Goal: Complete application form: Complete application form

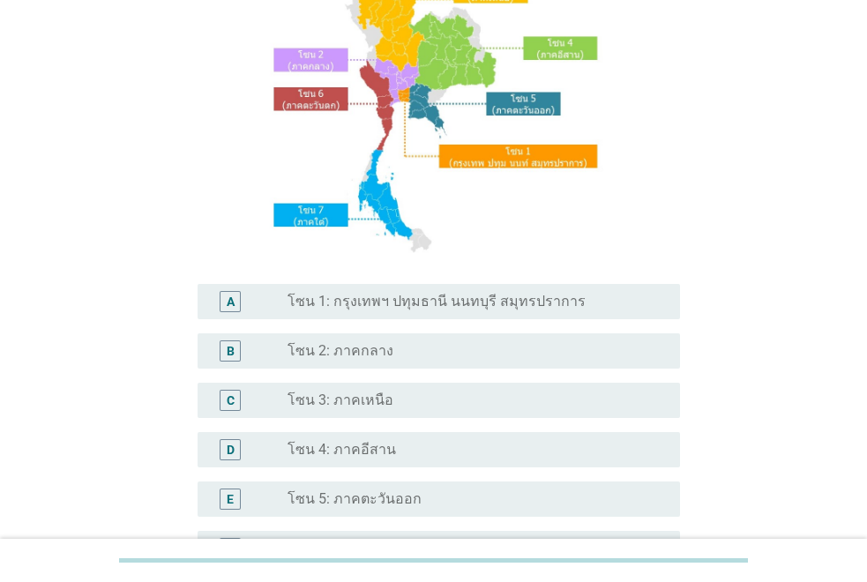
click at [393, 295] on label "โซน 1: กรุงเทพฯ ปทุมธานี นนทบุรี สมุทรปราการ" at bounding box center [437, 302] width 298 height 18
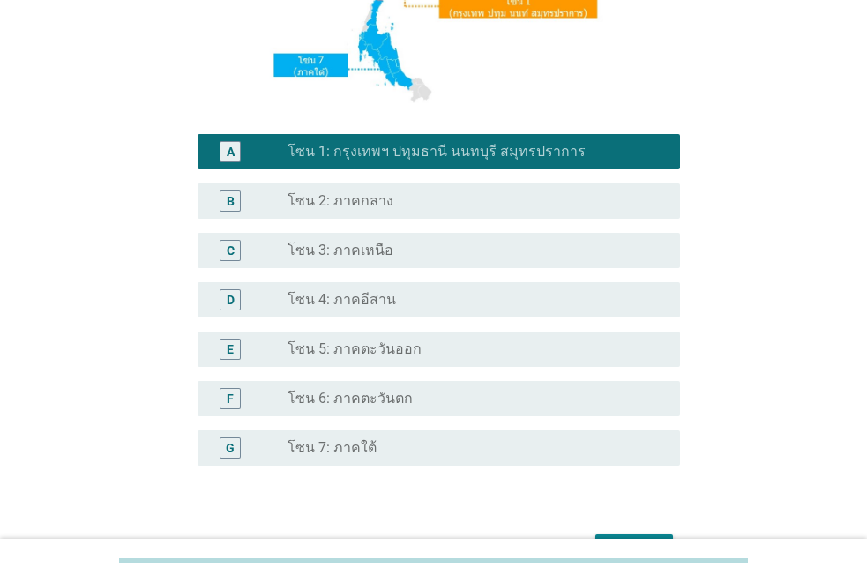
scroll to position [438, 0]
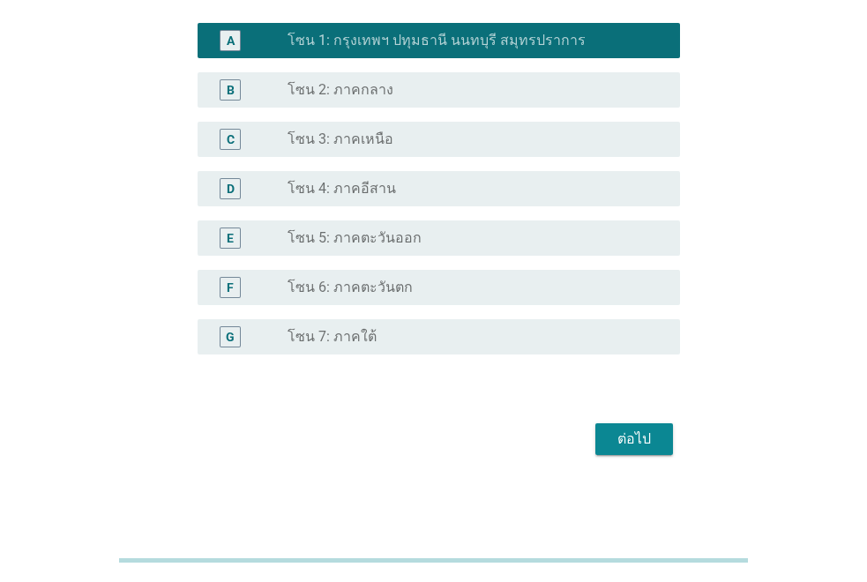
click at [624, 433] on div "ต่อไป" at bounding box center [634, 439] width 49 height 21
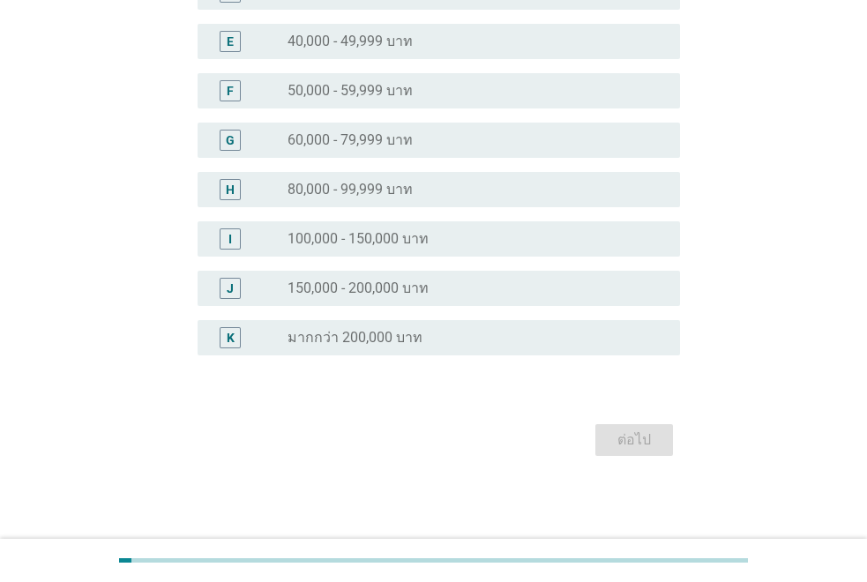
scroll to position [0, 0]
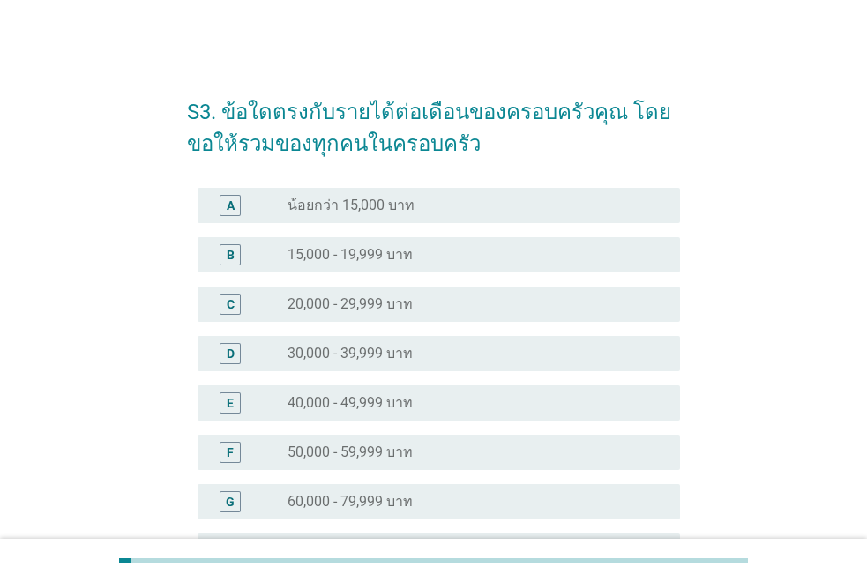
click at [476, 361] on div "radio_button_unchecked 30,000 - 39,999 บาท" at bounding box center [470, 354] width 364 height 18
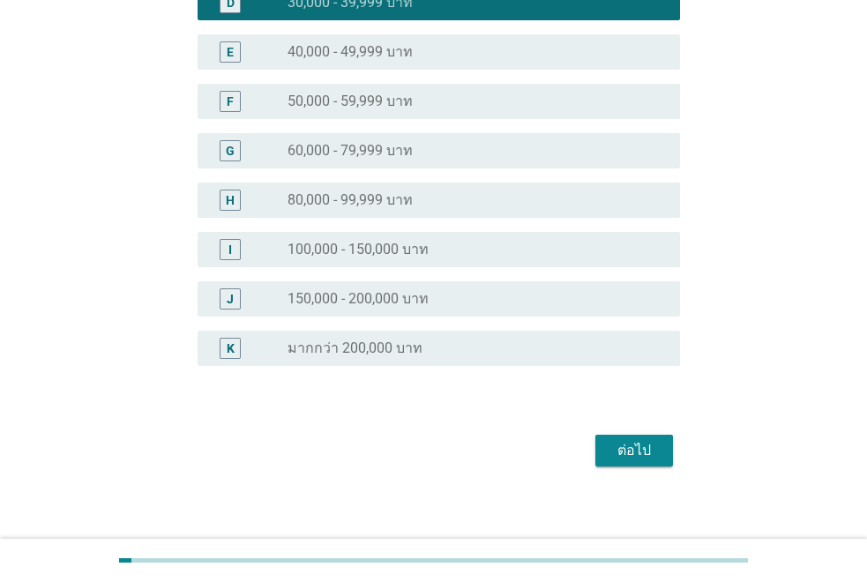
scroll to position [353, 0]
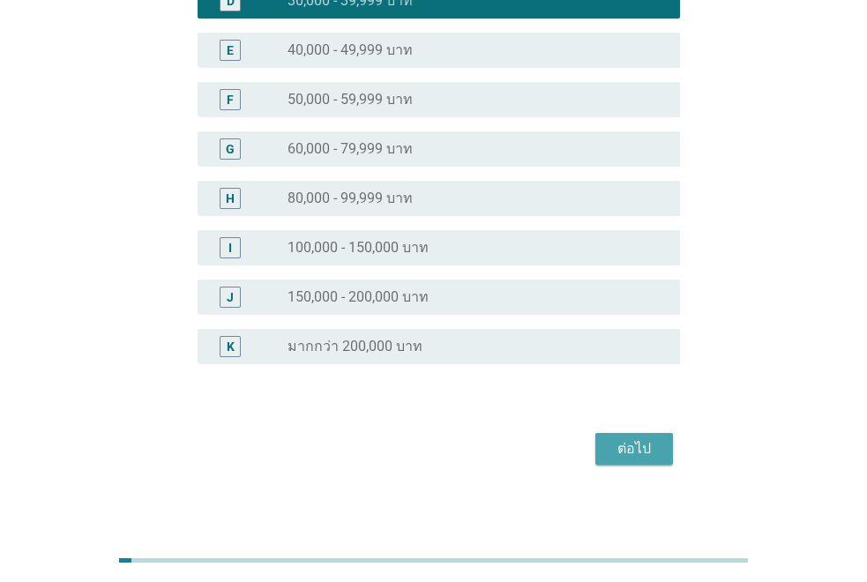
click at [638, 446] on div "ต่อไป" at bounding box center [634, 449] width 49 height 21
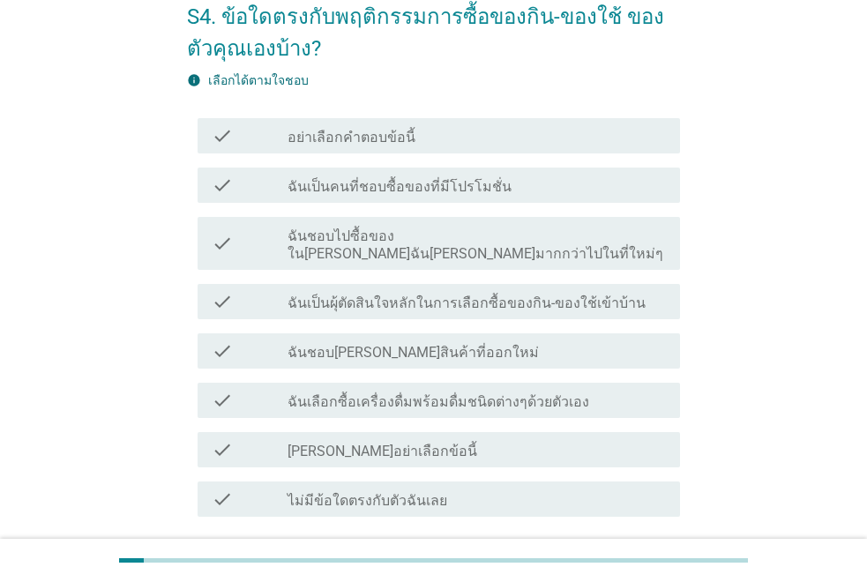
scroll to position [218, 0]
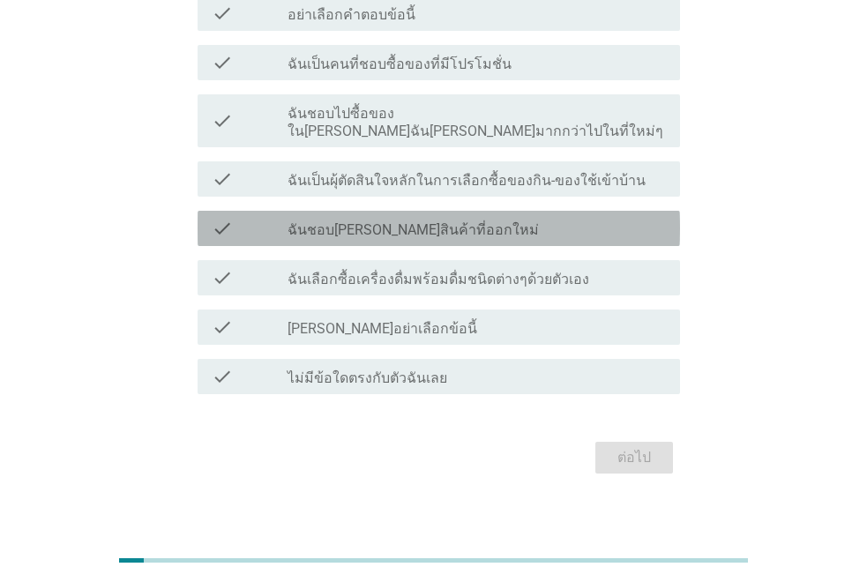
click at [407, 221] on label "ฉันชอบ[PERSON_NAME]สินค้าที่ออกใหม่" at bounding box center [413, 230] width 251 height 18
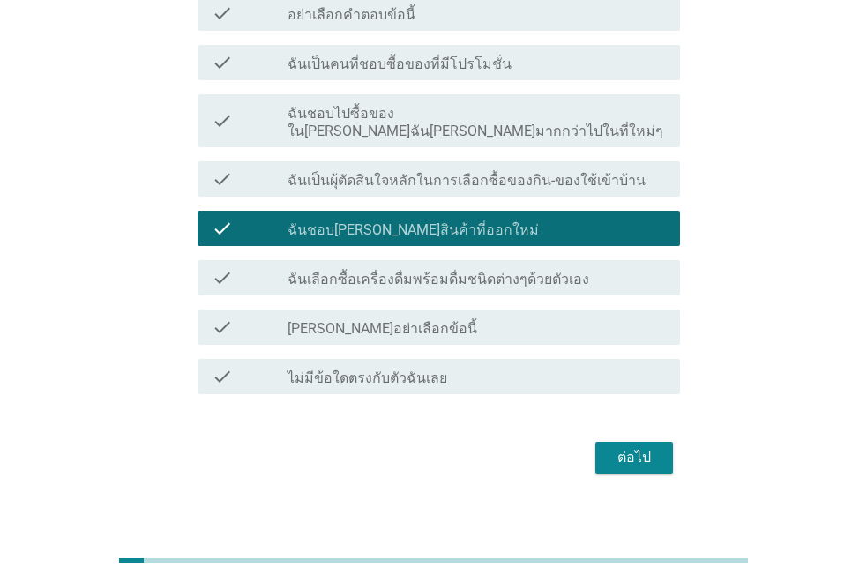
click at [407, 172] on label "ฉันเป็นผุ้ตัดสินใจหลักในการเลือกซื้อของกิน-ของใช้เข้าบ้าน" at bounding box center [467, 181] width 358 height 18
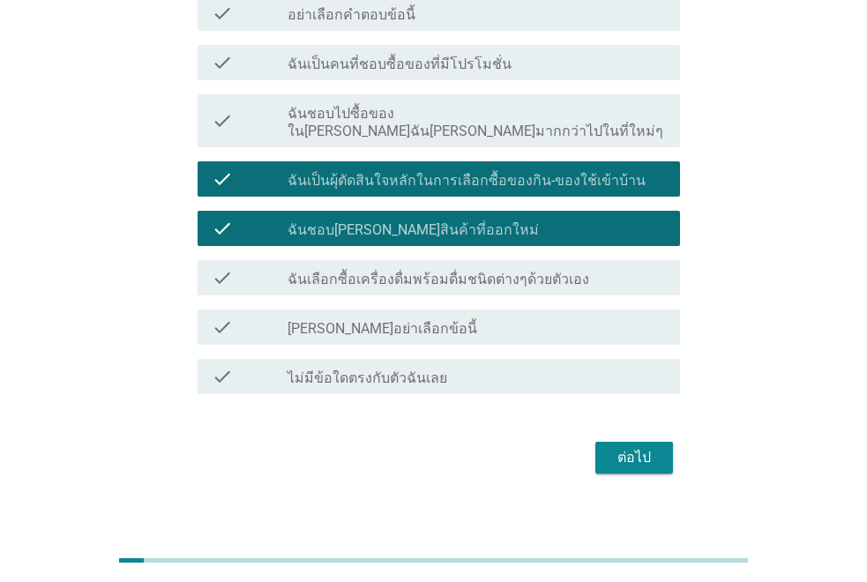
click at [413, 118] on label "ฉันชอบไปซื้อของใน[PERSON_NAME]ฉัน[PERSON_NAME]มากกว่าไปในที่ใหม่ๆ" at bounding box center [477, 122] width 379 height 35
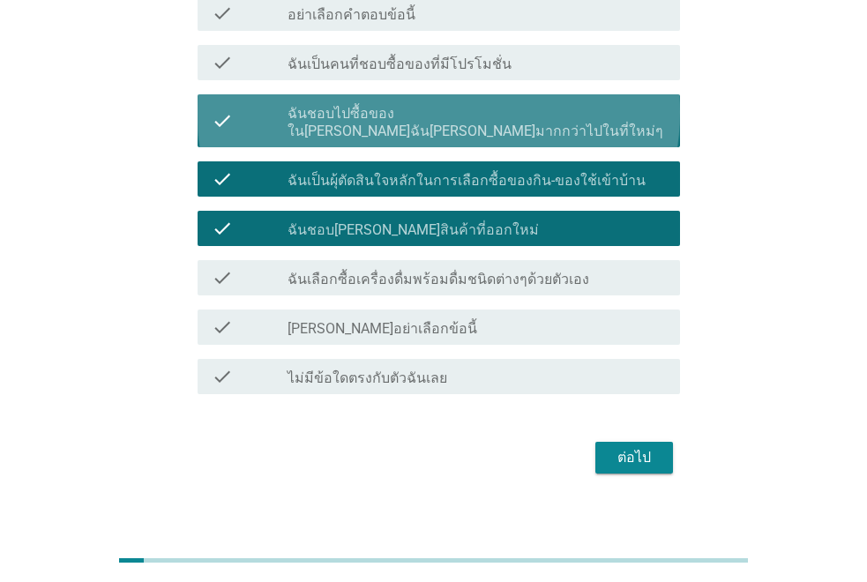
click at [416, 67] on label "ฉันเป็นคนที่ชอบซื้อของที่มีโปรโมชั่น" at bounding box center [400, 65] width 224 height 18
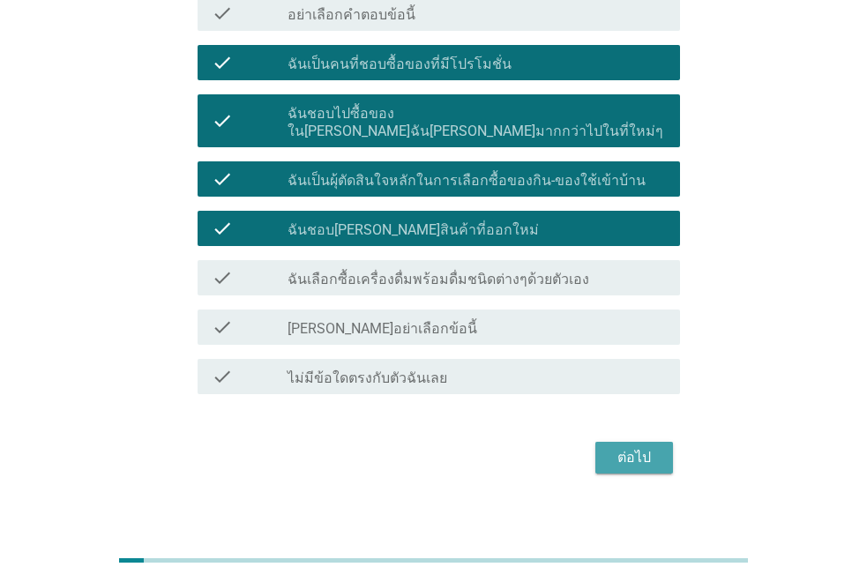
click at [627, 447] on div "ต่อไป" at bounding box center [634, 457] width 49 height 21
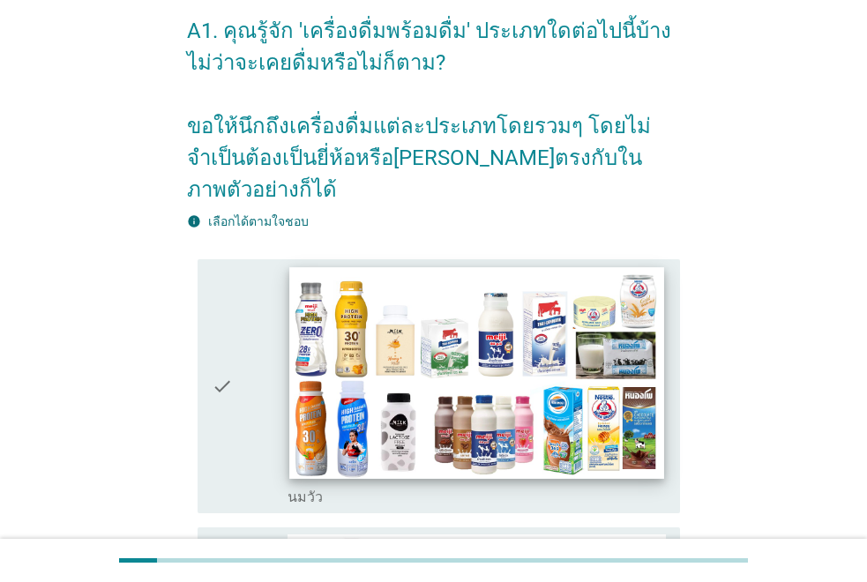
scroll to position [176, 0]
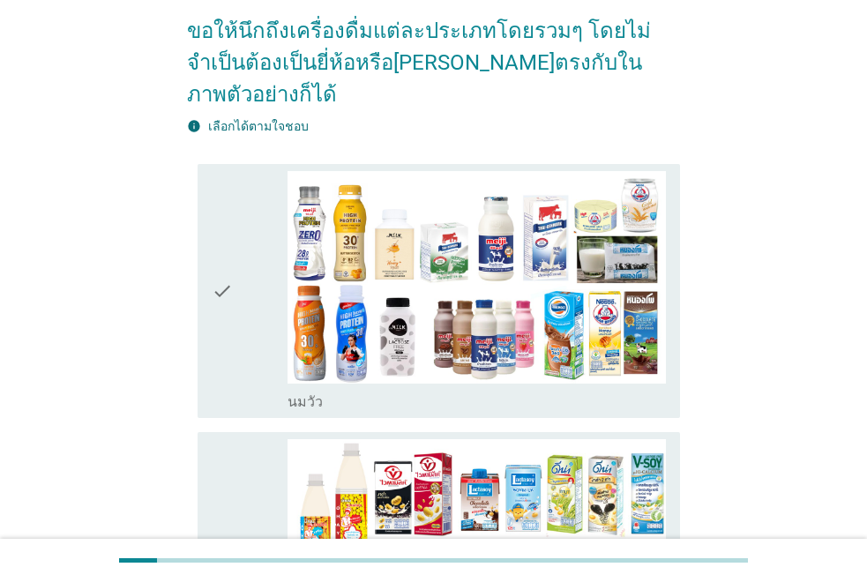
click at [229, 290] on icon "check" at bounding box center [222, 291] width 21 height 241
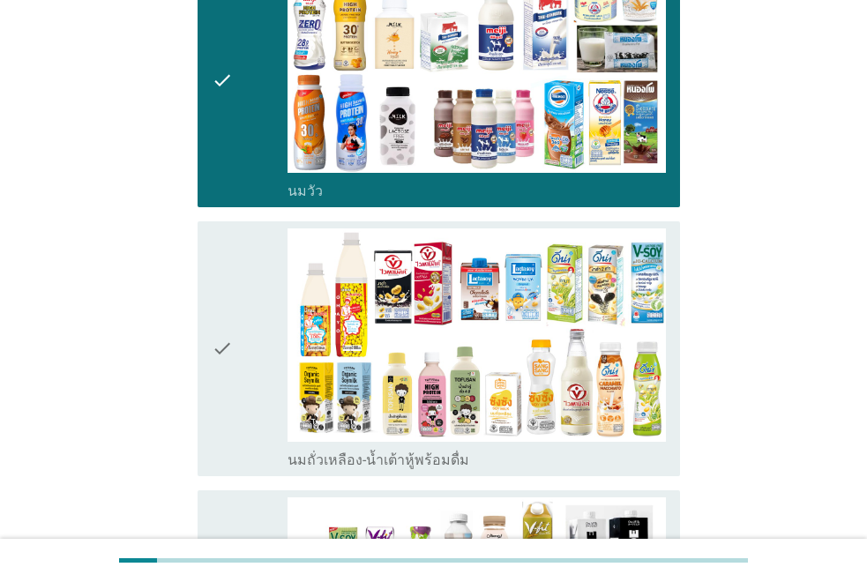
scroll to position [441, 0]
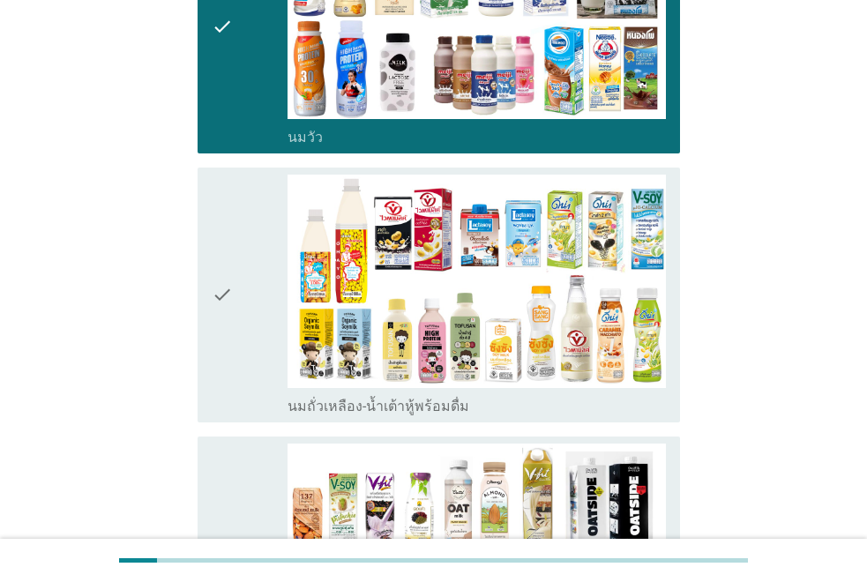
click at [254, 281] on div "check" at bounding box center [250, 295] width 76 height 241
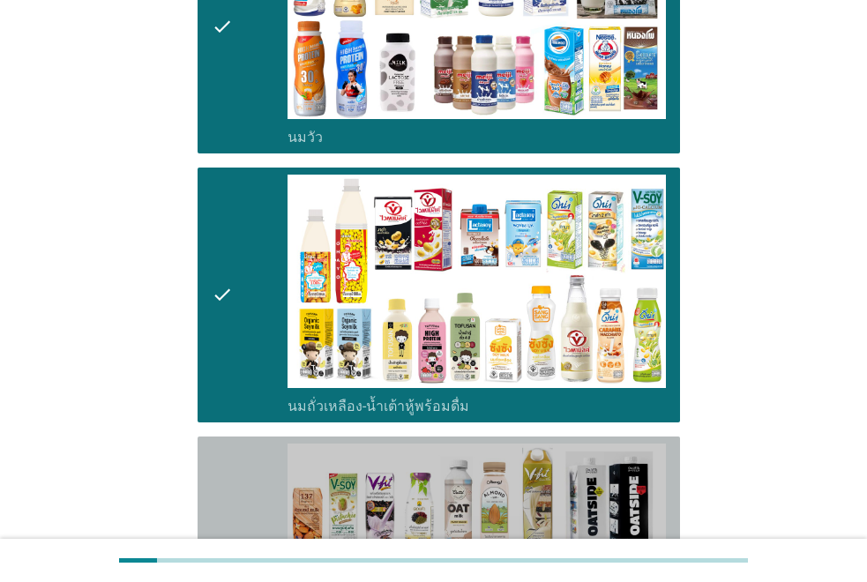
click at [232, 463] on icon "check" at bounding box center [222, 573] width 21 height 259
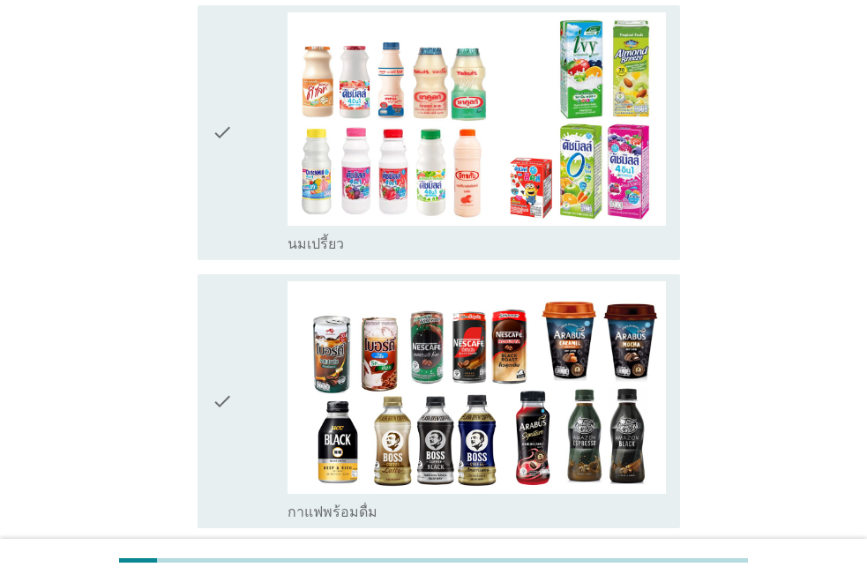
scroll to position [1500, 0]
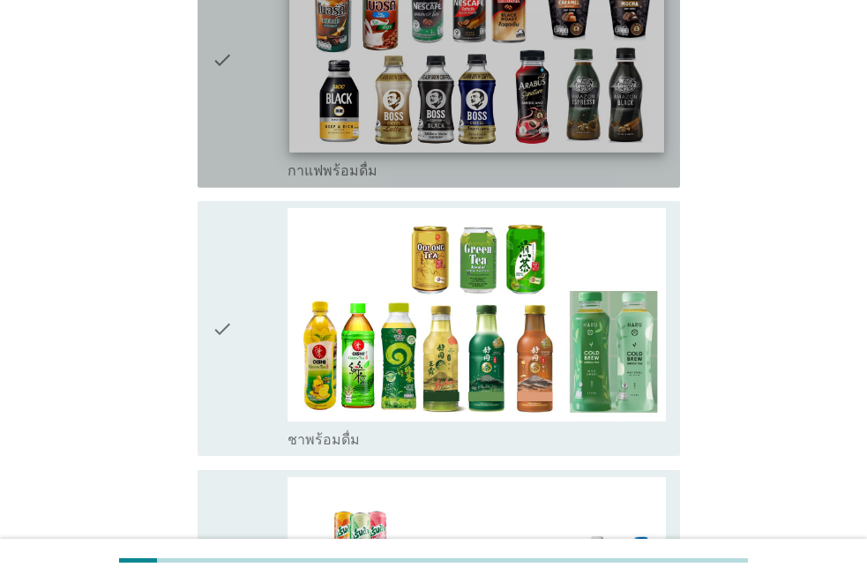
click at [368, 76] on img at bounding box center [476, 46] width 375 height 211
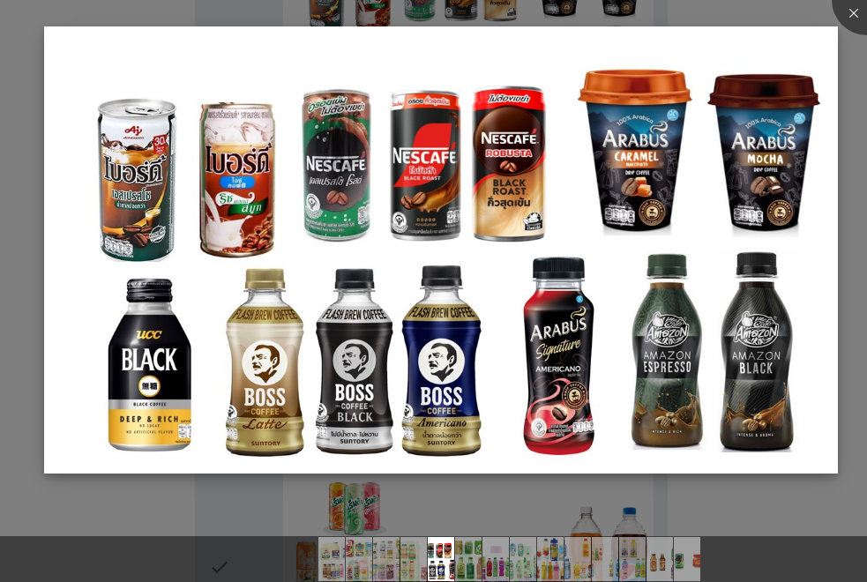
scroll to position [1765, 0]
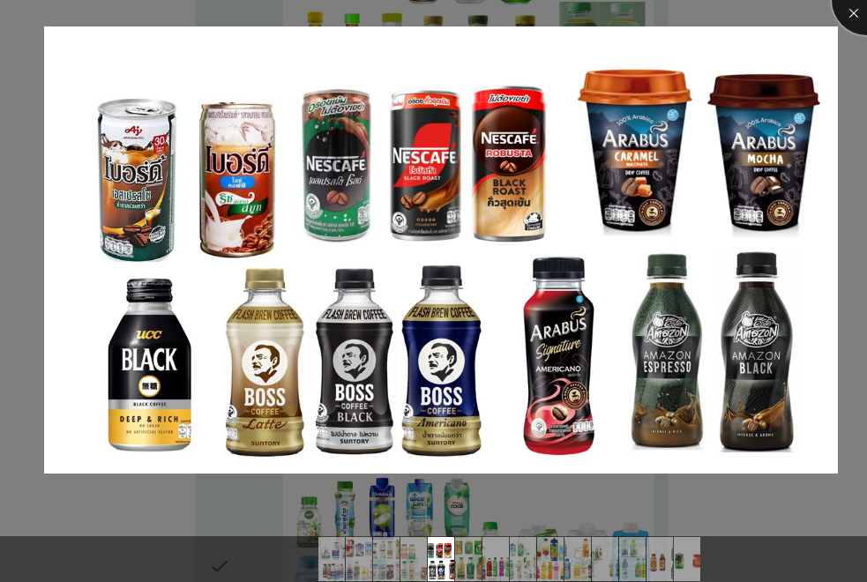
click at [856, 11] on div at bounding box center [867, 0] width 71 height 71
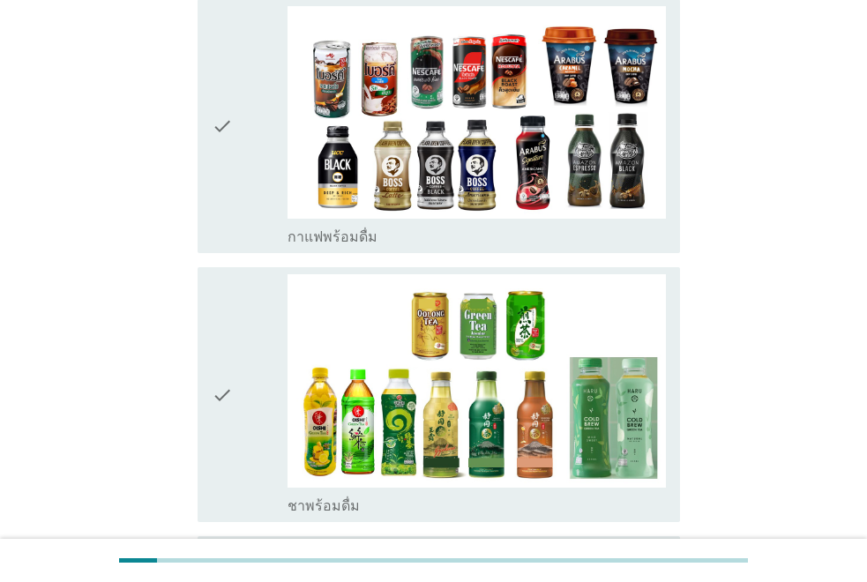
scroll to position [1324, 0]
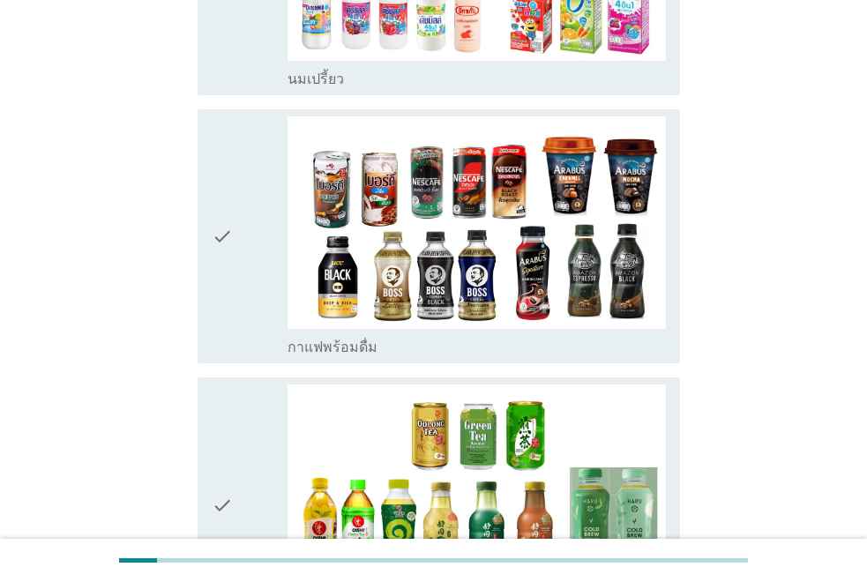
click at [230, 187] on icon "check" at bounding box center [222, 236] width 21 height 241
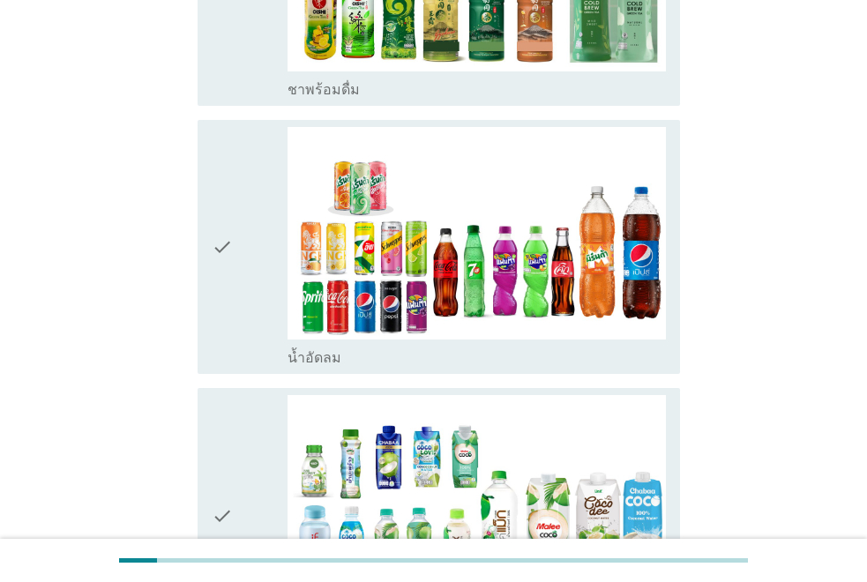
scroll to position [2030, 0]
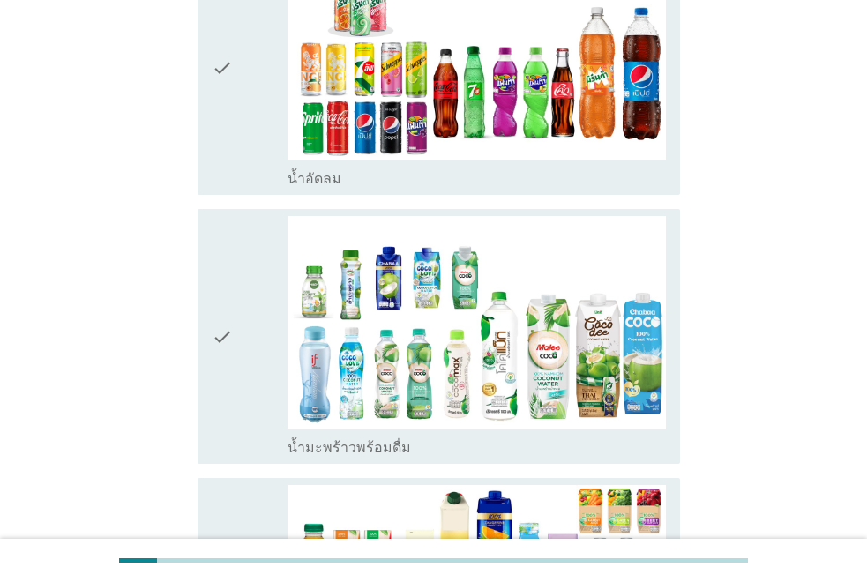
click at [236, 285] on div "check" at bounding box center [250, 336] width 76 height 241
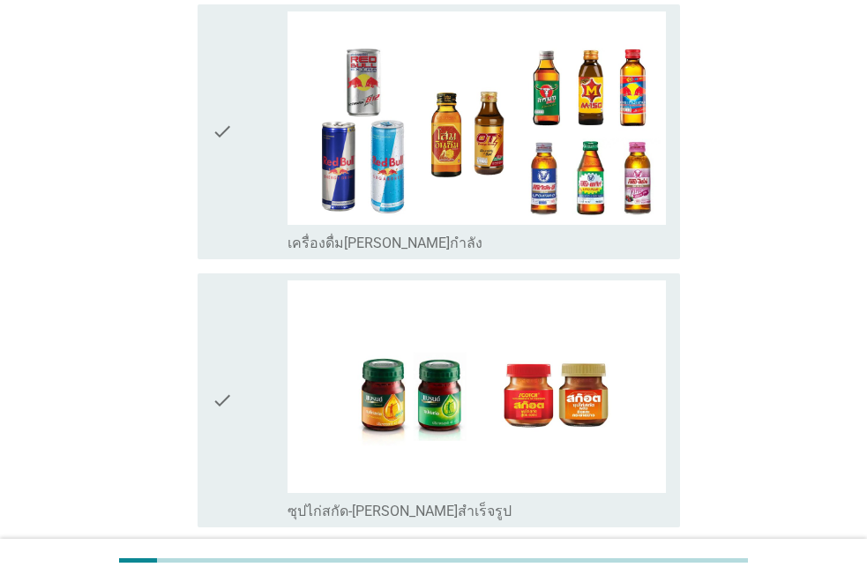
scroll to position [3730, 0]
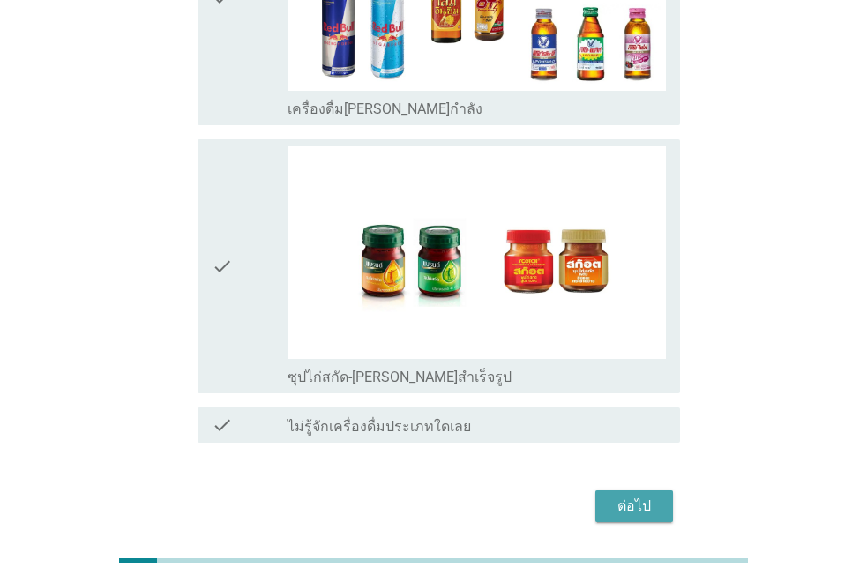
click at [650, 491] on button "ต่อไป" at bounding box center [635, 507] width 78 height 32
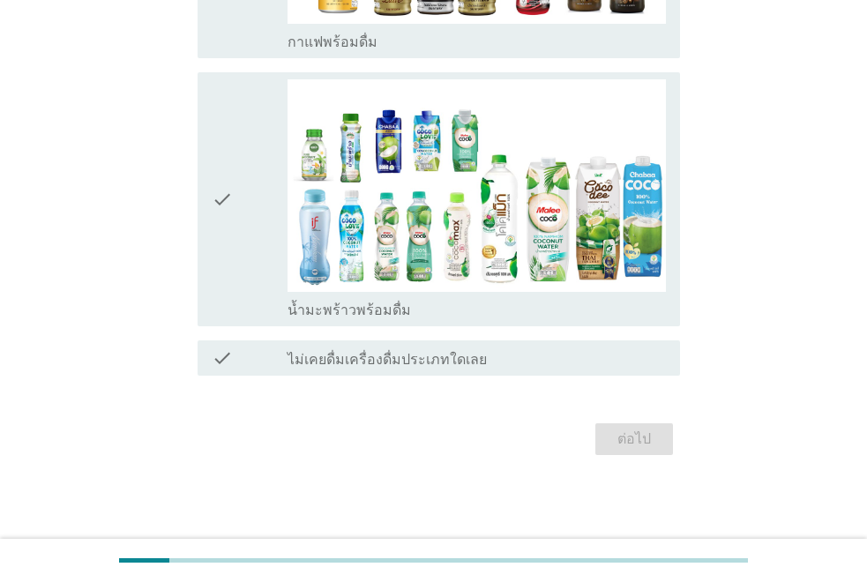
scroll to position [0, 0]
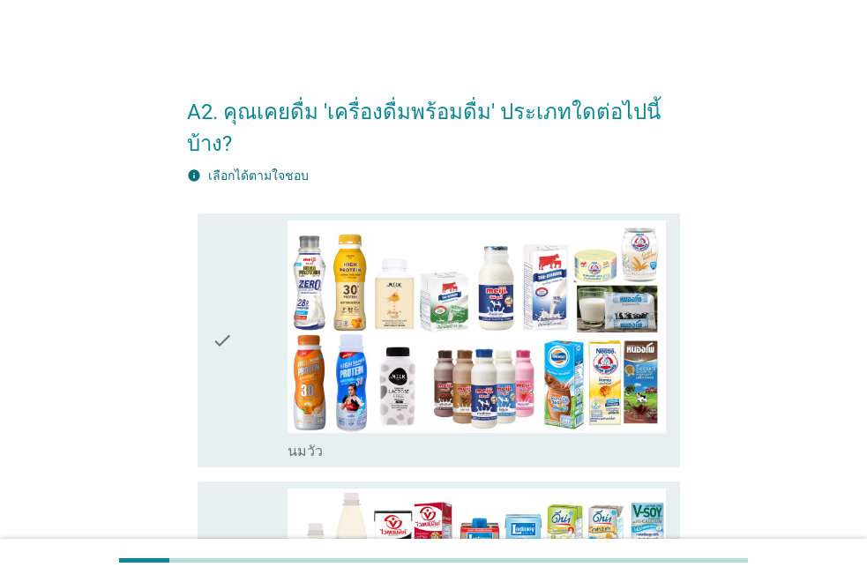
click at [235, 305] on div "check" at bounding box center [250, 341] width 76 height 241
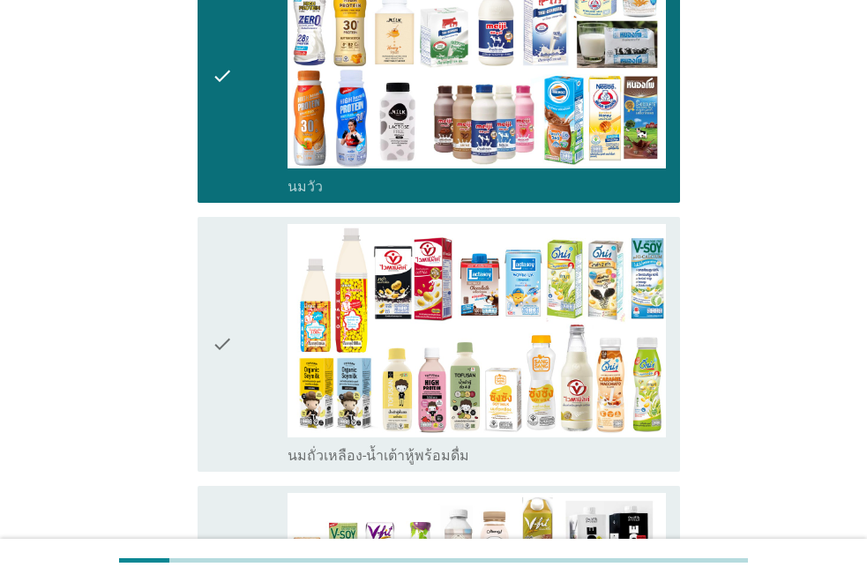
click at [207, 322] on div "check check_box_outline_blank นมถั่วเหลือง-น้ำเต้าหู้พร้อมดื่ม" at bounding box center [439, 344] width 483 height 255
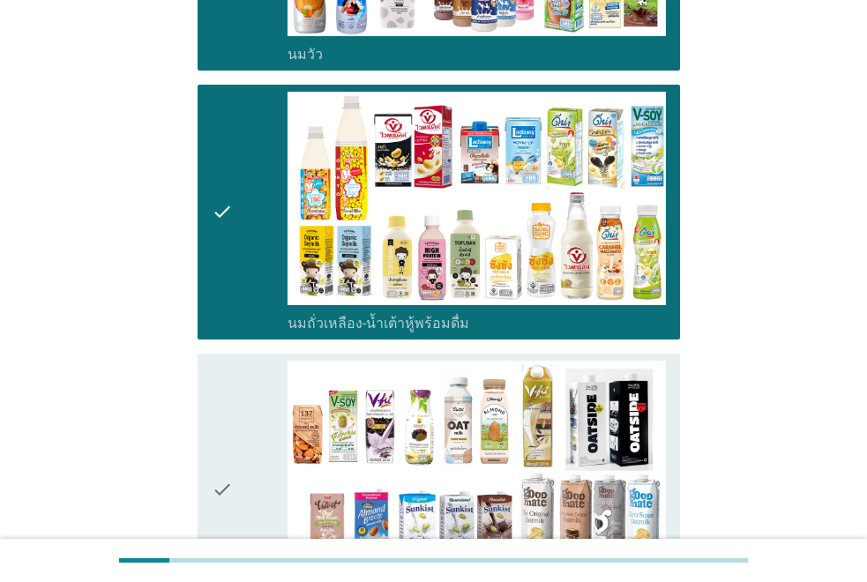
scroll to position [529, 0]
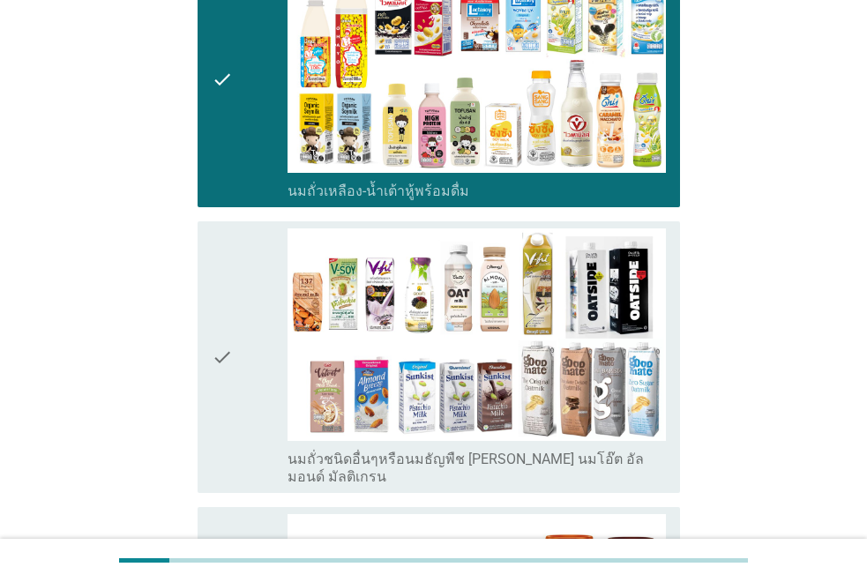
click at [217, 343] on icon "check" at bounding box center [222, 358] width 21 height 259
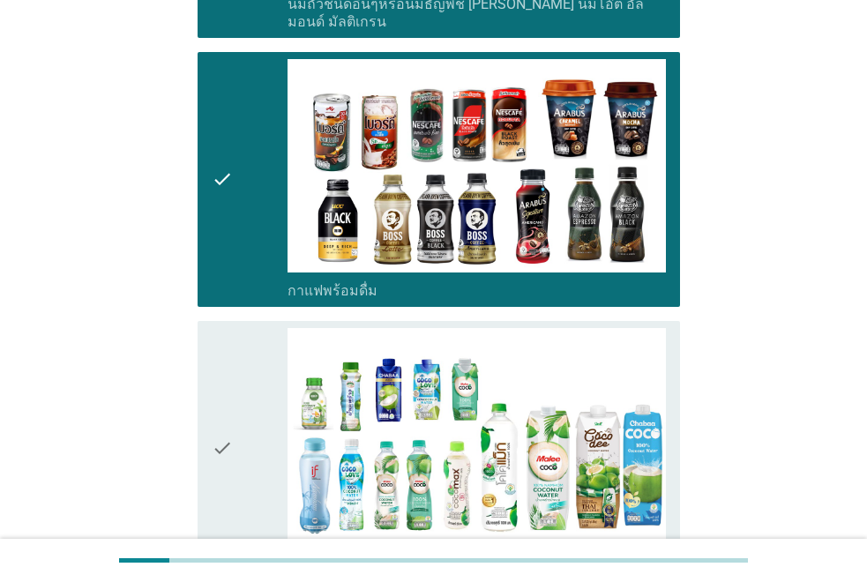
scroll to position [1184, 0]
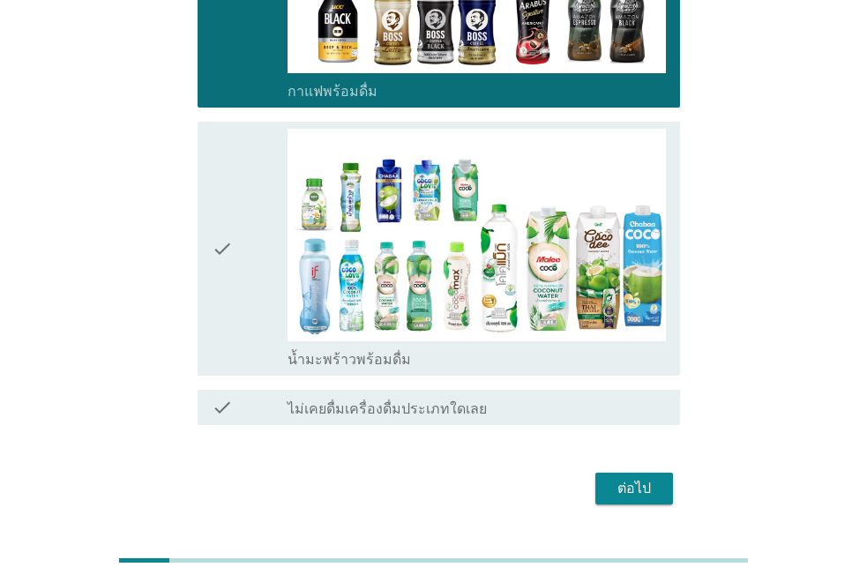
click at [586, 468] on div "ต่อไป" at bounding box center [433, 489] width 493 height 42
click at [656, 478] on div "ต่อไป" at bounding box center [634, 488] width 49 height 21
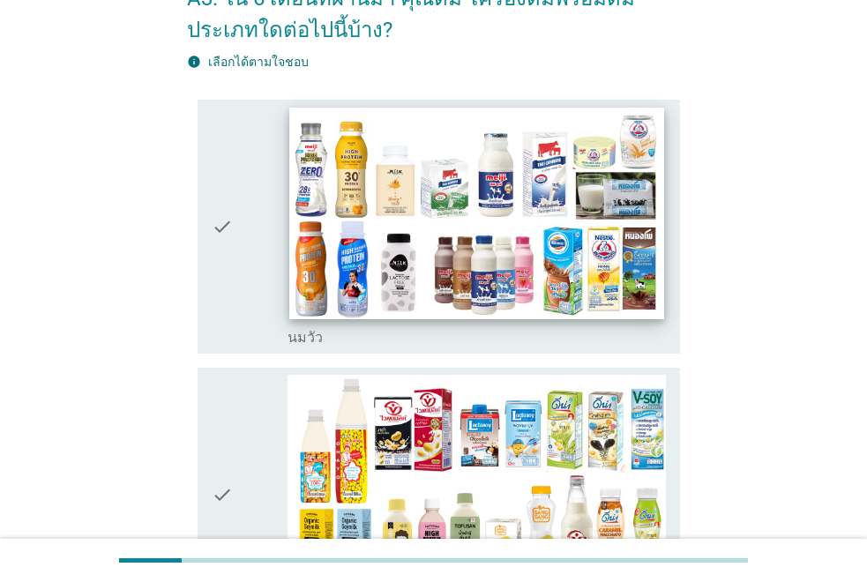
scroll to position [265, 0]
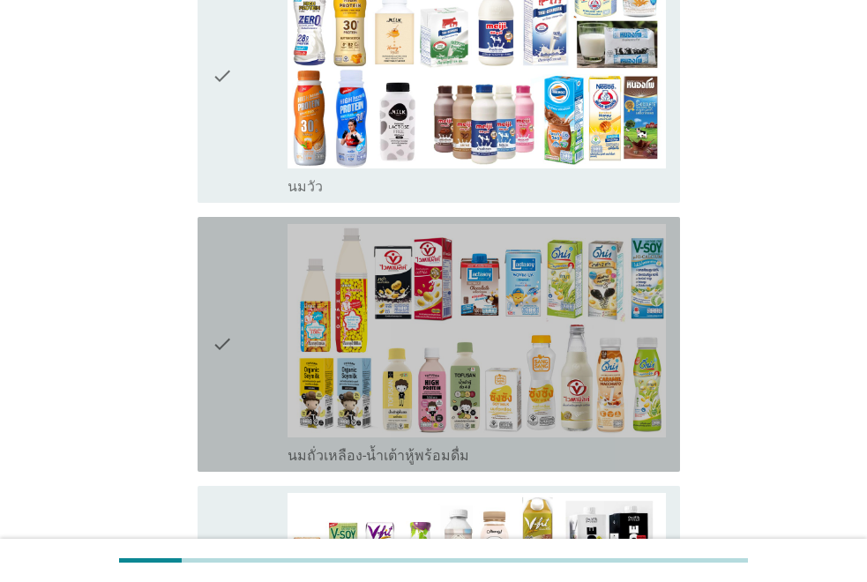
click at [225, 310] on icon "check" at bounding box center [222, 344] width 21 height 241
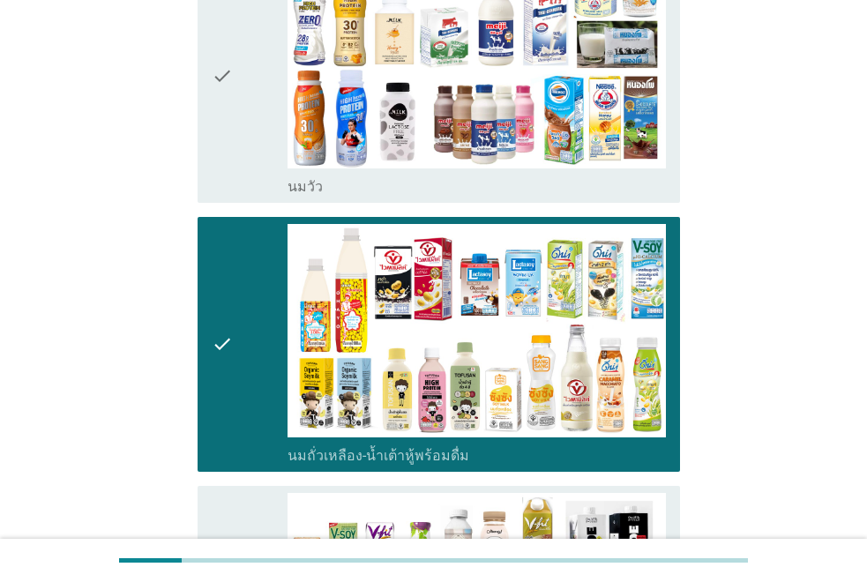
click at [212, 126] on icon "check" at bounding box center [222, 76] width 21 height 241
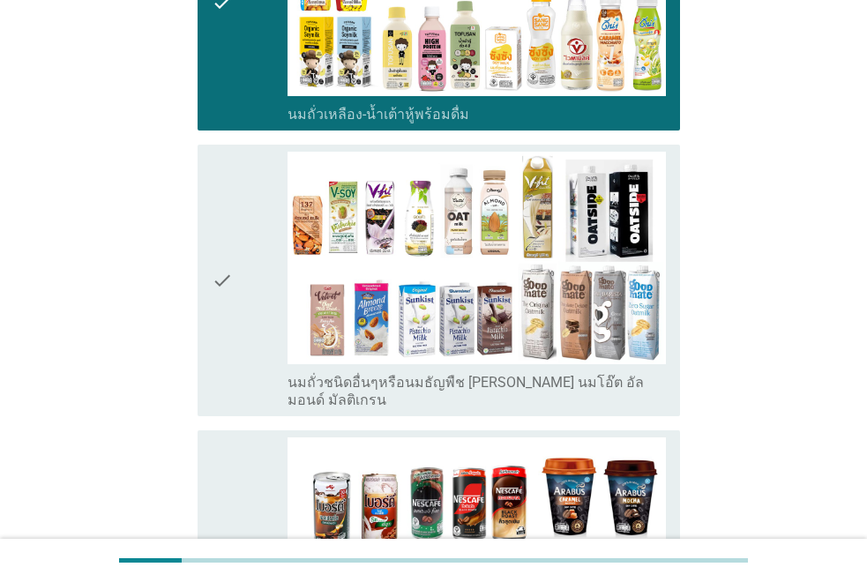
scroll to position [618, 0]
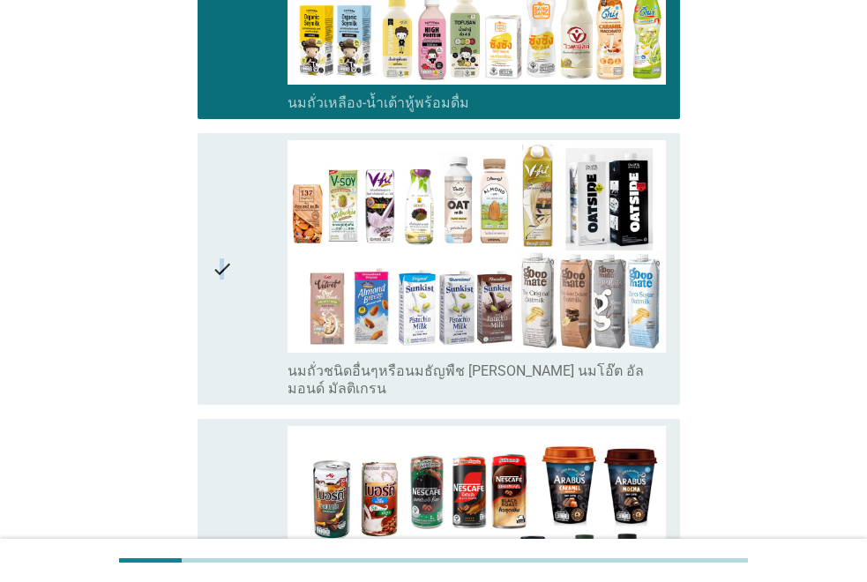
drag, startPoint x: 222, startPoint y: 283, endPoint x: 232, endPoint y: 316, distance: 34.1
click at [223, 283] on icon "check" at bounding box center [222, 269] width 21 height 259
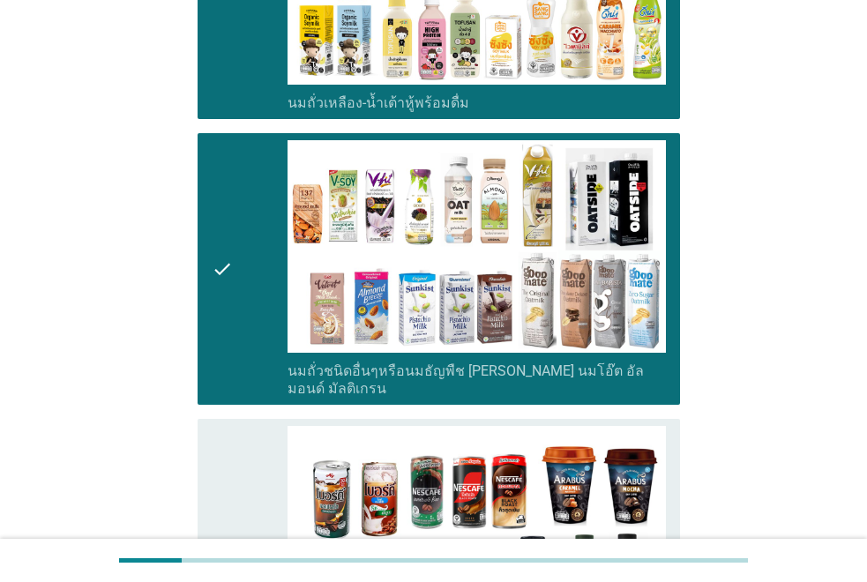
click at [212, 502] on icon "check" at bounding box center [222, 546] width 21 height 241
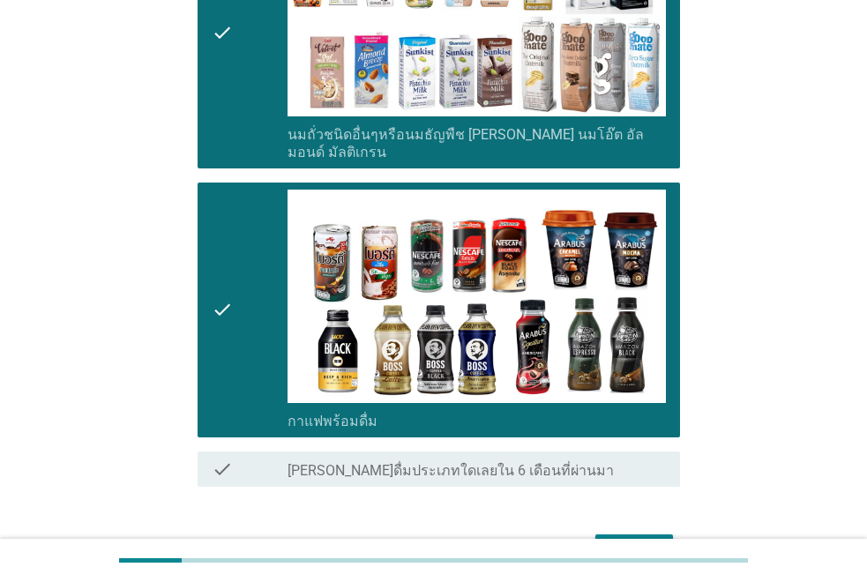
scroll to position [947, 0]
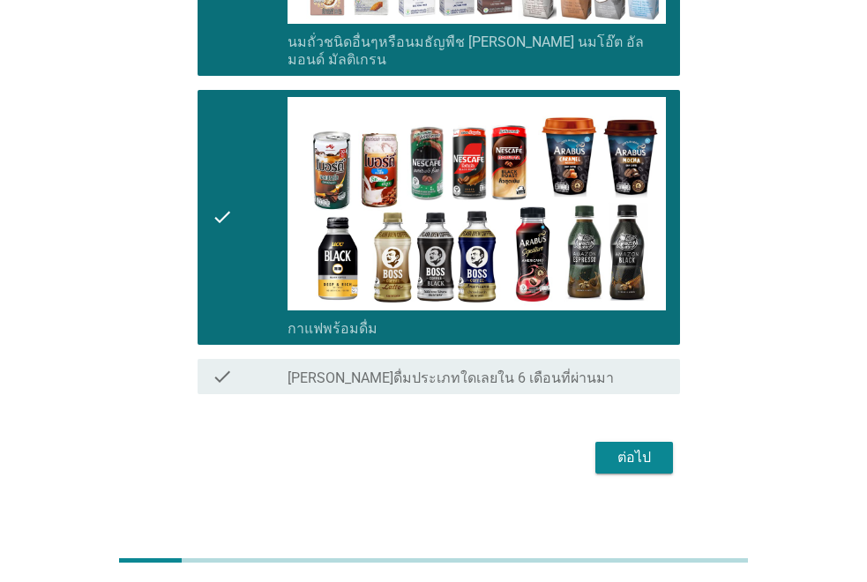
click at [675, 440] on div "ต่อไป" at bounding box center [433, 458] width 493 height 42
click at [649, 447] on div "ต่อไป" at bounding box center [634, 457] width 49 height 21
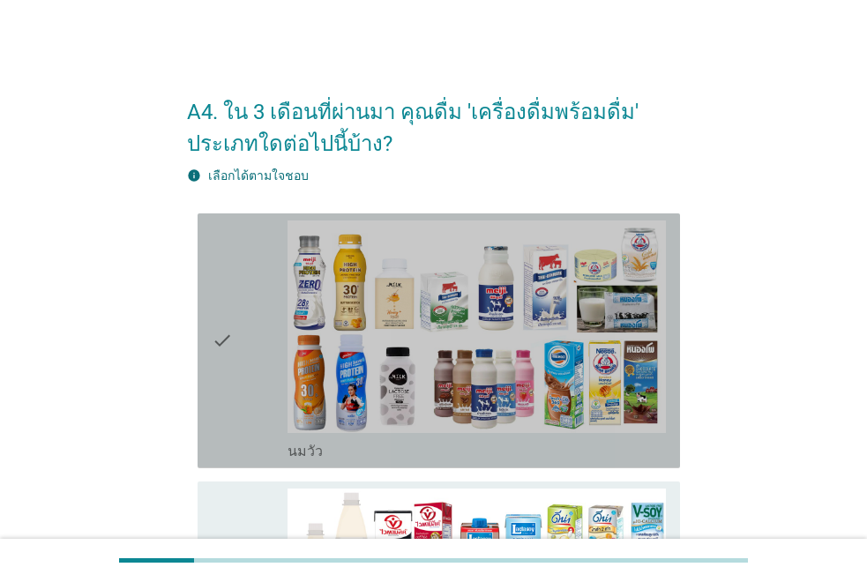
click at [204, 354] on div "check check_box_outline_blank [PERSON_NAME]" at bounding box center [439, 341] width 483 height 255
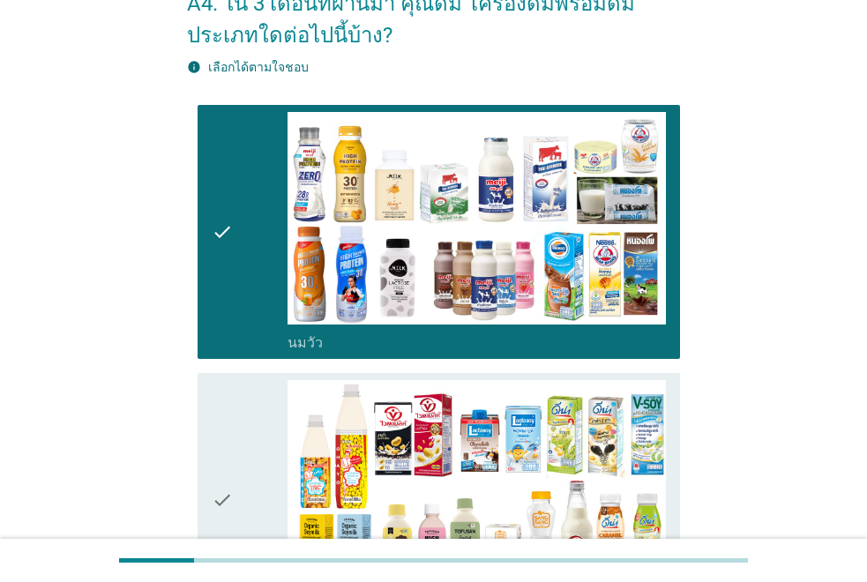
scroll to position [265, 0]
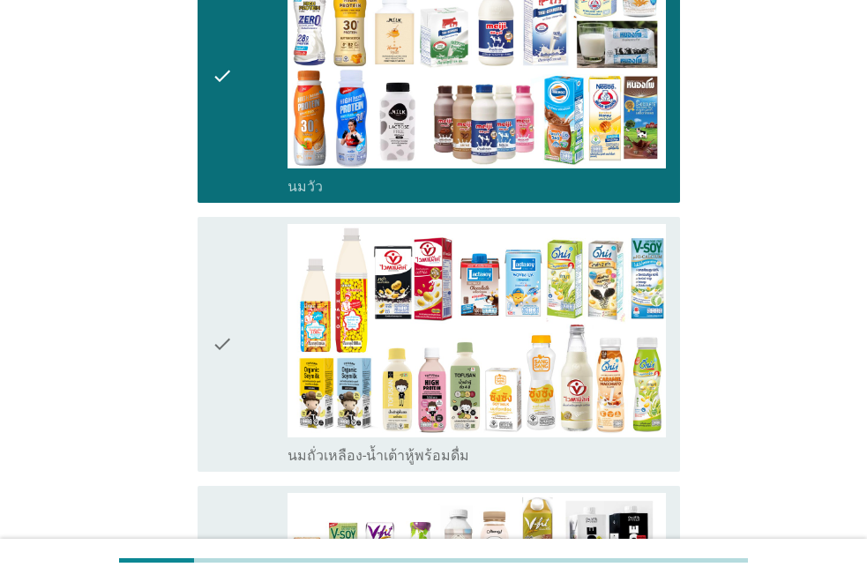
click at [199, 355] on div "check check_box_outline_blank นมถั่วเหลือง-น้ำเต้าหู้พร้อมดื่ม" at bounding box center [439, 344] width 483 height 255
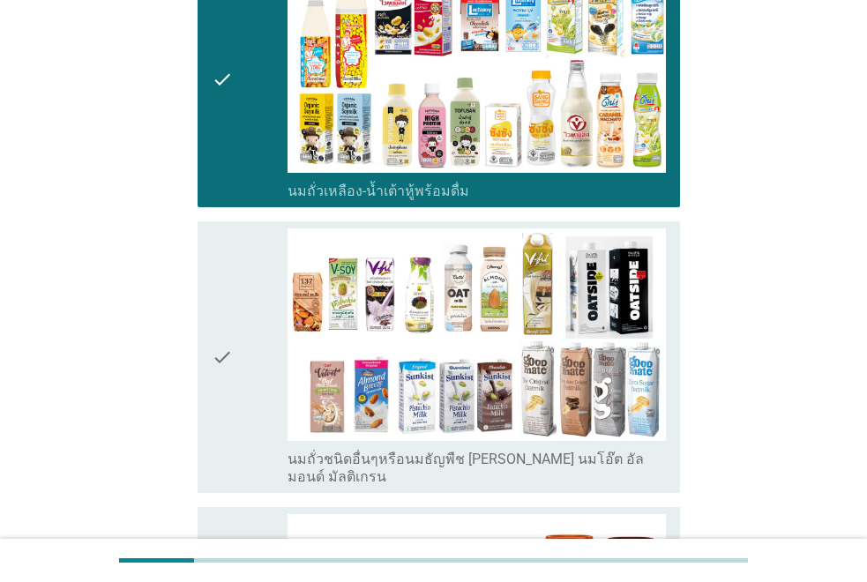
click at [209, 366] on div "check check_box_outline_blank นมถั่วชนิดอื่นๆหรือนมธัญพืช [PERSON_NAME] นมโอ๊ต …" at bounding box center [439, 357] width 483 height 273
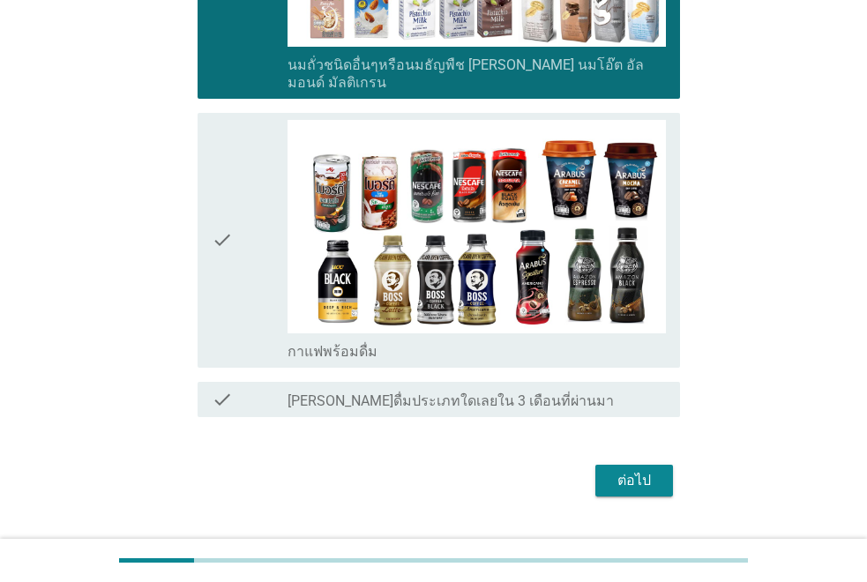
scroll to position [947, 0]
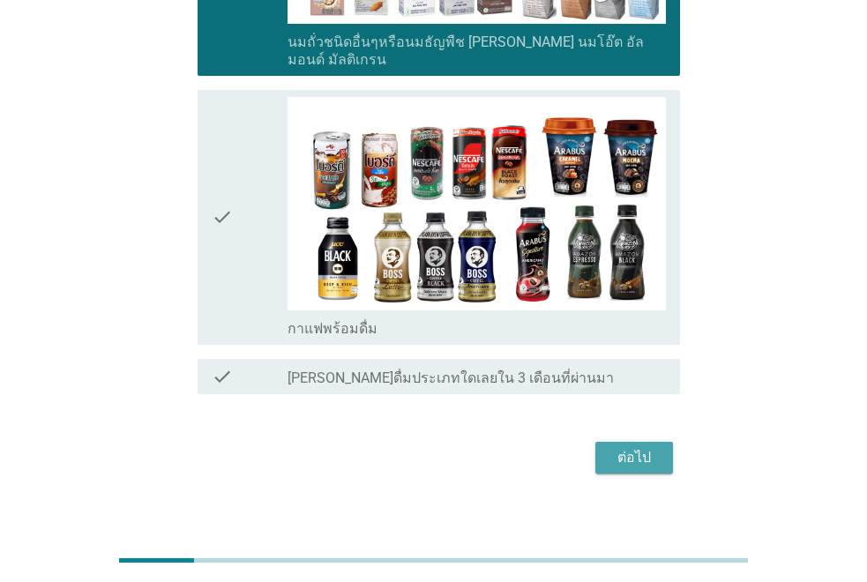
click at [634, 447] on div "ต่อไป" at bounding box center [634, 457] width 49 height 21
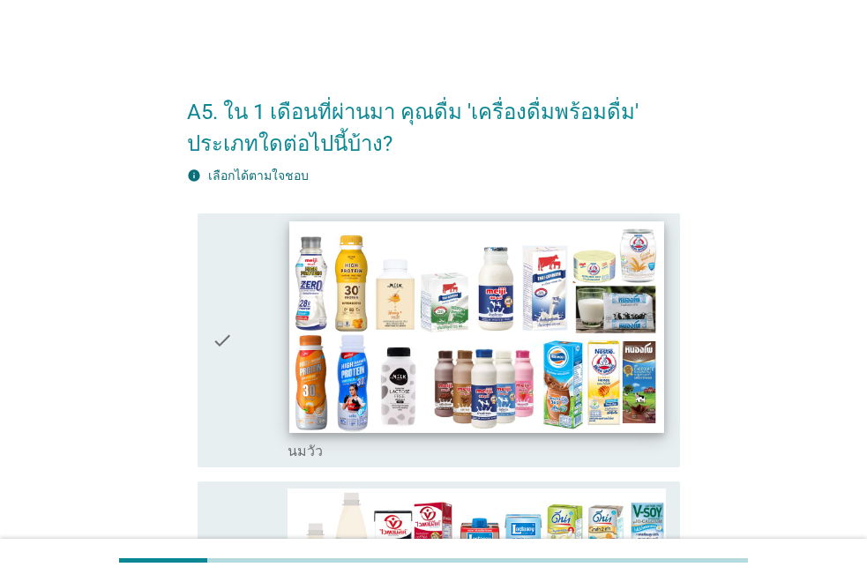
scroll to position [265, 0]
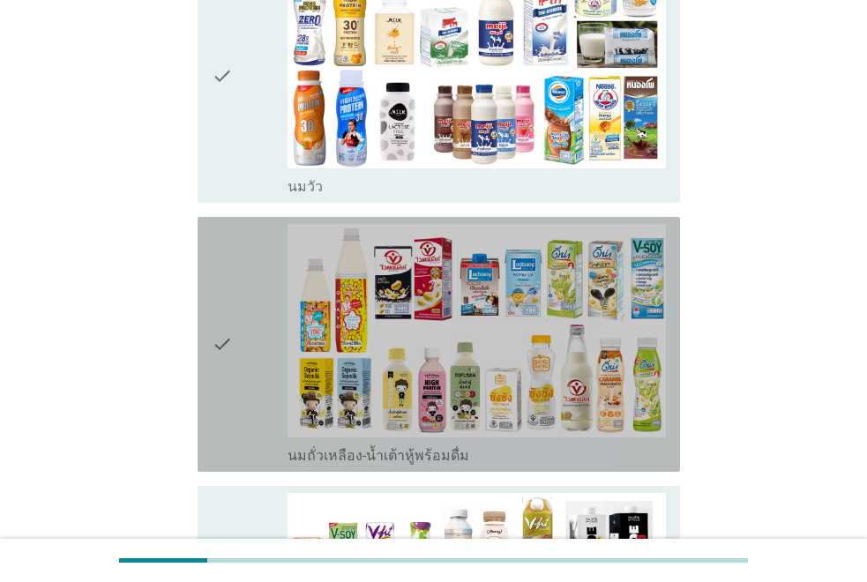
drag, startPoint x: 212, startPoint y: 361, endPoint x: 175, endPoint y: 191, distance: 174.3
click at [212, 360] on icon "check" at bounding box center [222, 344] width 21 height 241
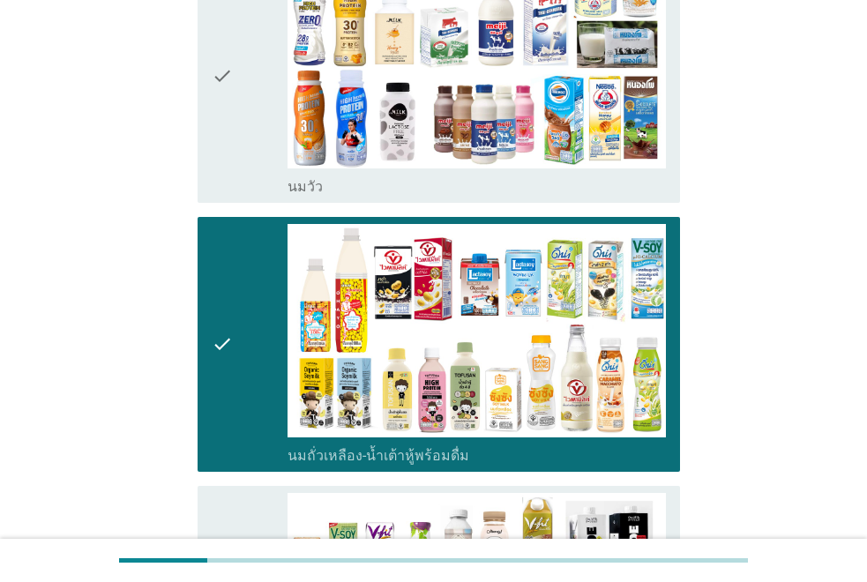
click at [175, 116] on div "A5. ใน 1 เดือนที่ผ่านมา คุณดื่ม 'เครื่องดื่มพร้อมดื่ม' ประเภทใดต่อไปนี้บ้าง? in…" at bounding box center [433, 353] width 521 height 1107
click at [237, 121] on div "check" at bounding box center [250, 76] width 76 height 241
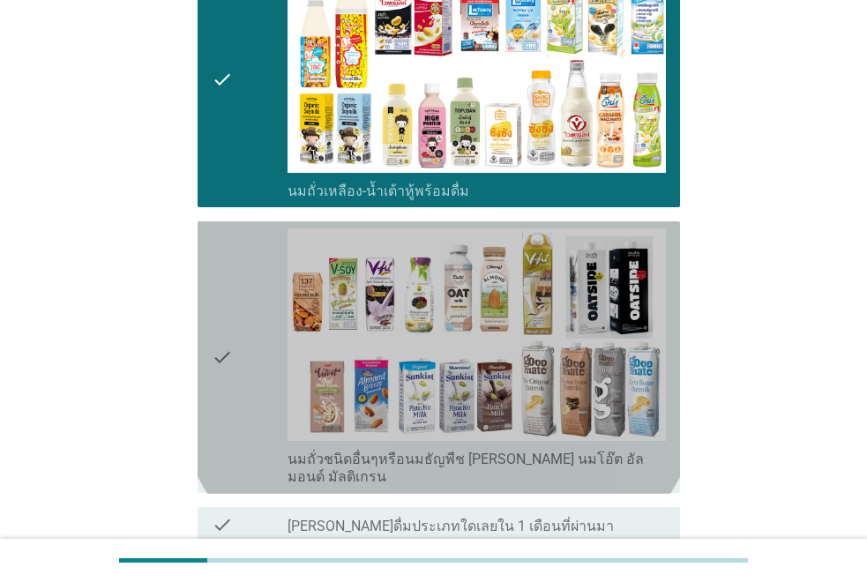
click at [217, 364] on icon "check" at bounding box center [222, 358] width 21 height 259
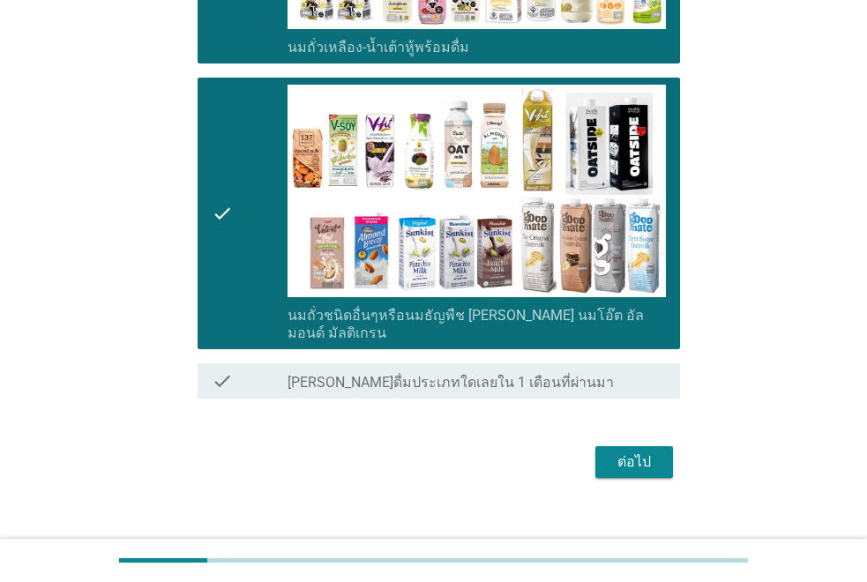
scroll to position [679, 0]
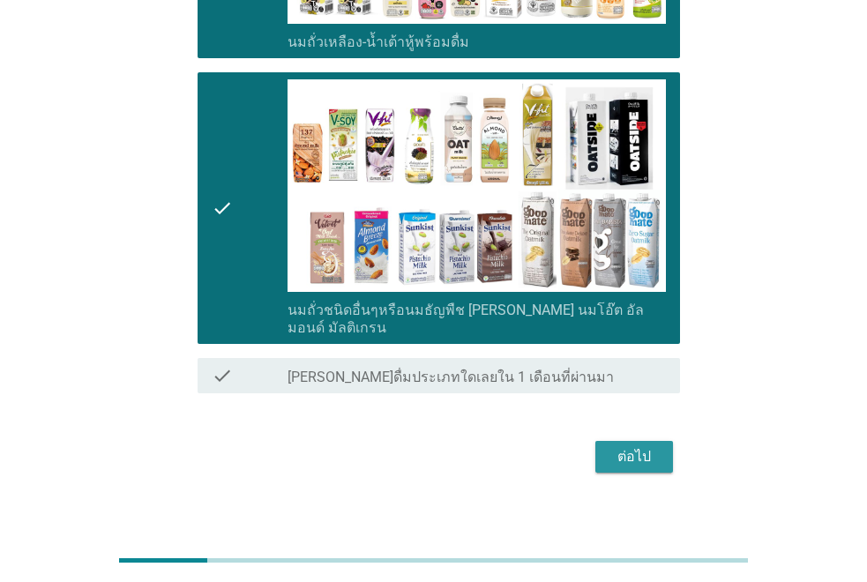
click at [628, 446] on div "ต่อไป" at bounding box center [634, 456] width 49 height 21
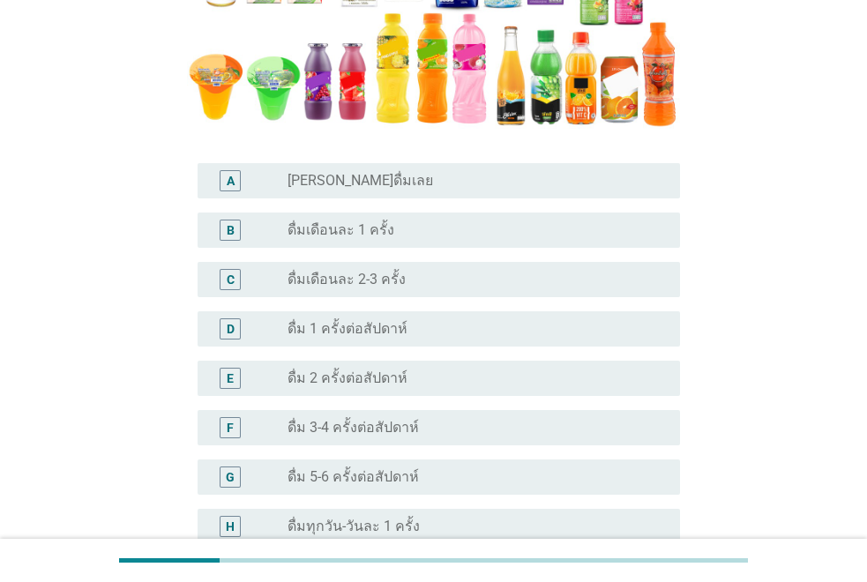
scroll to position [441, 0]
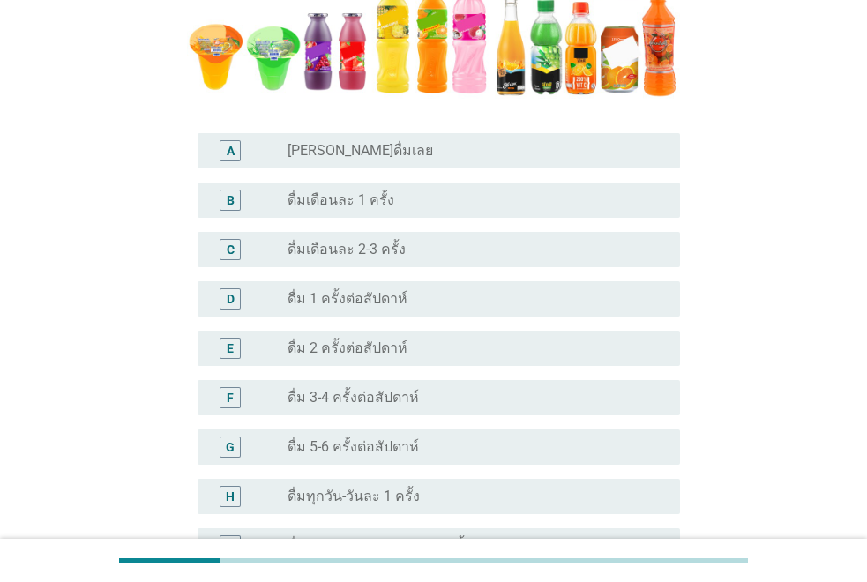
click at [524, 215] on div "B radio_button_unchecked ดื่มเดือนละ 1 ครั้ง" at bounding box center [439, 200] width 483 height 35
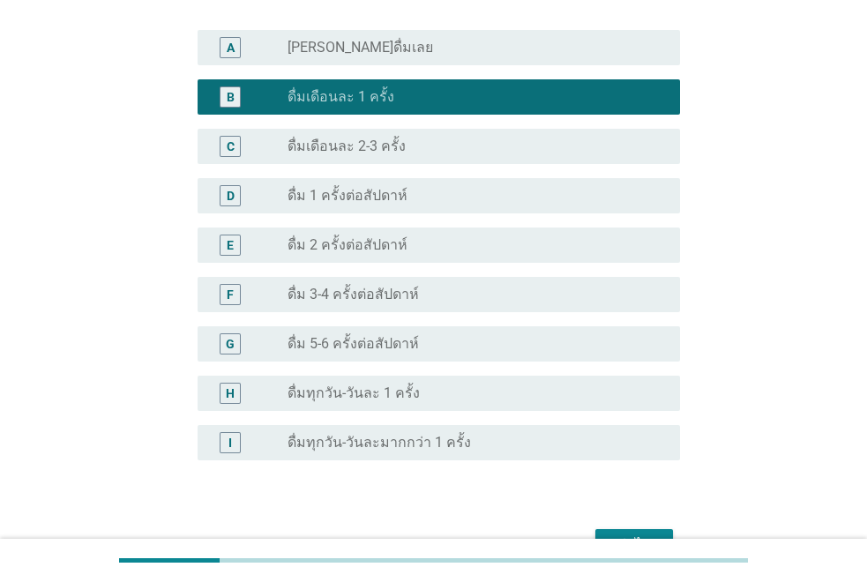
scroll to position [650, 0]
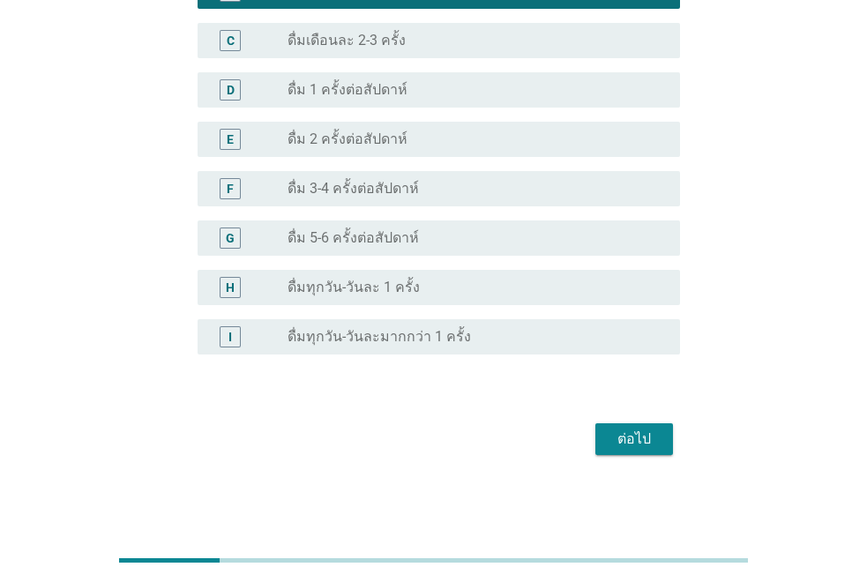
click at [612, 424] on div "ต่อไป" at bounding box center [433, 439] width 493 height 42
click at [612, 425] on button "ต่อไป" at bounding box center [635, 440] width 78 height 32
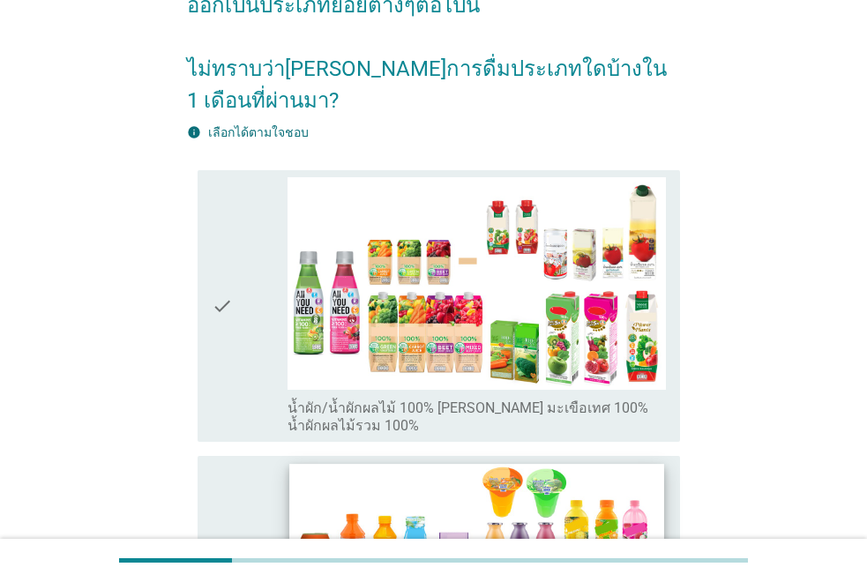
scroll to position [0, 0]
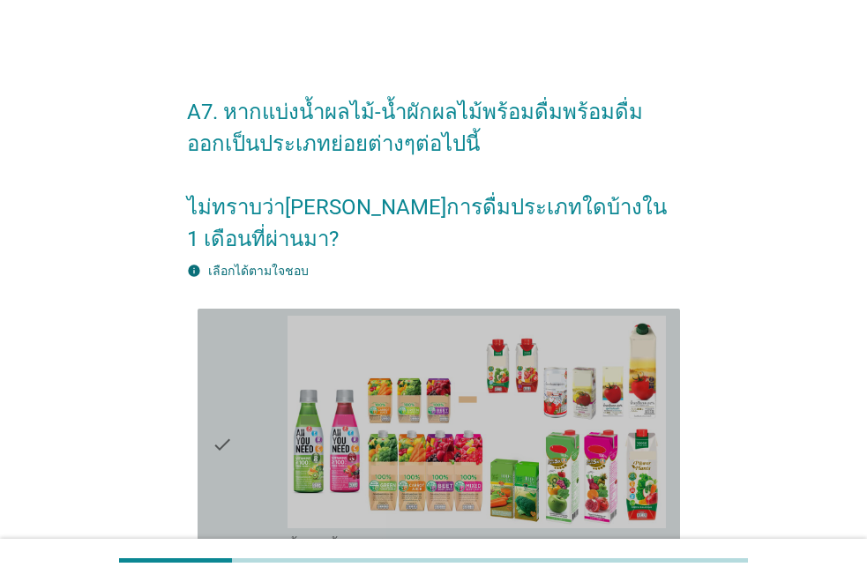
click at [235, 401] on div "check" at bounding box center [250, 445] width 76 height 259
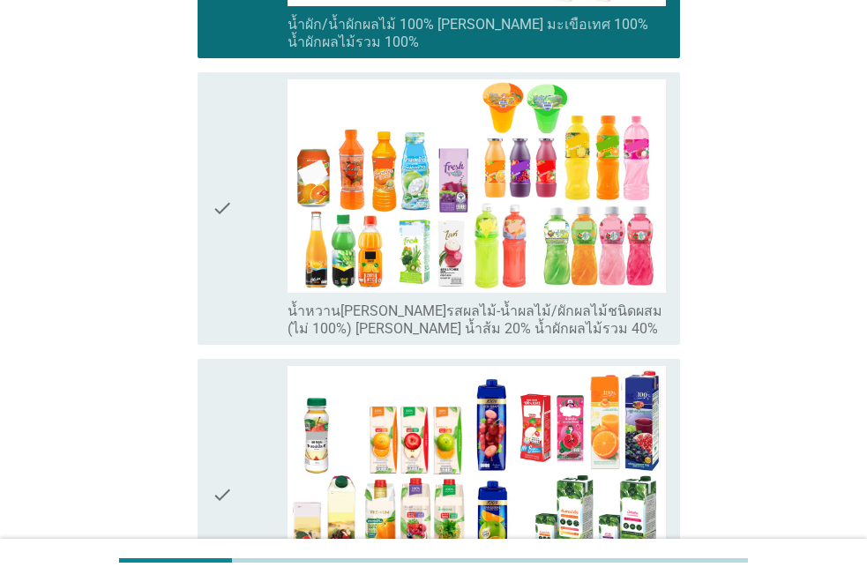
scroll to position [529, 0]
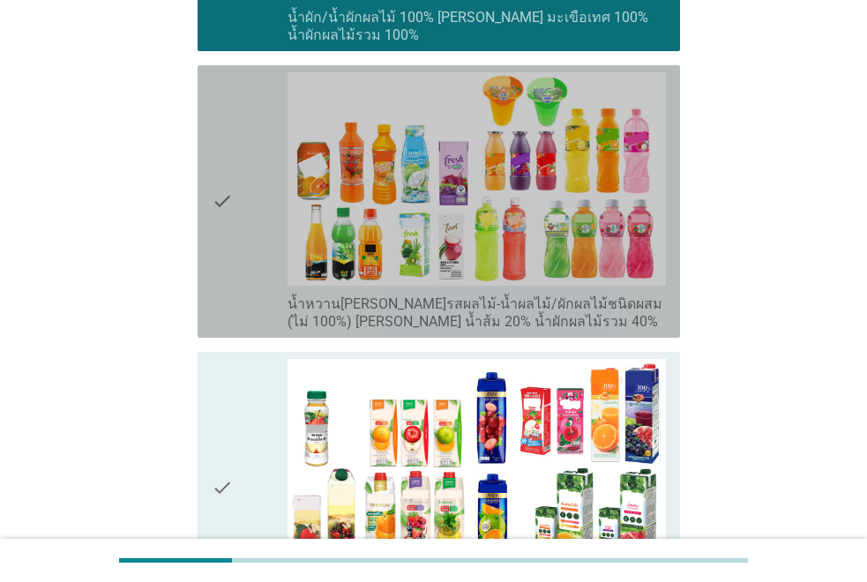
click at [212, 184] on icon "check" at bounding box center [222, 201] width 21 height 259
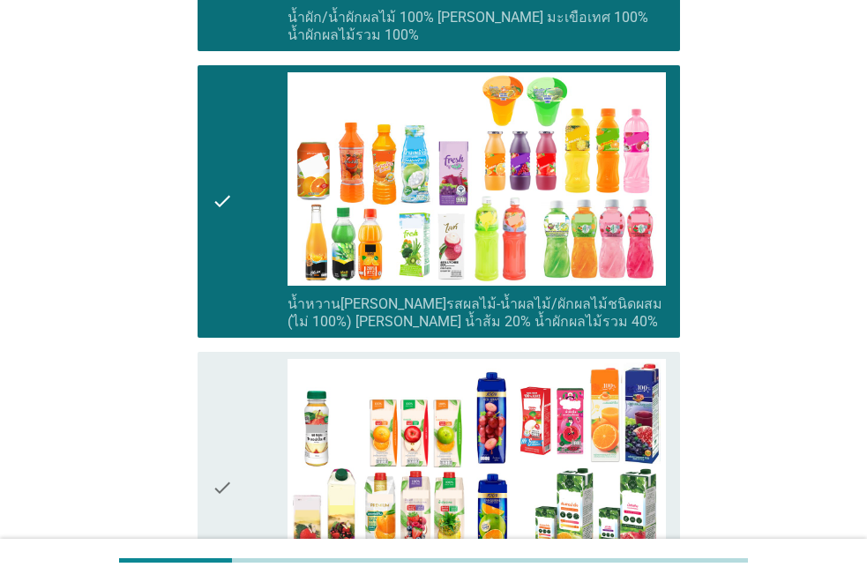
click at [221, 416] on icon "check" at bounding box center [222, 488] width 21 height 259
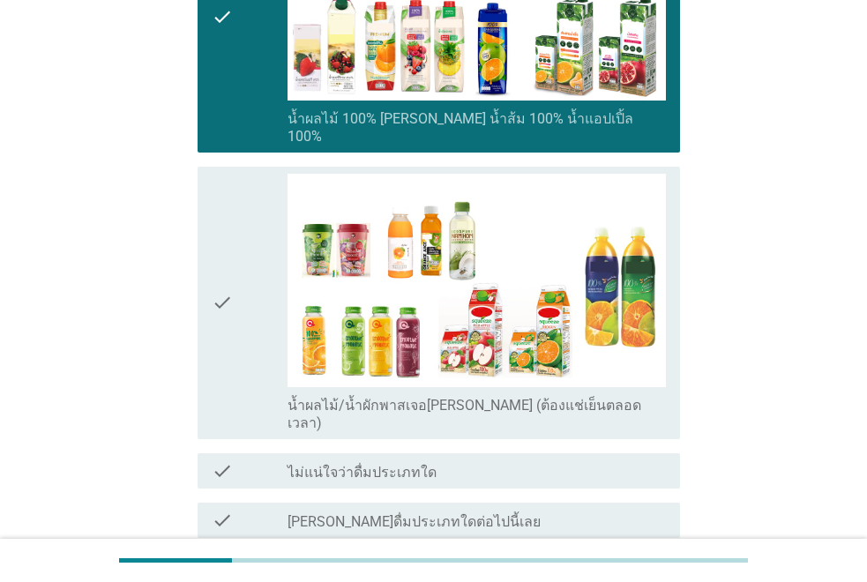
scroll to position [1095, 0]
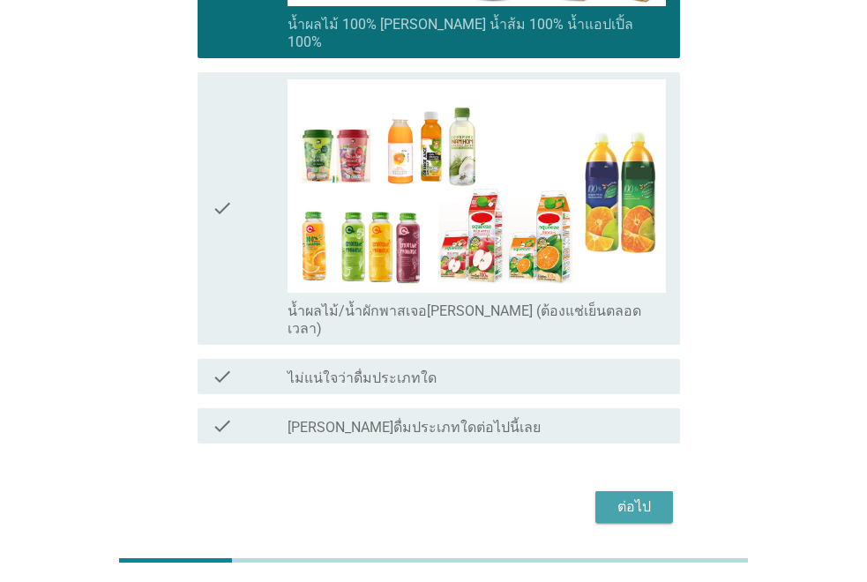
click at [664, 491] on button "ต่อไป" at bounding box center [635, 507] width 78 height 32
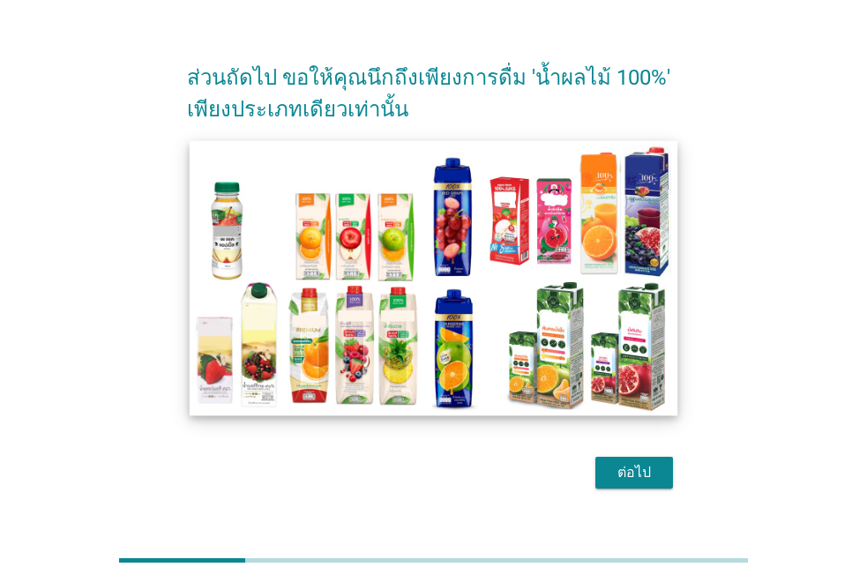
scroll to position [68, 0]
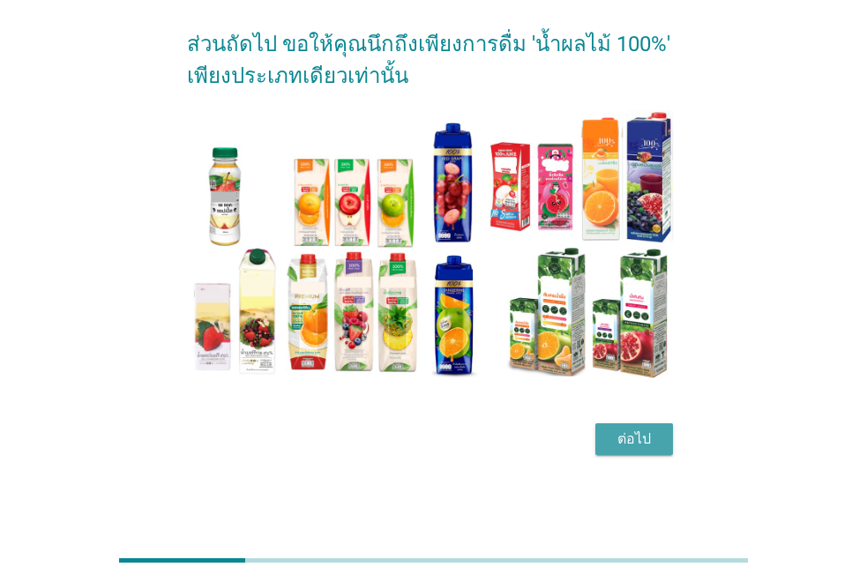
click at [667, 452] on button "ต่อไป" at bounding box center [635, 440] width 78 height 32
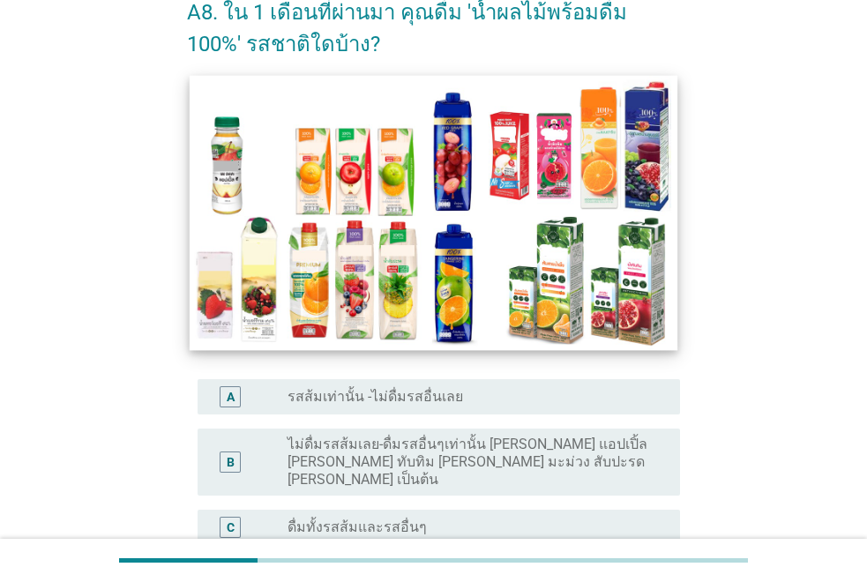
scroll to position [265, 0]
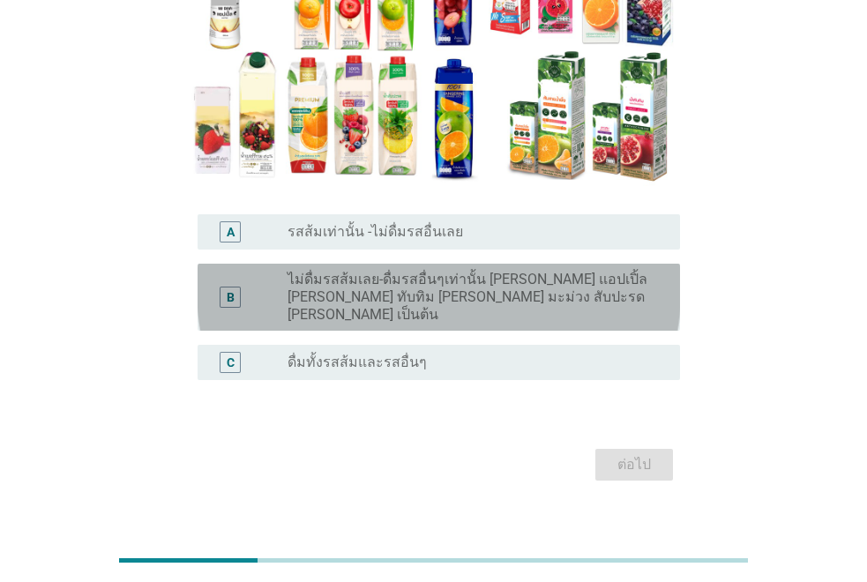
click at [486, 294] on label "ไม่ดื่มรสส้มเลย-ดื่มรสอื่นๆเท่านั้น [PERSON_NAME] แอปเปิ้ล [PERSON_NAME] ทับทิม…" at bounding box center [470, 297] width 364 height 53
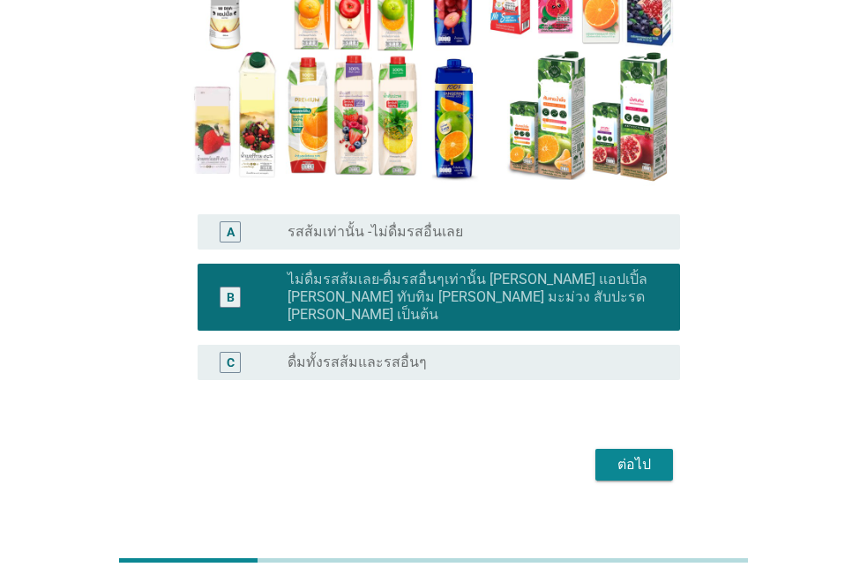
click at [641, 455] on div "ต่อไป" at bounding box center [634, 464] width 49 height 21
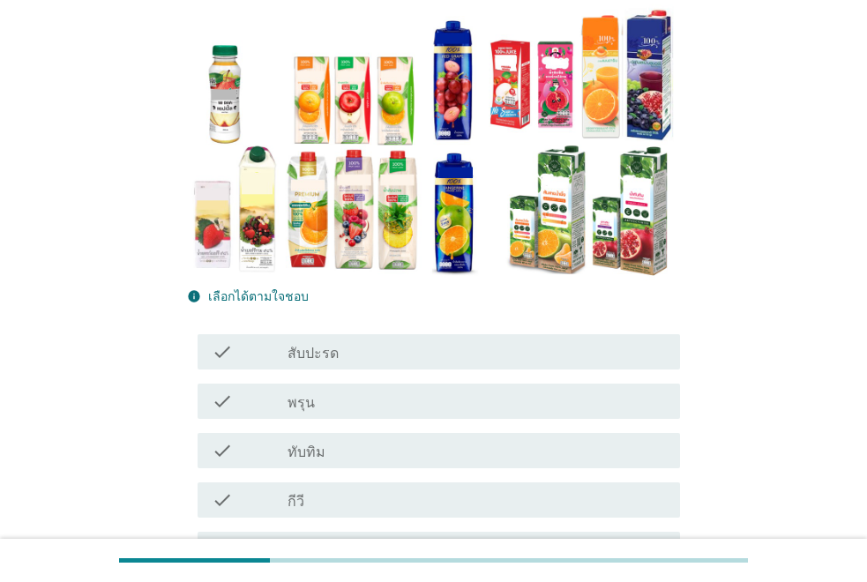
scroll to position [176, 0]
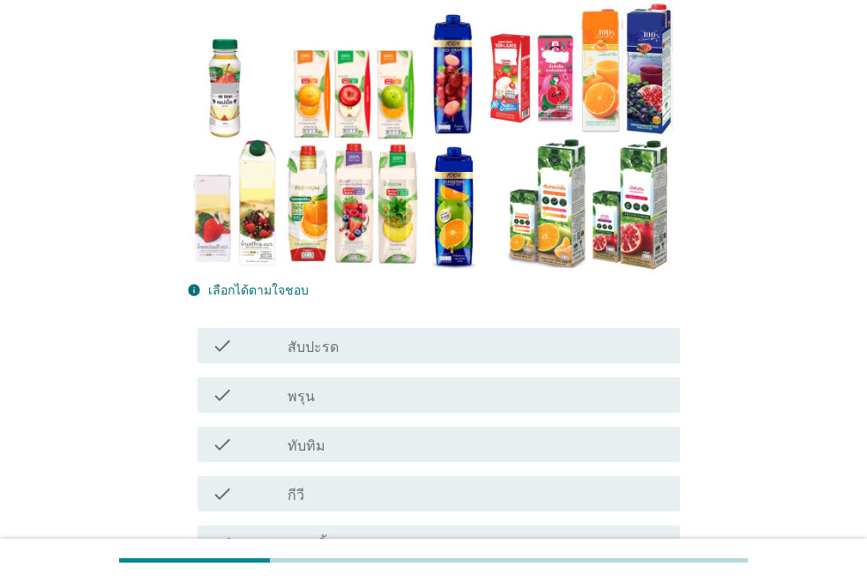
click at [438, 336] on div "check_box_outline_blank สับปะรด" at bounding box center [477, 345] width 379 height 21
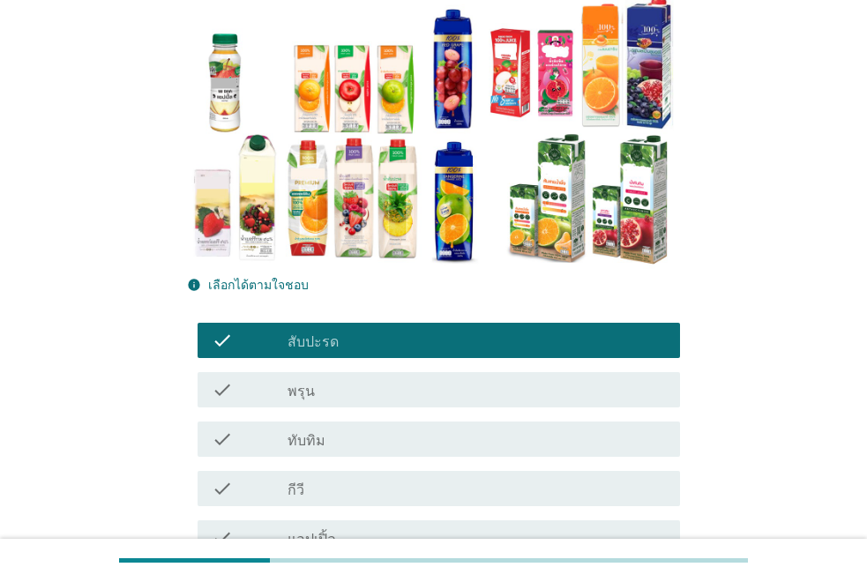
scroll to position [353, 0]
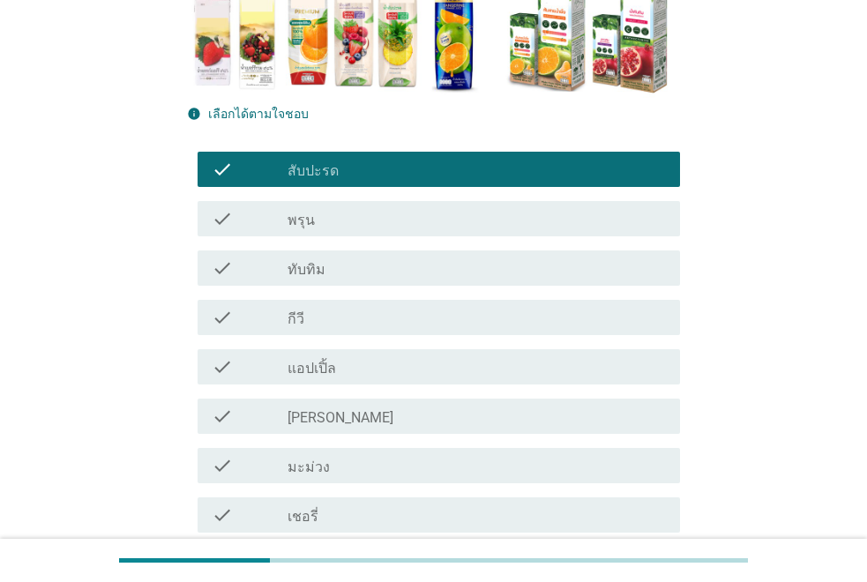
click at [442, 274] on div "check_box_outline_blank ทับทิม" at bounding box center [477, 268] width 379 height 21
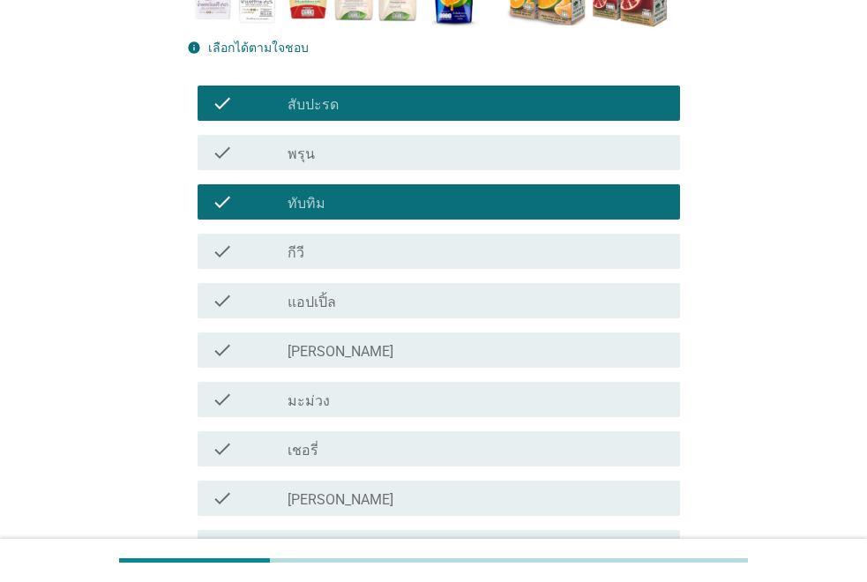
scroll to position [529, 0]
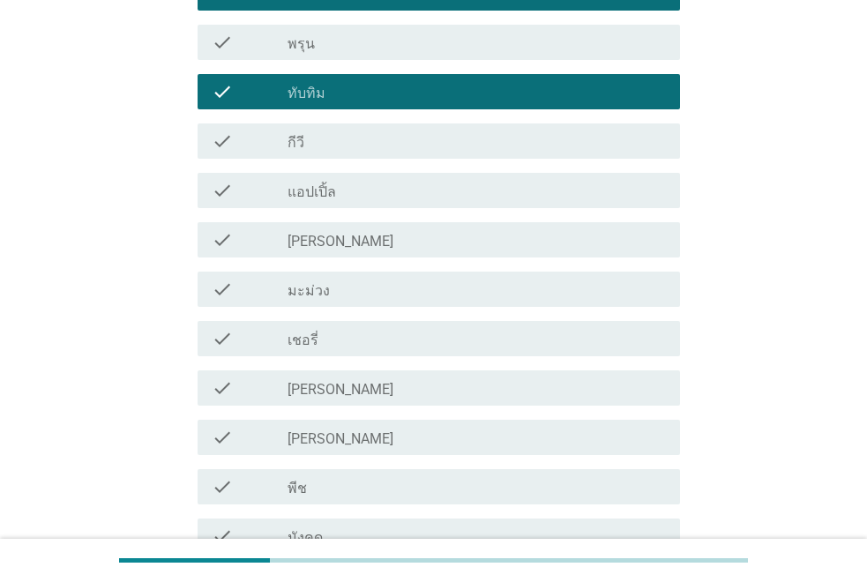
click at [457, 243] on div "check_box_outline_blank [PERSON_NAME]" at bounding box center [477, 239] width 379 height 21
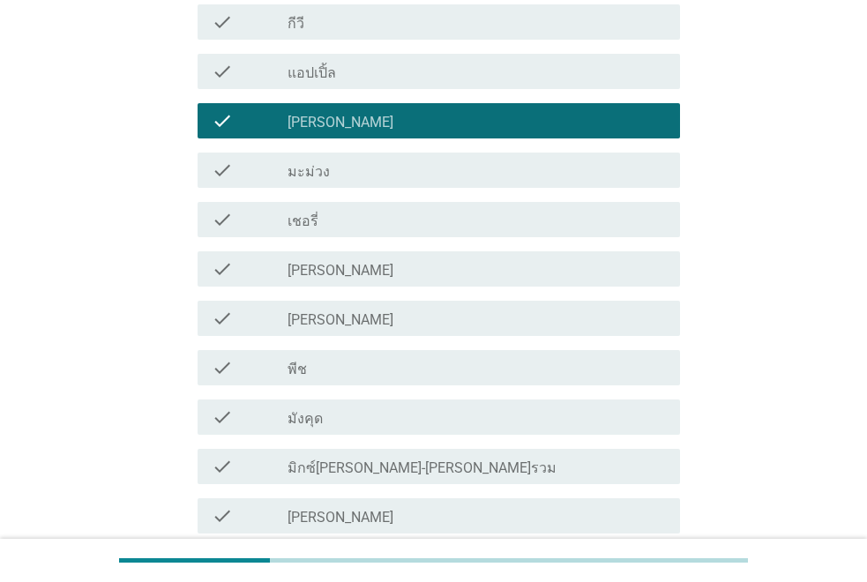
scroll to position [618, 0]
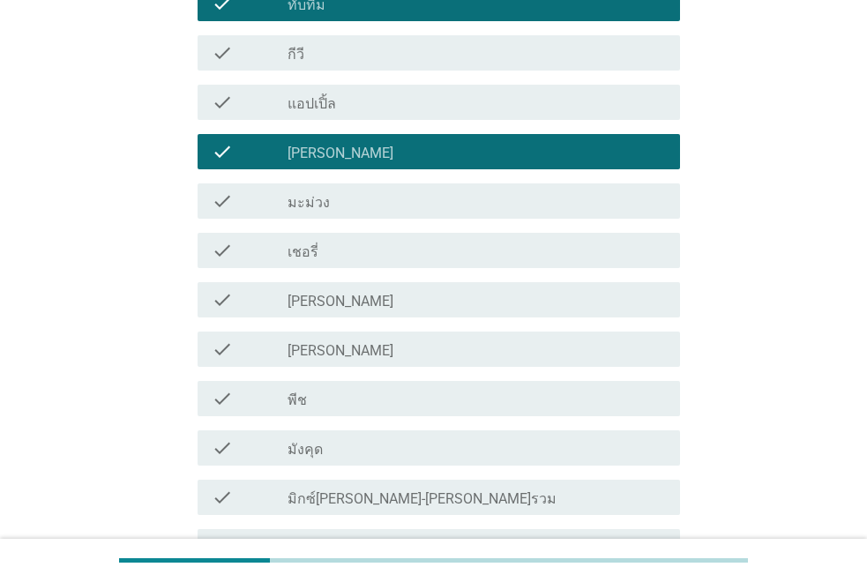
click at [438, 98] on div "check_box_outline_blank แอปเปิ้ล" at bounding box center [477, 102] width 379 height 21
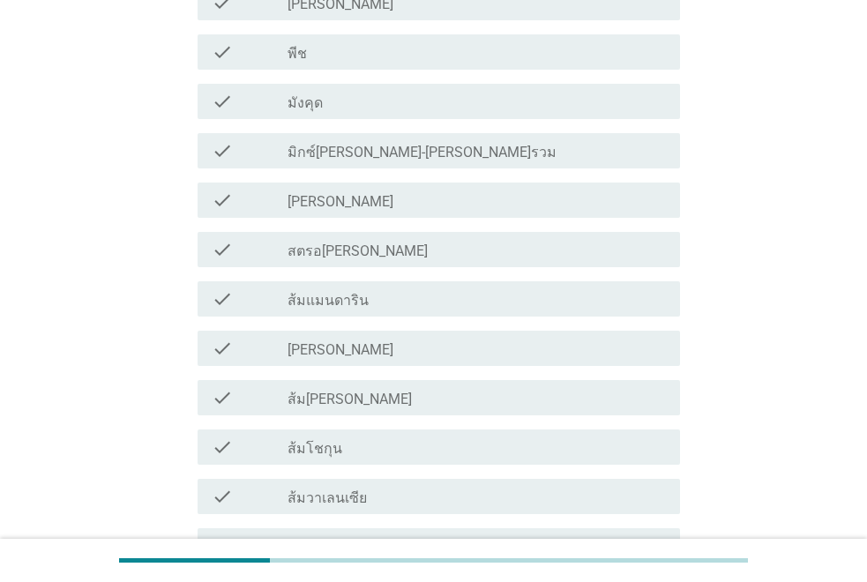
scroll to position [971, 0]
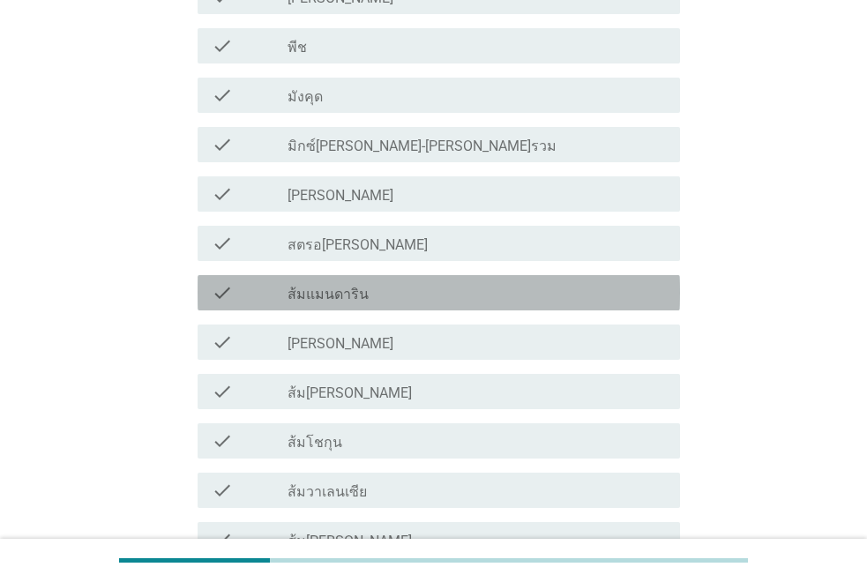
click at [501, 290] on div "check_box_outline_blank ส้มแมนดาริน" at bounding box center [477, 292] width 379 height 21
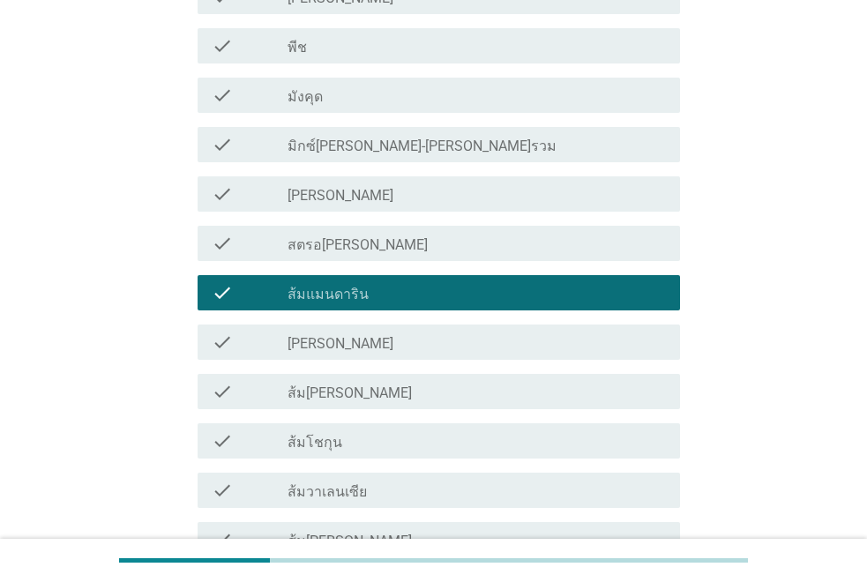
click at [504, 331] on div "check check_box_outline_blank [PERSON_NAME]" at bounding box center [439, 342] width 483 height 35
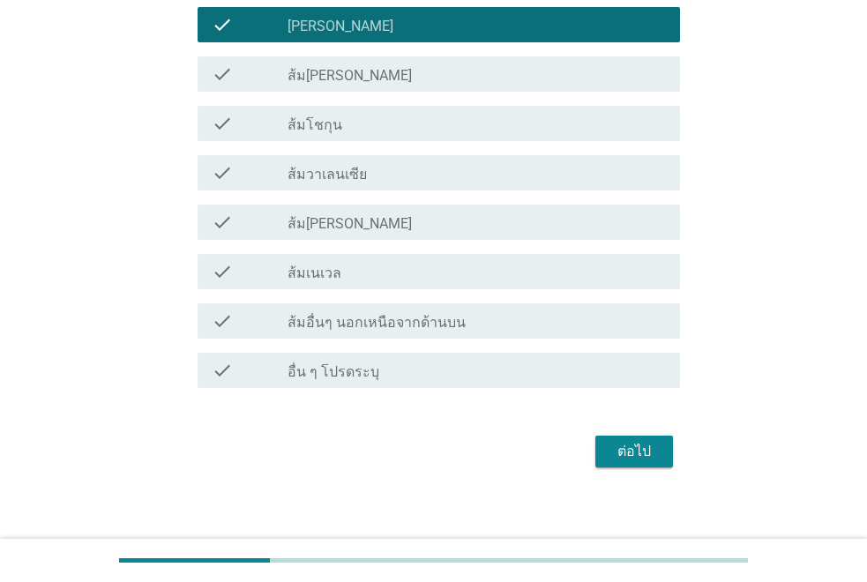
scroll to position [1301, 0]
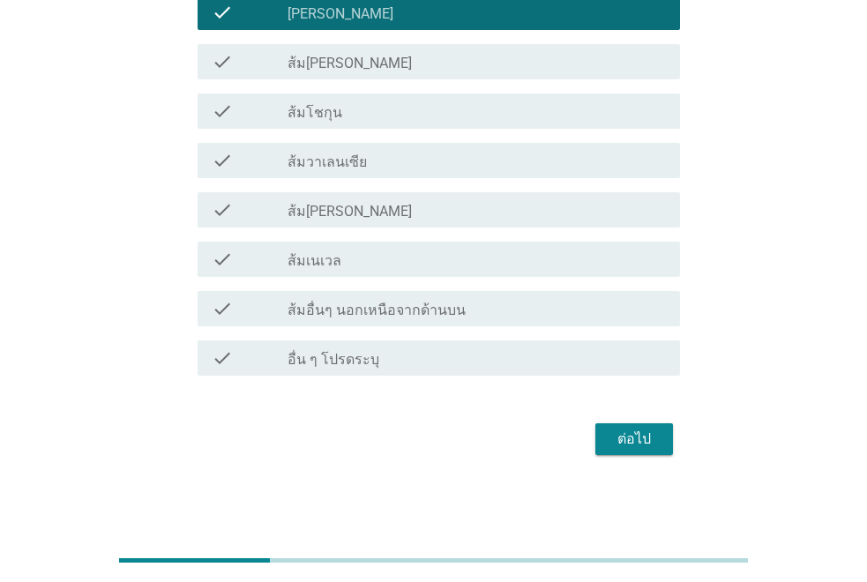
click at [618, 438] on div "ต่อไป" at bounding box center [634, 439] width 49 height 21
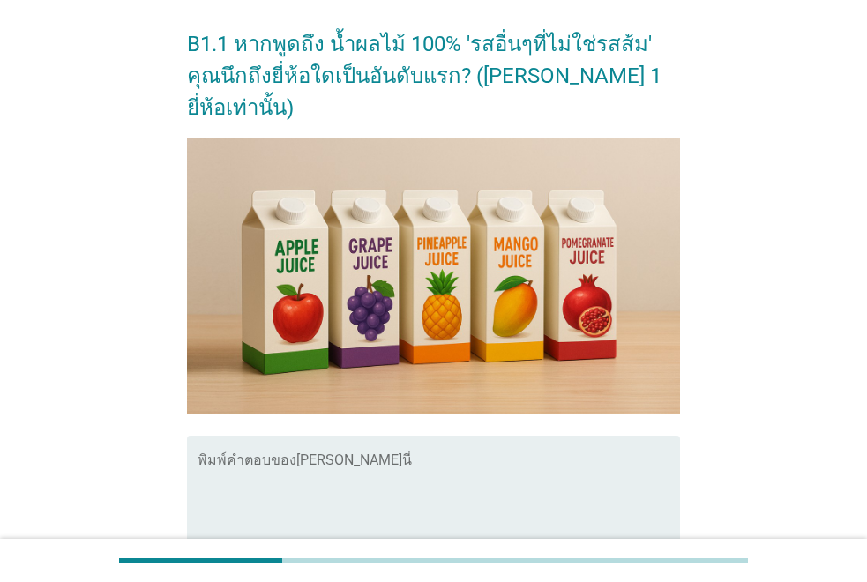
scroll to position [353, 0]
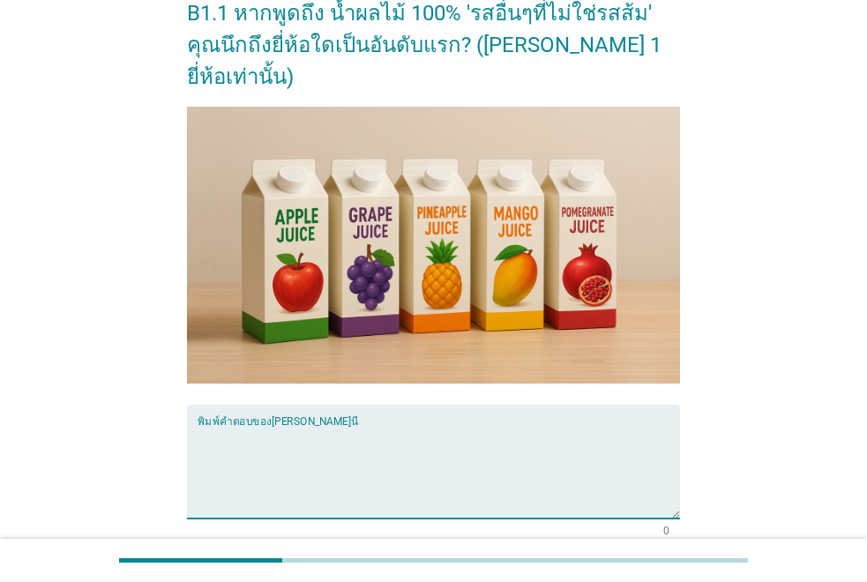
click at [373, 428] on textarea "พิมพ์คำตอบของคุณ ที่นี่" at bounding box center [439, 472] width 483 height 93
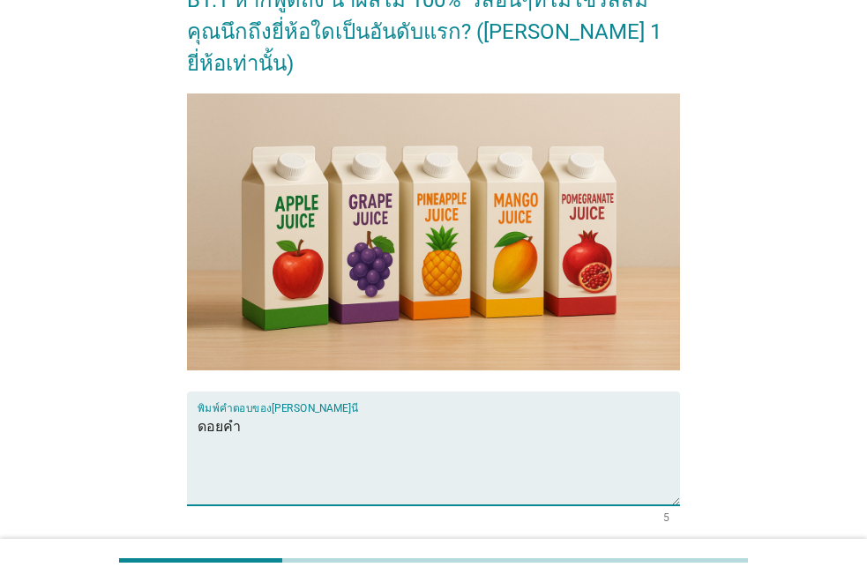
scroll to position [450, 0]
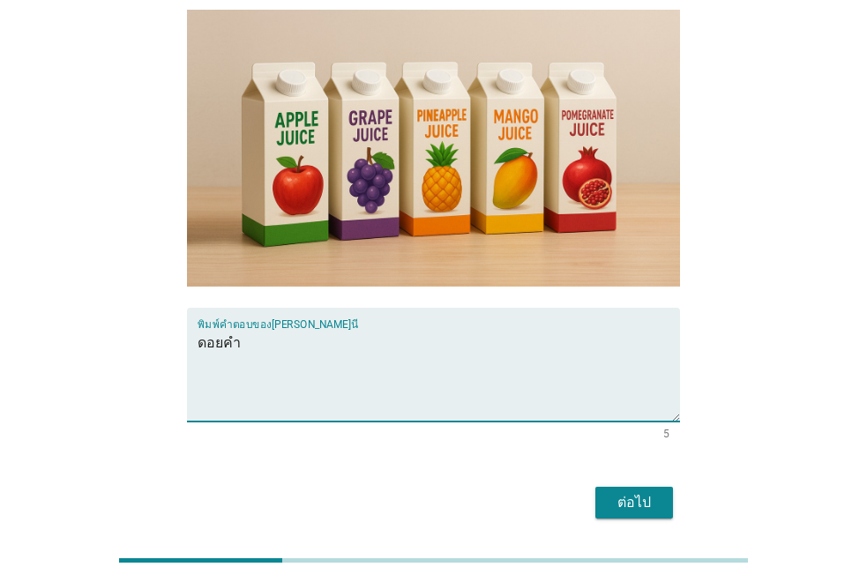
type textarea "ดอยคำ"
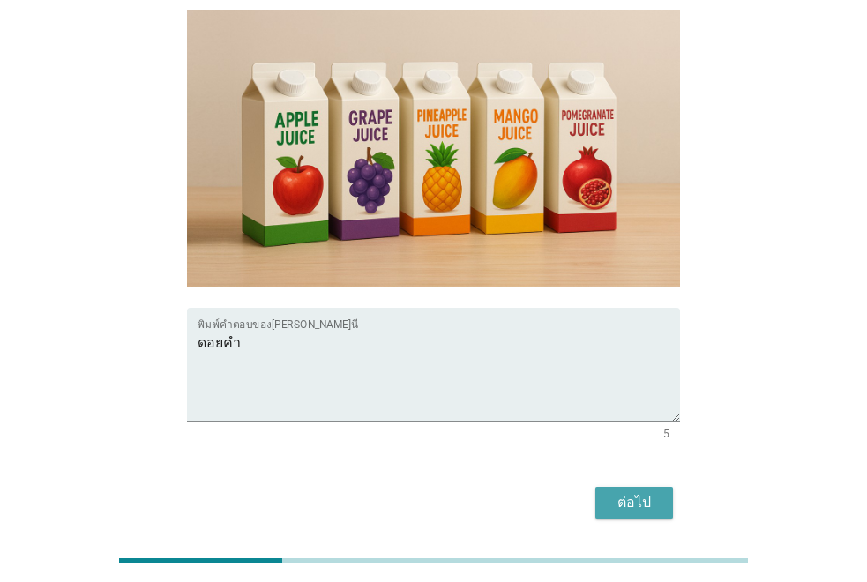
click at [605, 487] on button "ต่อไป" at bounding box center [635, 503] width 78 height 32
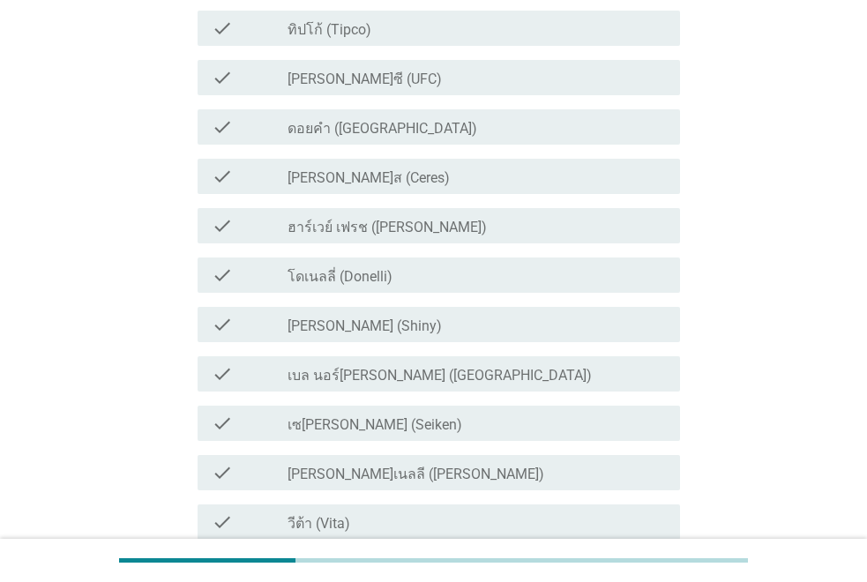
scroll to position [0, 0]
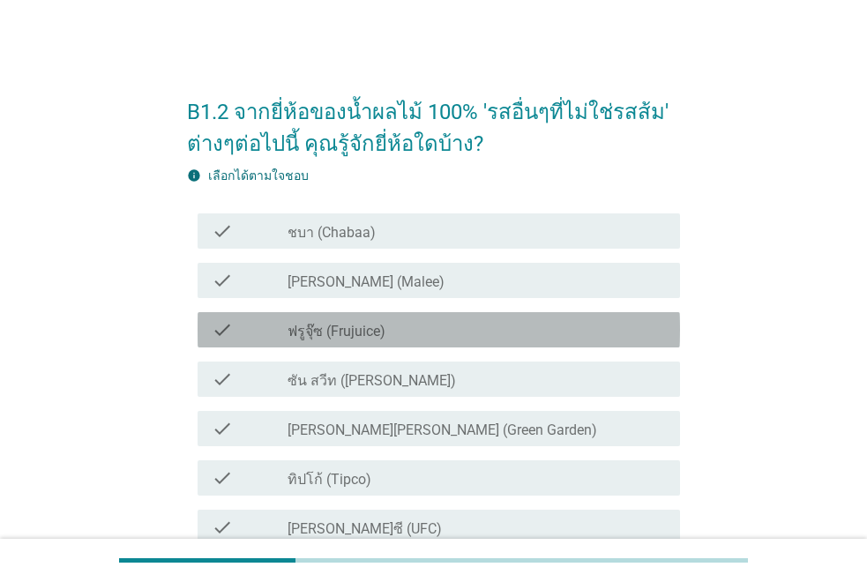
click at [338, 337] on label "ฟรูจุ๊ซ (Frujuice)" at bounding box center [337, 332] width 98 height 18
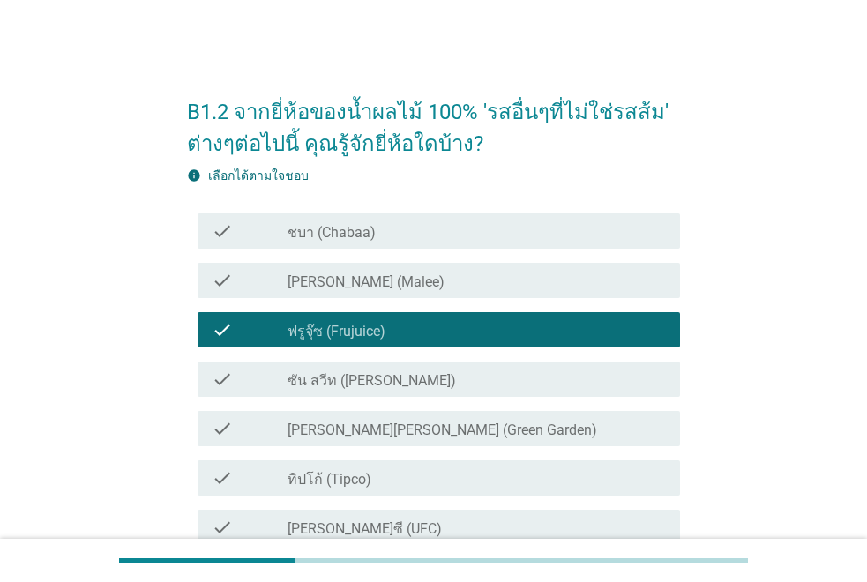
drag, startPoint x: 372, startPoint y: 254, endPoint x: 374, endPoint y: 271, distance: 16.9
click at [374, 254] on div "check check_box_outline_blank ชบา (Chabaa)" at bounding box center [433, 230] width 493 height 49
click at [374, 297] on div "check check_box_outline_blank [PERSON_NAME] (Malee)" at bounding box center [439, 280] width 483 height 35
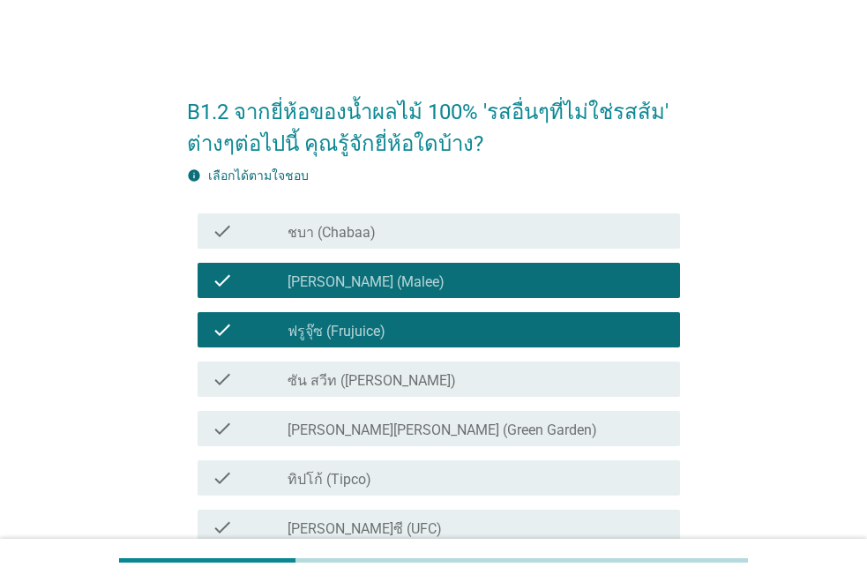
click at [392, 217] on div "check check_box_outline_blank ชบา (Chabaa)" at bounding box center [439, 231] width 483 height 35
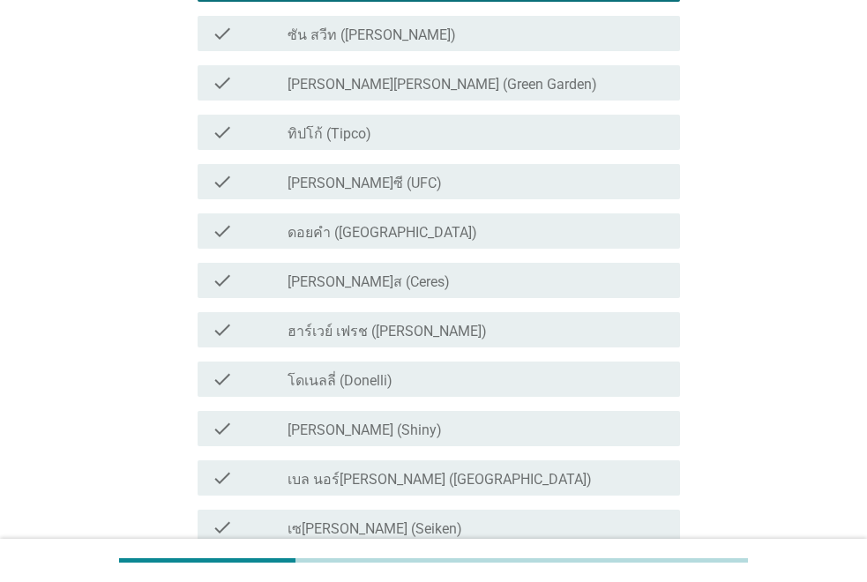
scroll to position [353, 0]
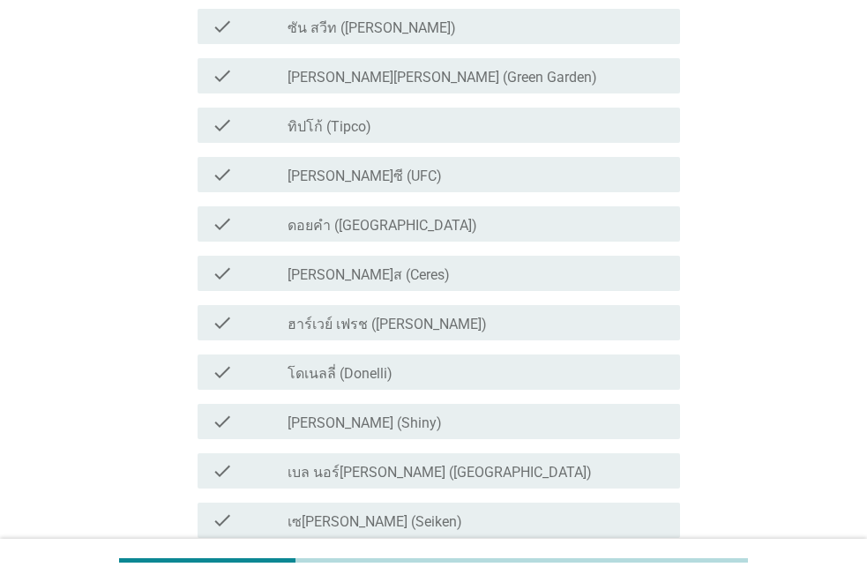
click at [411, 161] on div "check check_box_outline_blank [PERSON_NAME]ซี (UFC)" at bounding box center [439, 174] width 483 height 35
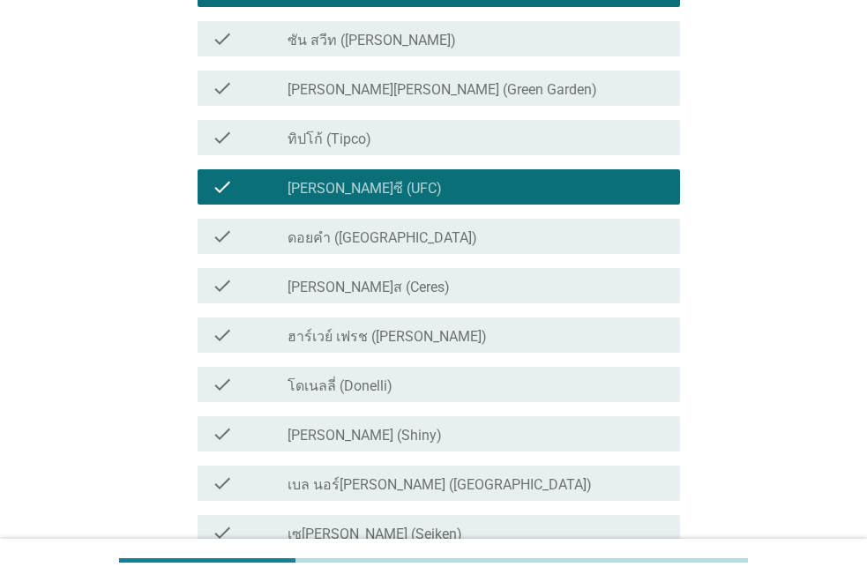
scroll to position [310, 0]
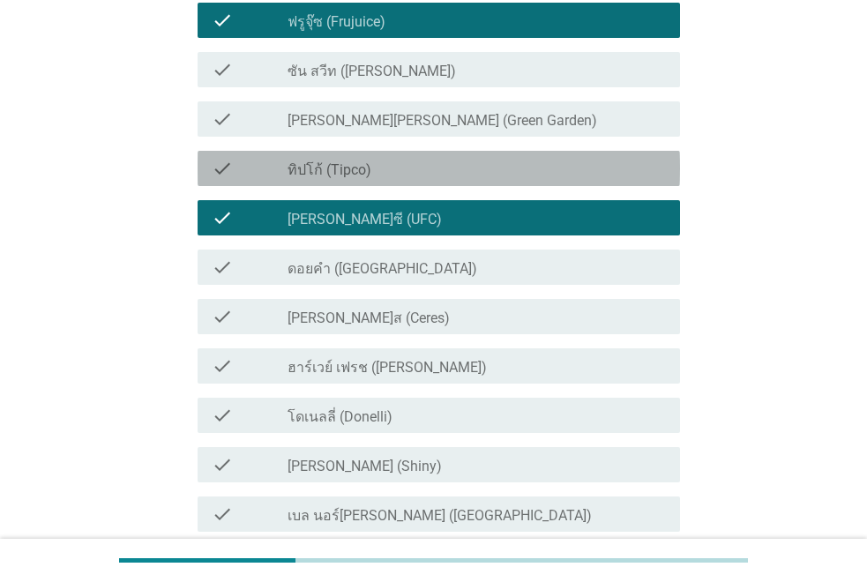
click at [456, 153] on div "check check_box_outline_blank ทิปโก้ (Tipco)" at bounding box center [439, 168] width 483 height 35
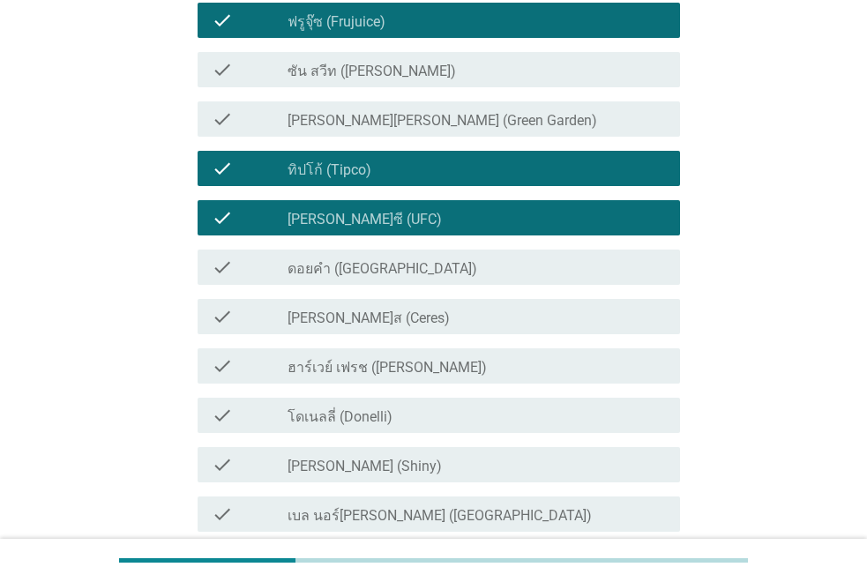
drag, startPoint x: 456, startPoint y: 107, endPoint x: 457, endPoint y: 74, distance: 32.7
click at [456, 106] on div "check check_box_outline_blank [PERSON_NAME][PERSON_NAME] (Green Garden)" at bounding box center [439, 118] width 483 height 35
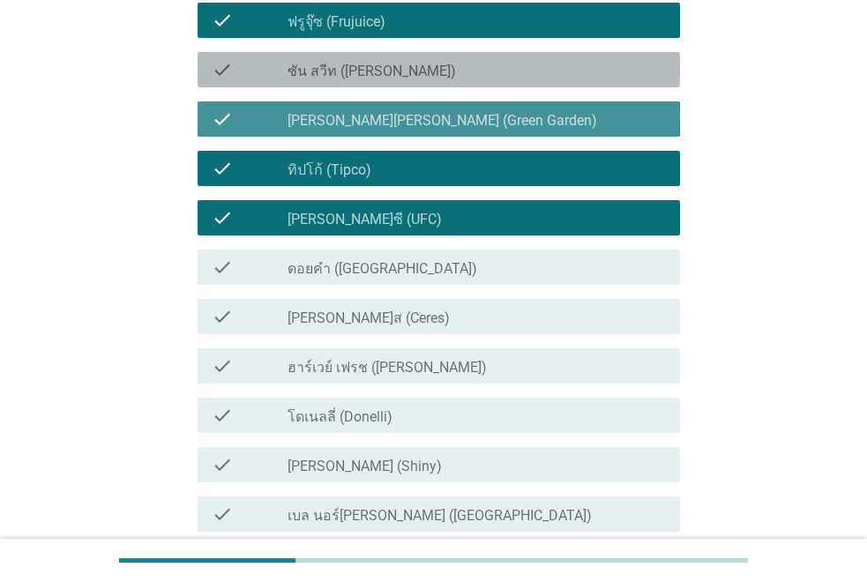
click at [457, 74] on div "check_box_outline_blank ซัน สวีท (Sun sweet)" at bounding box center [477, 69] width 379 height 21
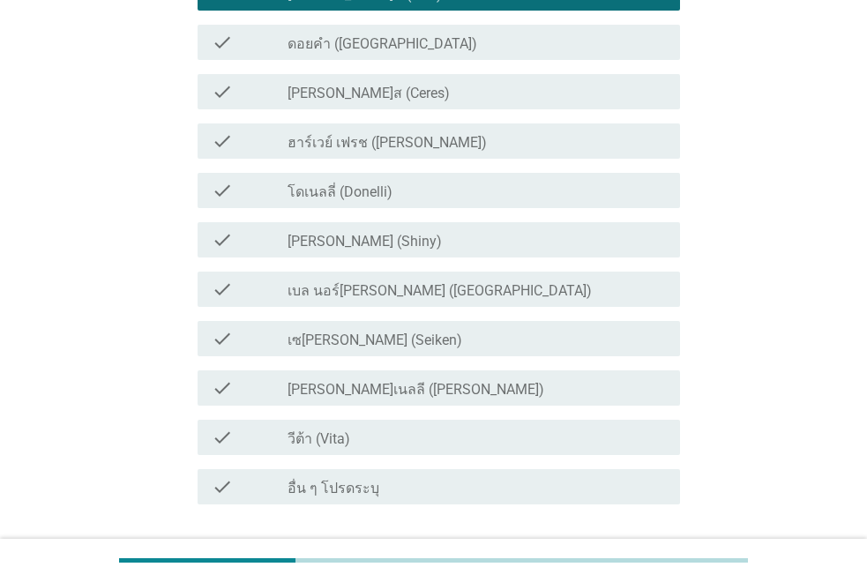
scroll to position [663, 0]
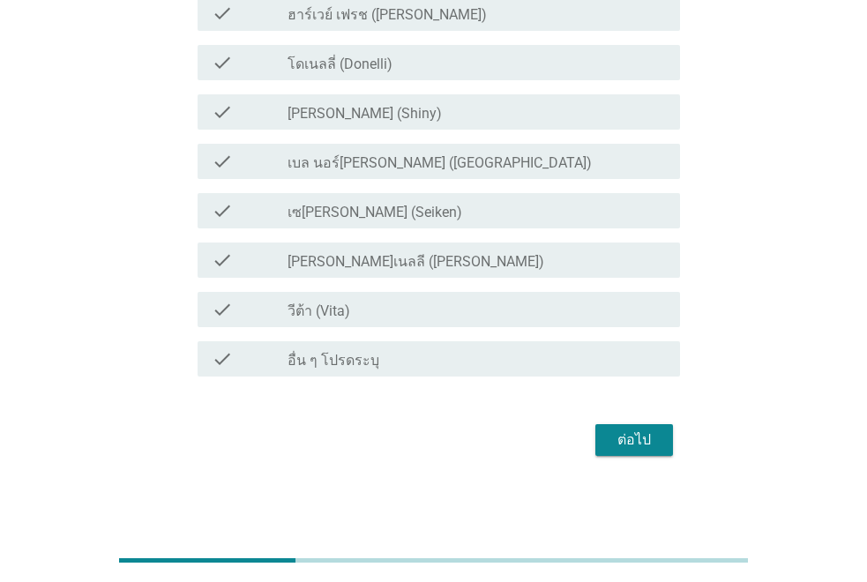
click at [618, 419] on div "ต่อไป" at bounding box center [433, 440] width 493 height 42
click at [618, 445] on div "ต่อไป" at bounding box center [634, 440] width 49 height 21
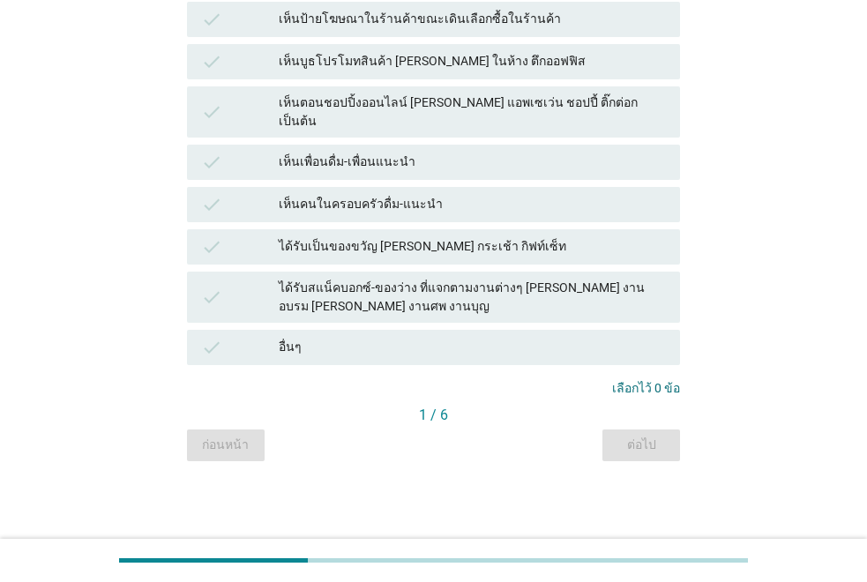
scroll to position [0, 0]
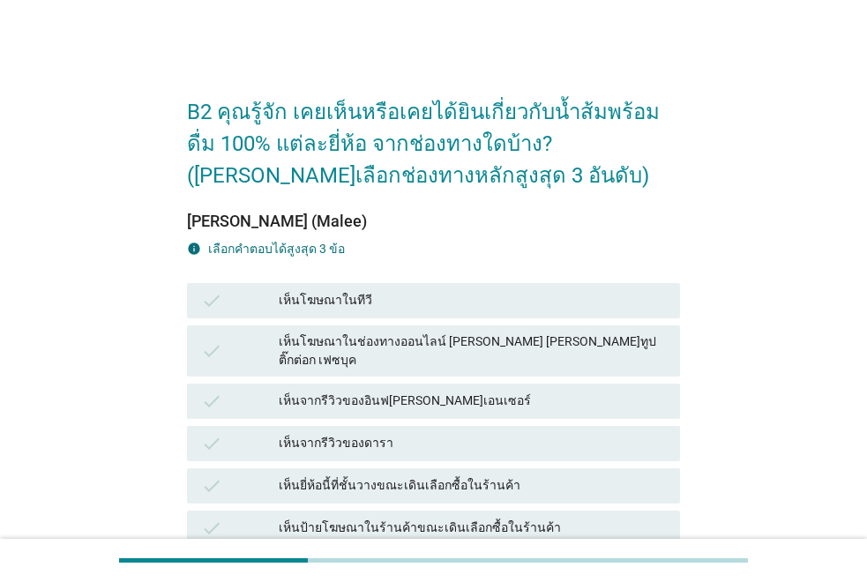
click at [344, 348] on div "เห็นโฆษณาในช่องทางออนไลน์ [PERSON_NAME] [PERSON_NAME]ทูป ติ๊กต่อก เฟซบุค" at bounding box center [472, 351] width 387 height 37
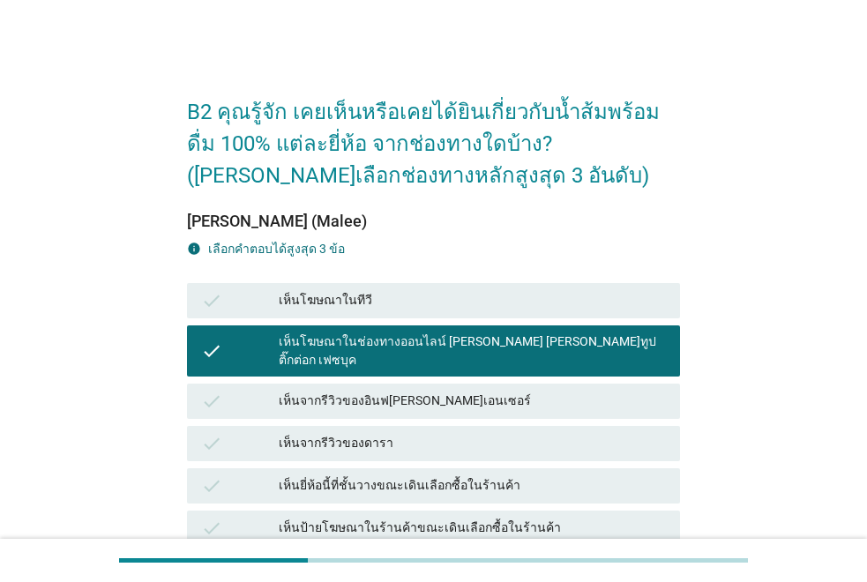
click at [344, 384] on div "check เห็นจากรีวิวของอินฟ[PERSON_NAME]เอนเซอร์" at bounding box center [433, 401] width 493 height 35
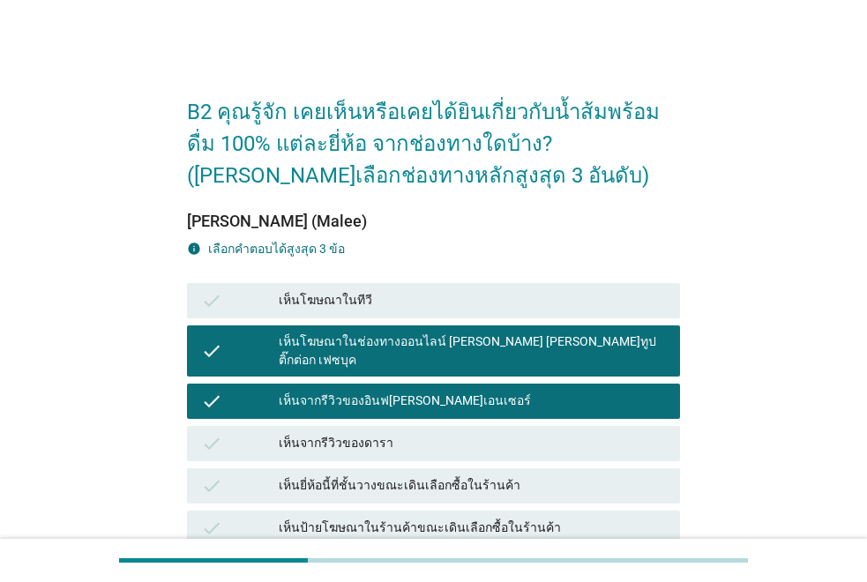
click at [330, 436] on div "เห็นจากรีวิวของดารา" at bounding box center [472, 443] width 387 height 21
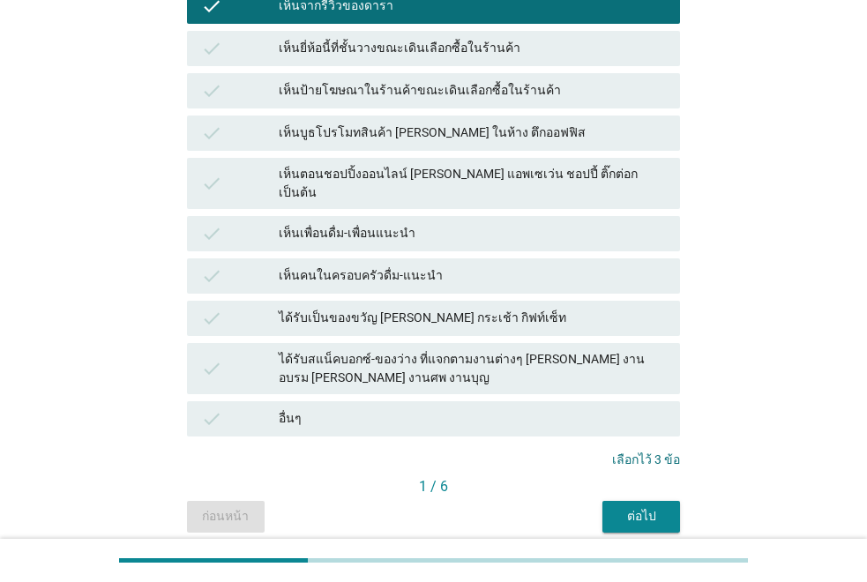
scroll to position [477, 0]
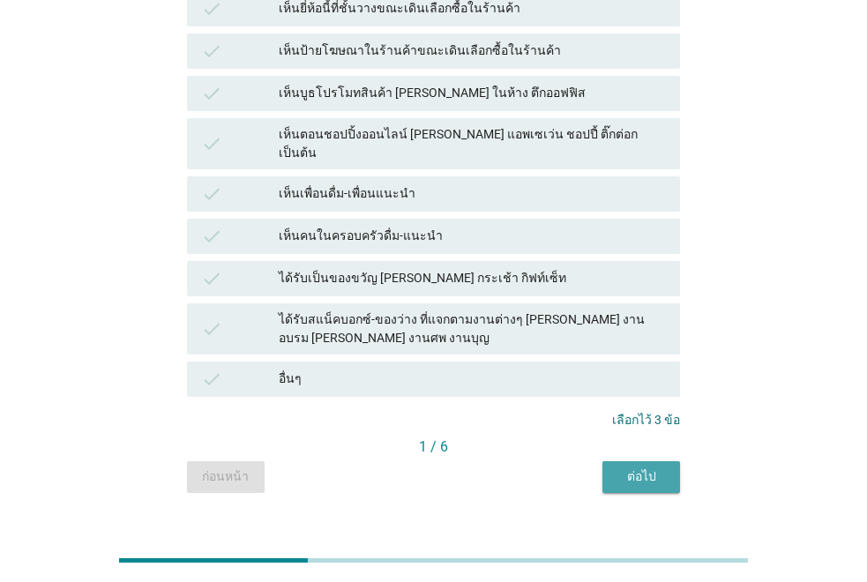
click at [611, 461] on button "ต่อไป" at bounding box center [642, 477] width 78 height 32
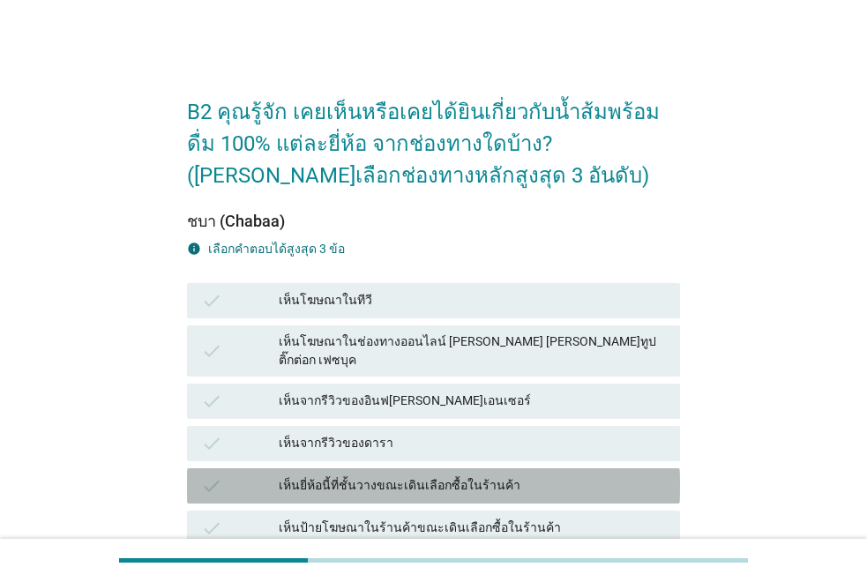
click at [301, 476] on div "เห็นยี่ห้อนี้ที่ชั้นวางขณะเดินเลือกซื้อในร้านค้า" at bounding box center [472, 486] width 387 height 21
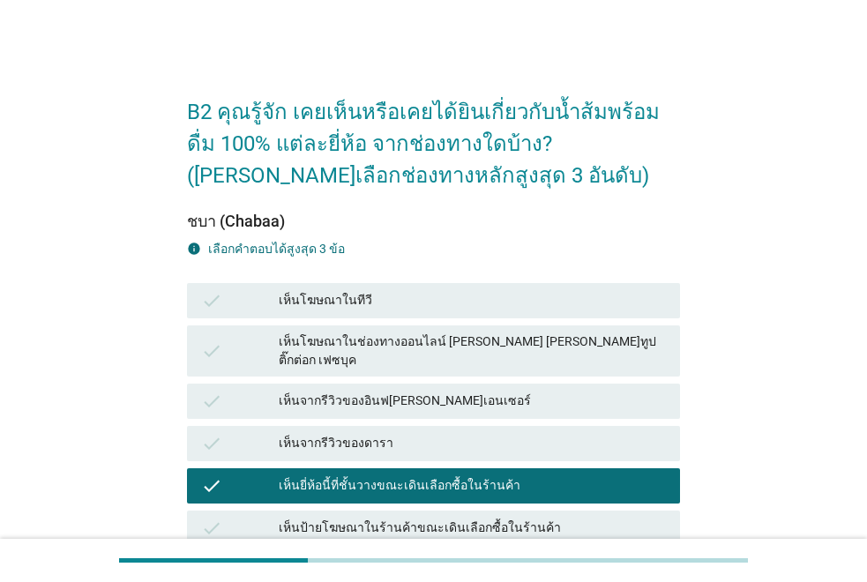
click at [308, 433] on div "เห็นจากรีวิวของดารา" at bounding box center [472, 443] width 387 height 21
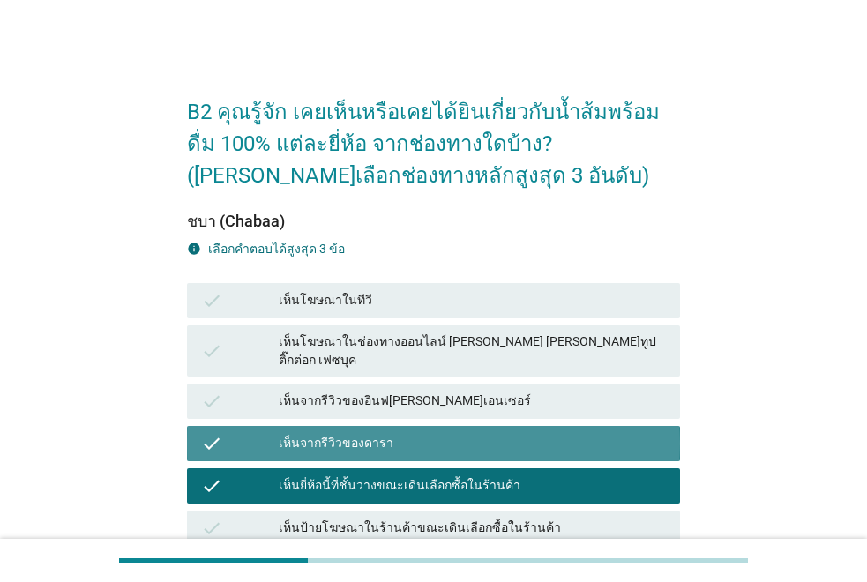
click at [318, 391] on div "เห็นจากรีวิวของอินฟ[PERSON_NAME]เอนเซอร์" at bounding box center [472, 401] width 387 height 21
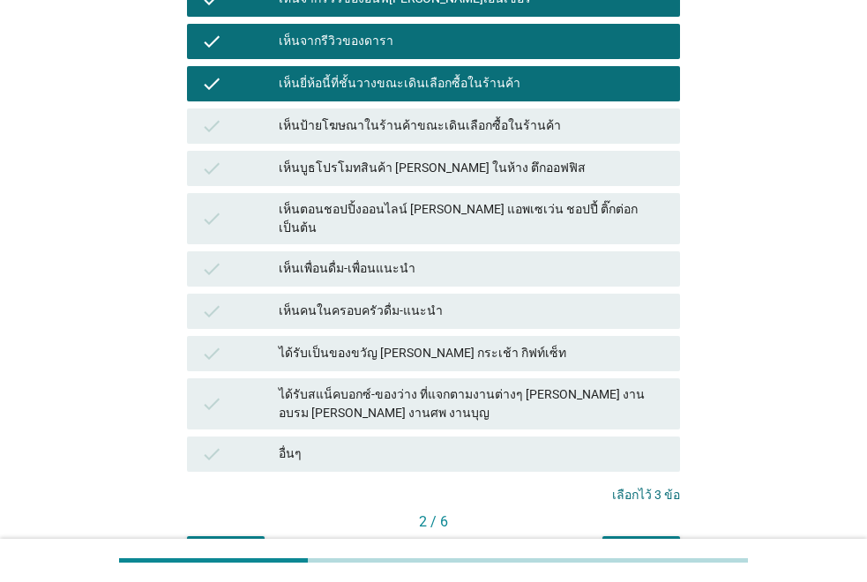
scroll to position [477, 0]
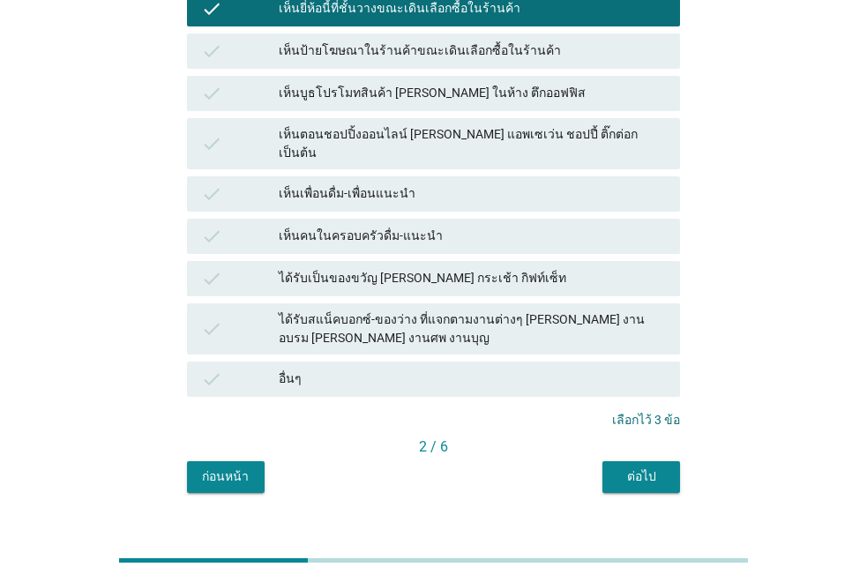
click at [634, 468] on div "ต่อไป" at bounding box center [641, 477] width 49 height 19
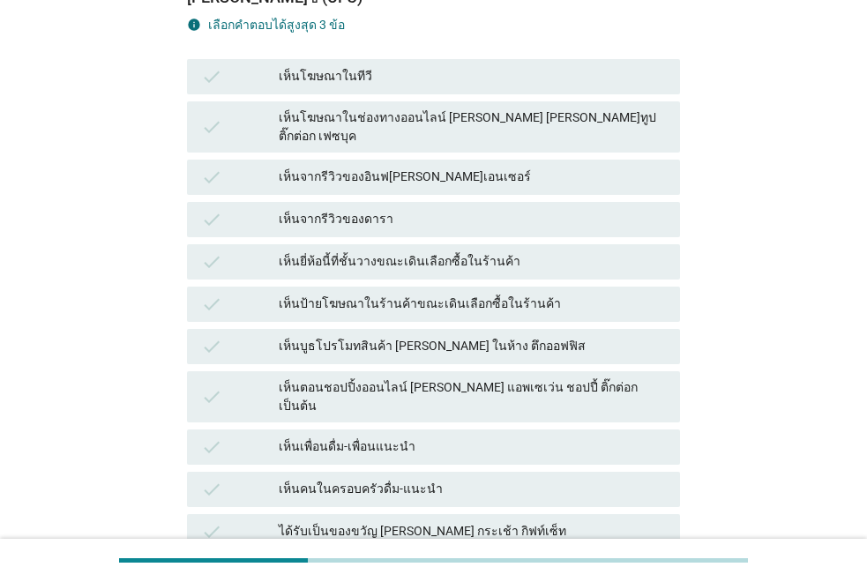
scroll to position [353, 0]
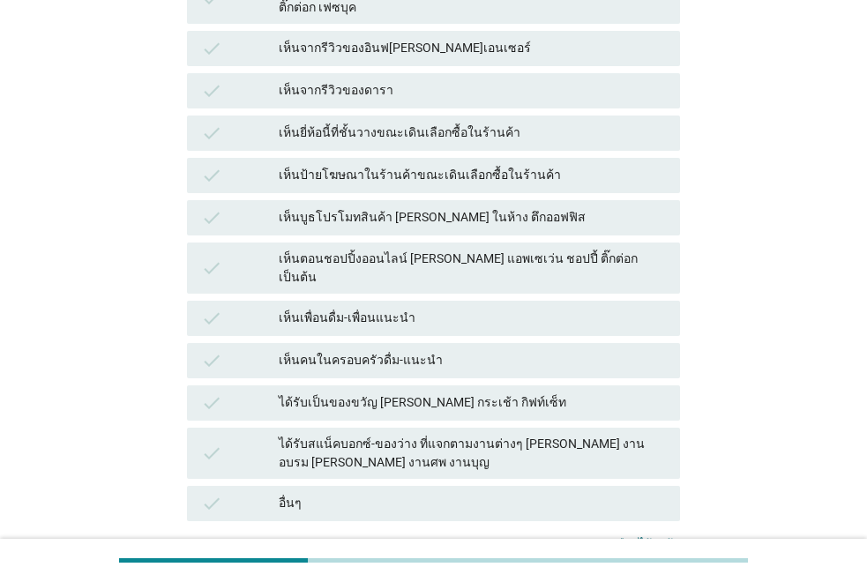
click at [325, 350] on div "เห็นคนในครอบครัวดื่ม-แนะนำ" at bounding box center [472, 360] width 387 height 21
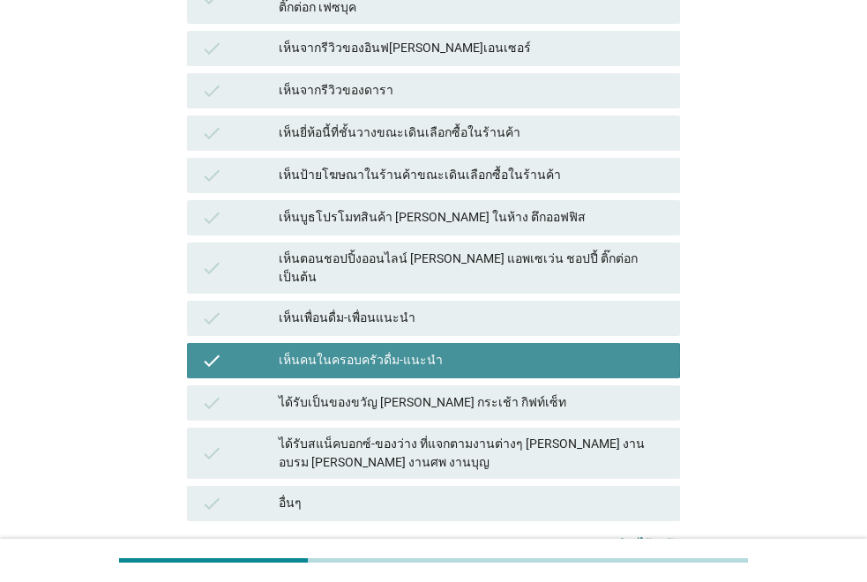
click at [325, 263] on div "check เห็นตอนชอปปิ้งออนไลน์ [PERSON_NAME] แอพเซเว่น ชอปปี้ ติ๊กต่อก เป็นต้น" at bounding box center [434, 268] width 500 height 58
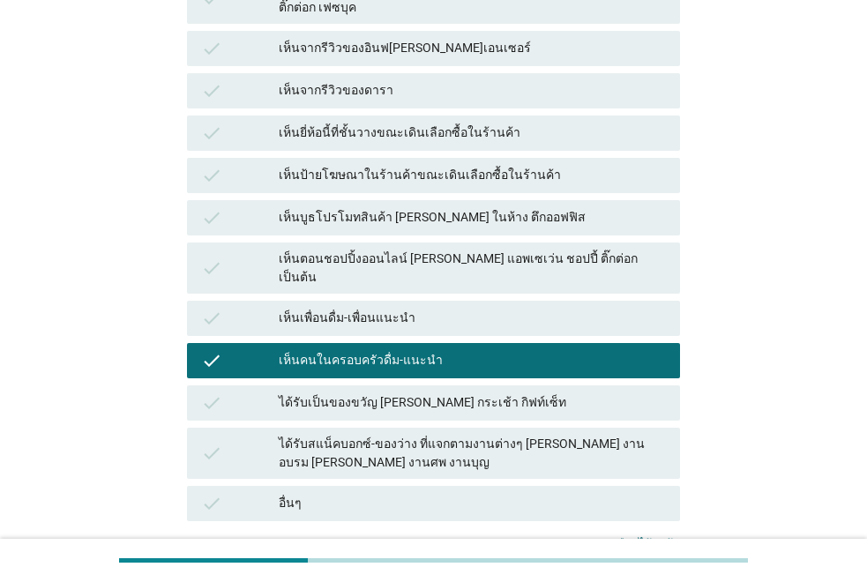
click at [325, 250] on div "เห็นตอนชอปปิ้งออนไลน์ [PERSON_NAME] แอพเซเว่น ชอปปี้ ติ๊กต่อก เป็นต้น" at bounding box center [472, 268] width 387 height 37
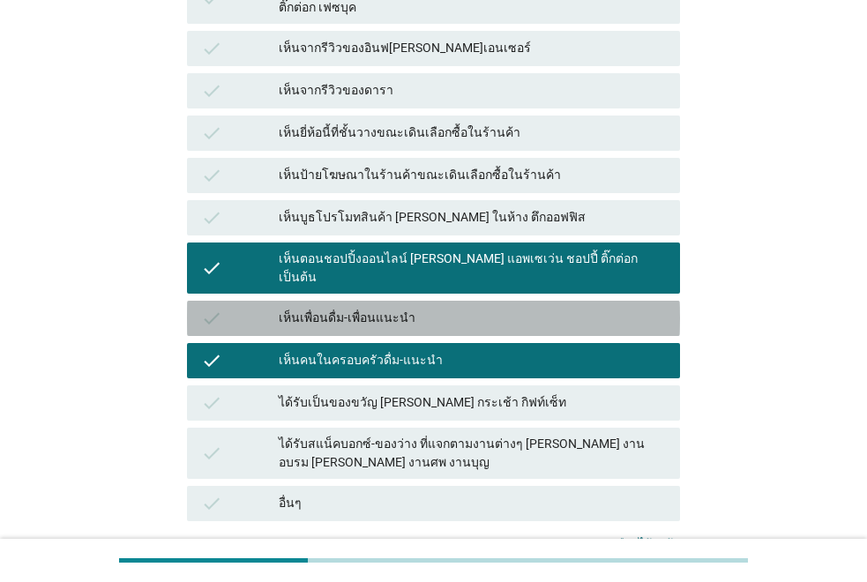
click at [319, 301] on div "check เห็นเพื่อนดื่ม-เพื่อนแนะนำ" at bounding box center [433, 318] width 493 height 35
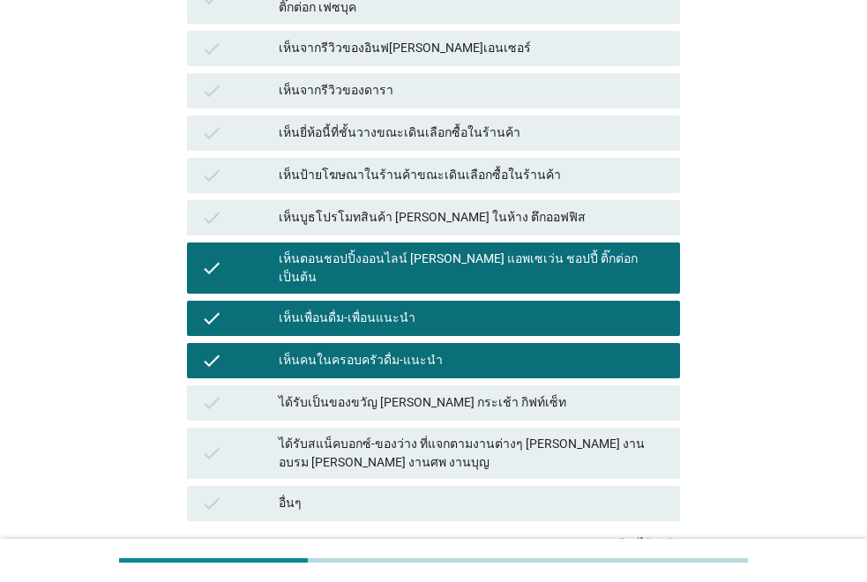
scroll to position [477, 0]
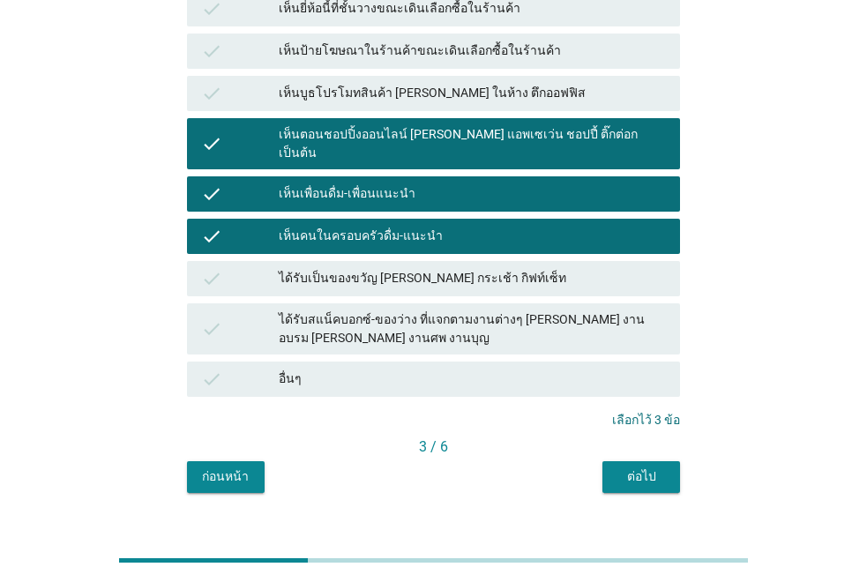
click at [612, 461] on button "ต่อไป" at bounding box center [642, 477] width 78 height 32
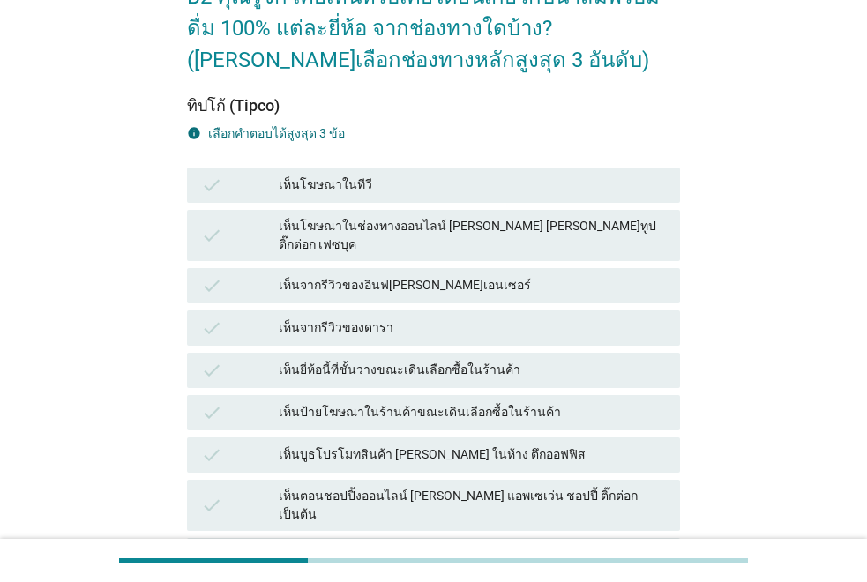
scroll to position [265, 0]
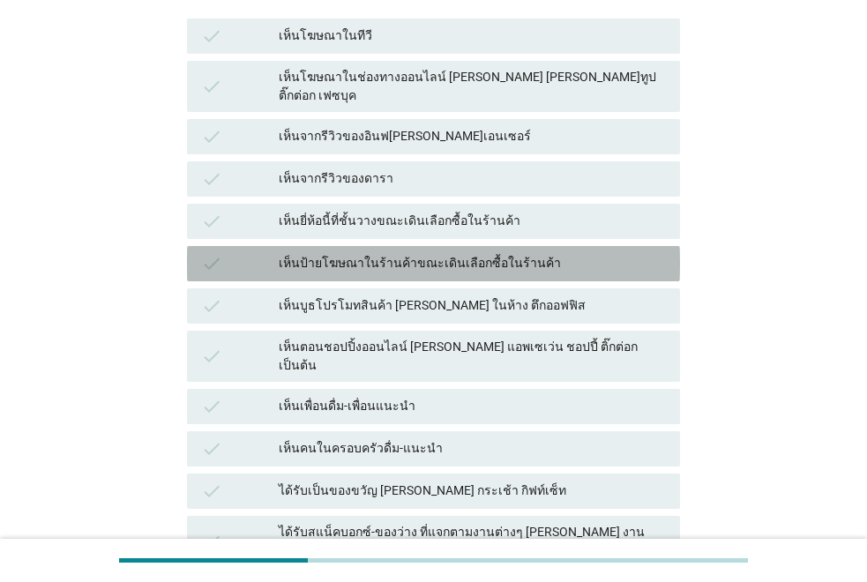
click at [319, 253] on div "เห็นป้ายโฆษณาในร้านค้าขณะเดินเลือกซื้อในร้านค้า" at bounding box center [472, 263] width 387 height 21
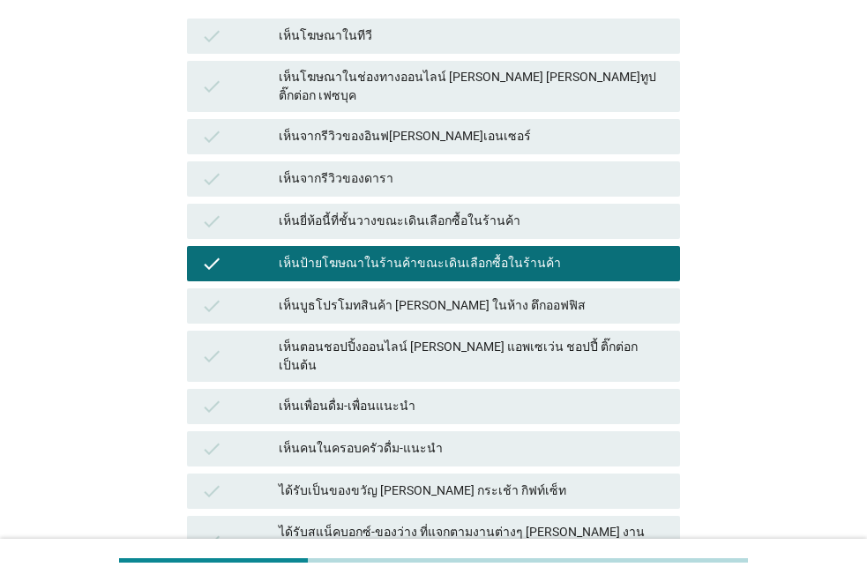
drag, startPoint x: 319, startPoint y: 218, endPoint x: 319, endPoint y: 191, distance: 26.5
click at [319, 214] on div "check เห็นยี่ห้อนี้ที่ชั้นวางขณะเดินเลือกซื้อในร้านค้า" at bounding box center [433, 221] width 493 height 35
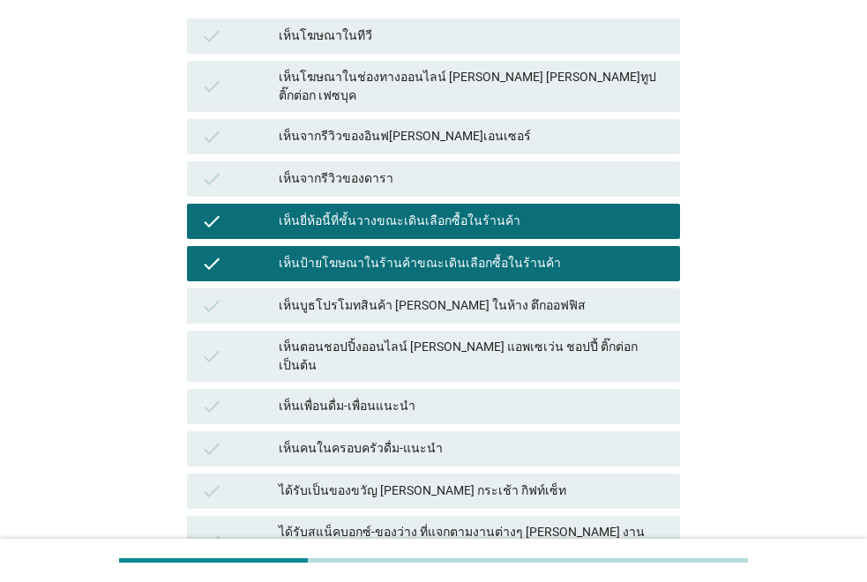
click at [317, 171] on div "เห็นจากรีวิวของดารา" at bounding box center [472, 179] width 387 height 21
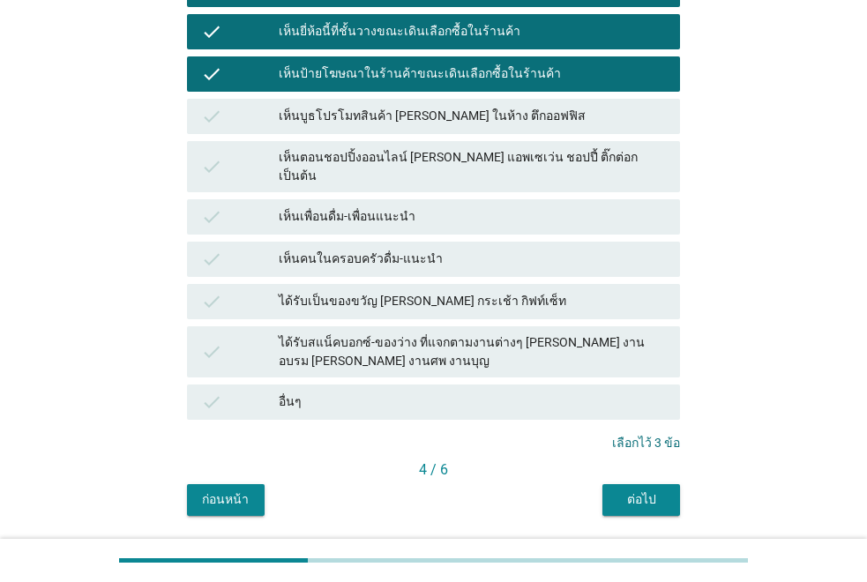
scroll to position [477, 0]
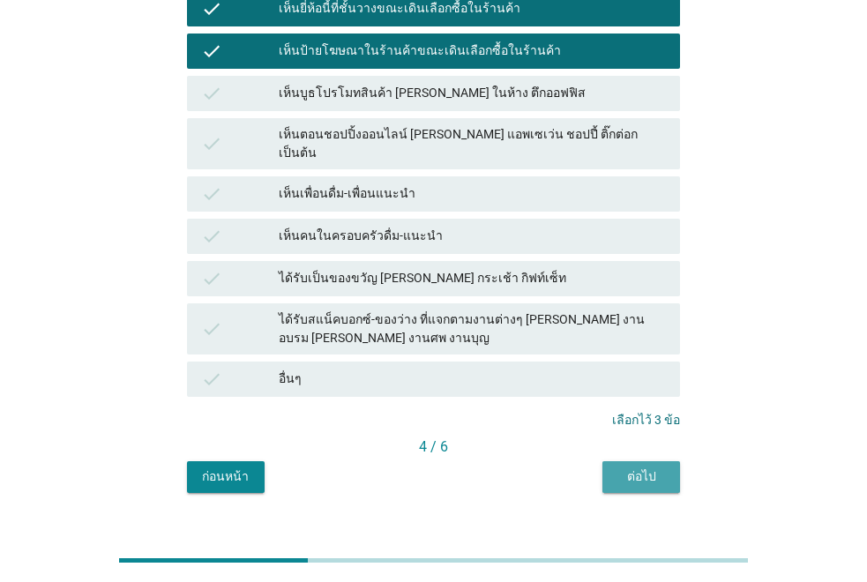
click at [634, 468] on div "ต่อไป" at bounding box center [641, 477] width 49 height 19
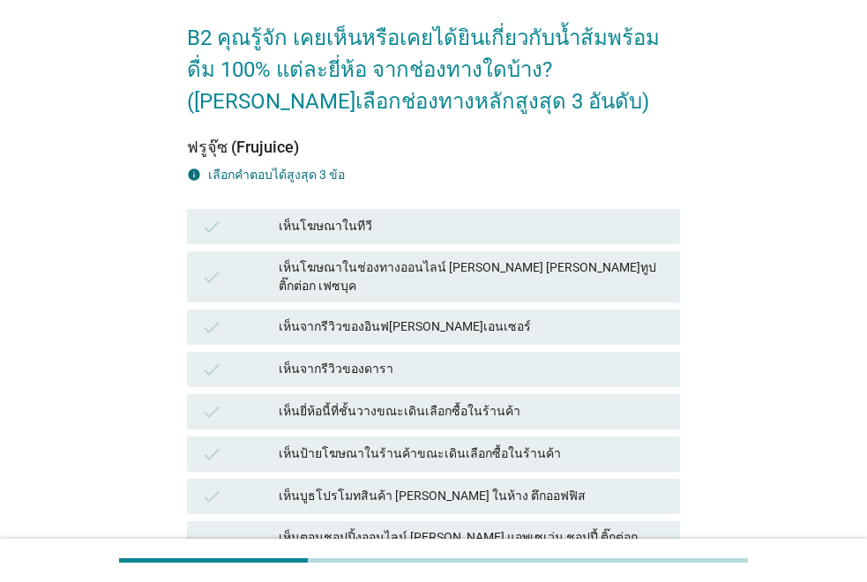
scroll to position [176, 0]
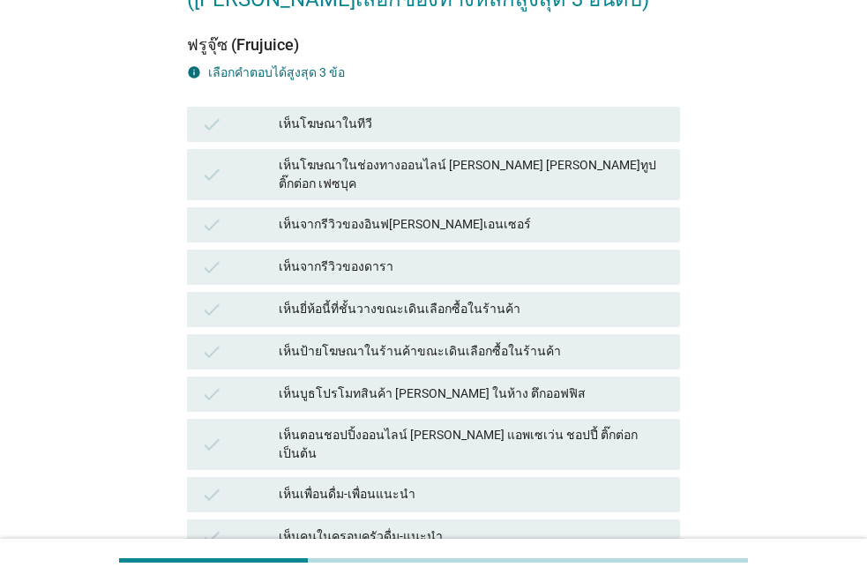
click at [303, 341] on div "เห็นป้ายโฆษณาในร้านค้าขณะเดินเลือกซื้อในร้านค้า" at bounding box center [472, 351] width 387 height 21
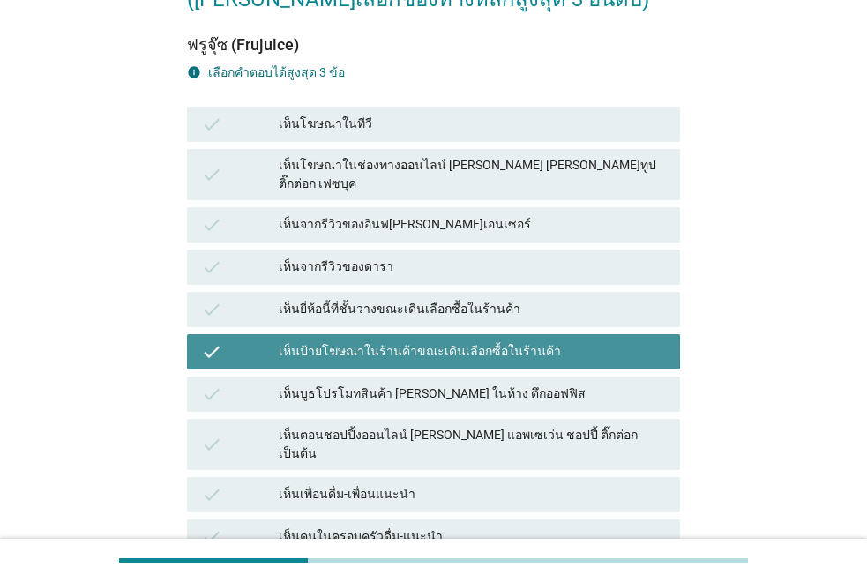
click at [304, 299] on div "เห็นยี่ห้อนี้ที่ชั้นวางขณะเดินเลือกซื้อในร้านค้า" at bounding box center [472, 309] width 387 height 21
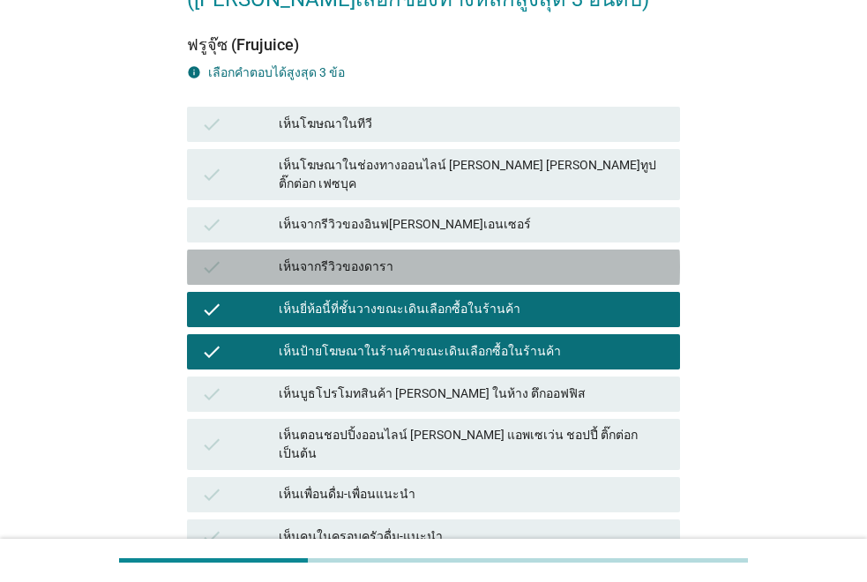
click at [309, 257] on div "เห็นจากรีวิวของดารา" at bounding box center [472, 267] width 387 height 21
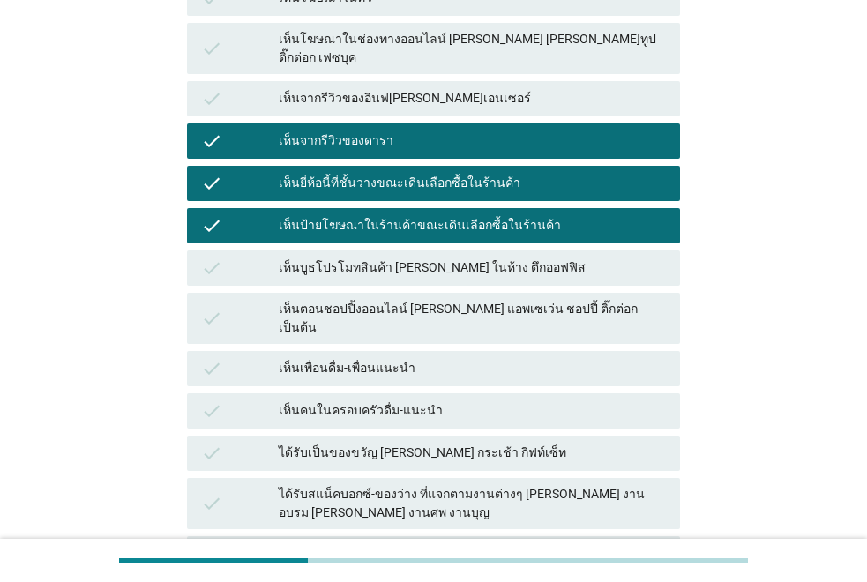
scroll to position [477, 0]
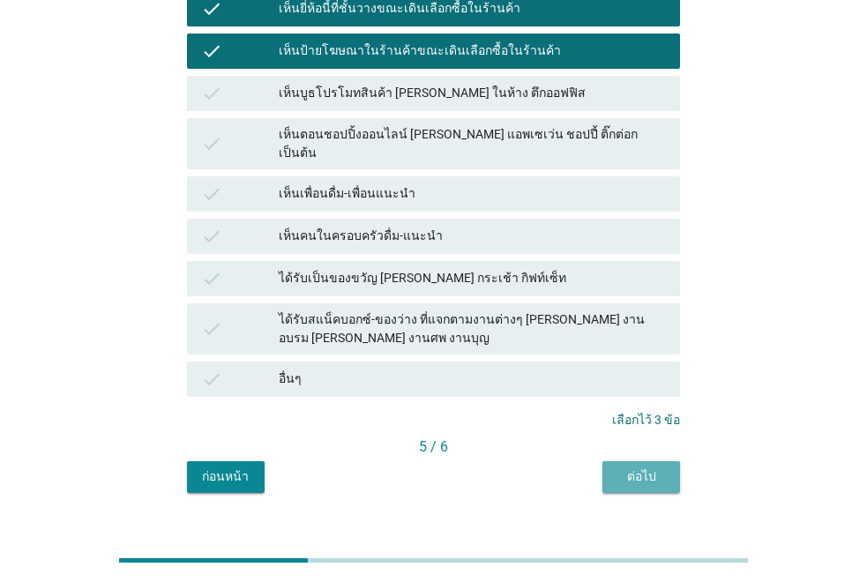
click at [643, 461] on button "ต่อไป" at bounding box center [642, 477] width 78 height 32
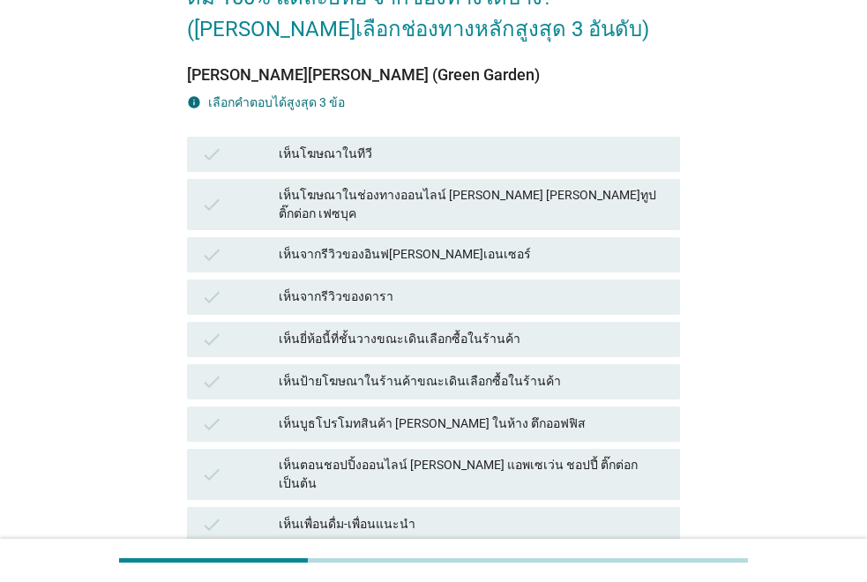
scroll to position [265, 0]
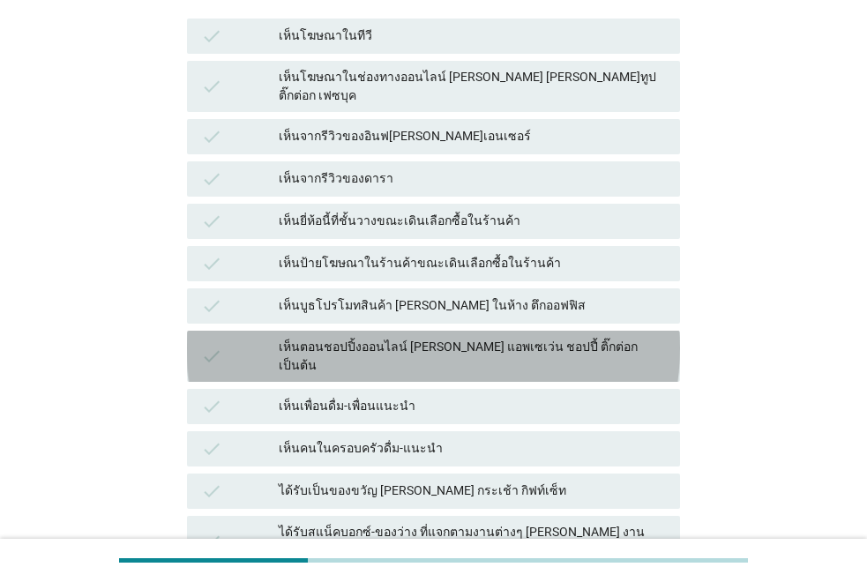
click at [275, 338] on div "check" at bounding box center [240, 356] width 78 height 37
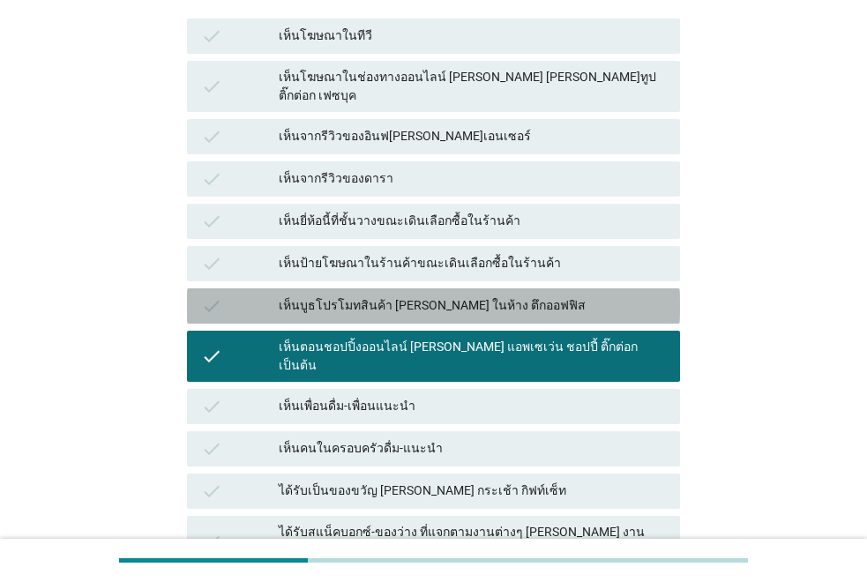
drag, startPoint x: 278, startPoint y: 299, endPoint x: 282, endPoint y: 258, distance: 41.7
click at [279, 298] on div "เห็นบูธโปรโมทสินค้า [PERSON_NAME] ในห้าง ตึกออฟฟิส" at bounding box center [472, 306] width 387 height 21
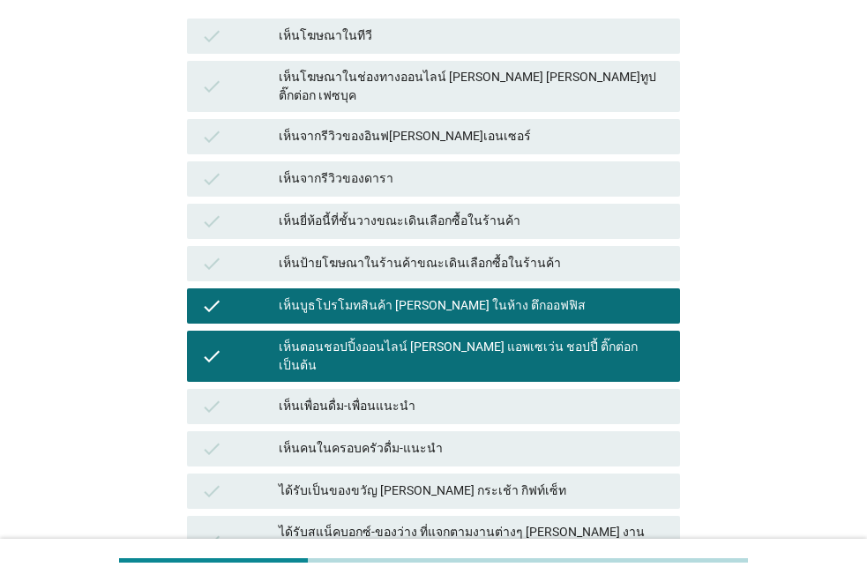
click at [282, 258] on div "เห็นป้ายโฆษณาในร้านค้าขณะเดินเลือกซื้อในร้านค้า" at bounding box center [472, 263] width 387 height 21
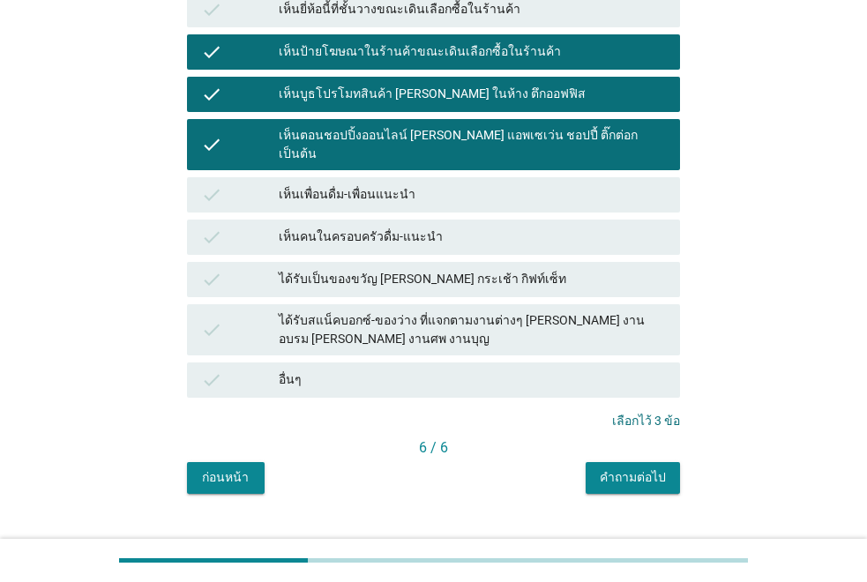
scroll to position [477, 0]
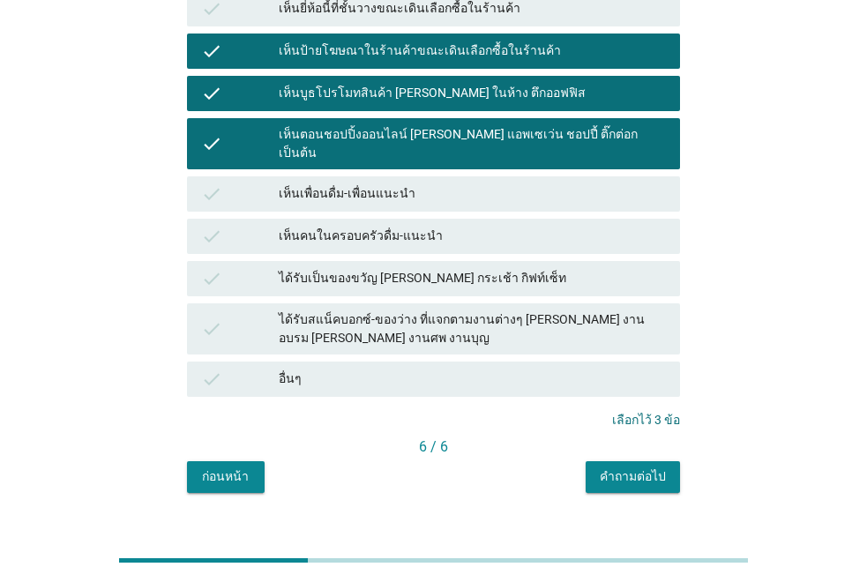
click at [629, 437] on div "6 / 6" at bounding box center [433, 449] width 493 height 25
click at [629, 461] on button "คำถามต่อไป" at bounding box center [633, 477] width 94 height 32
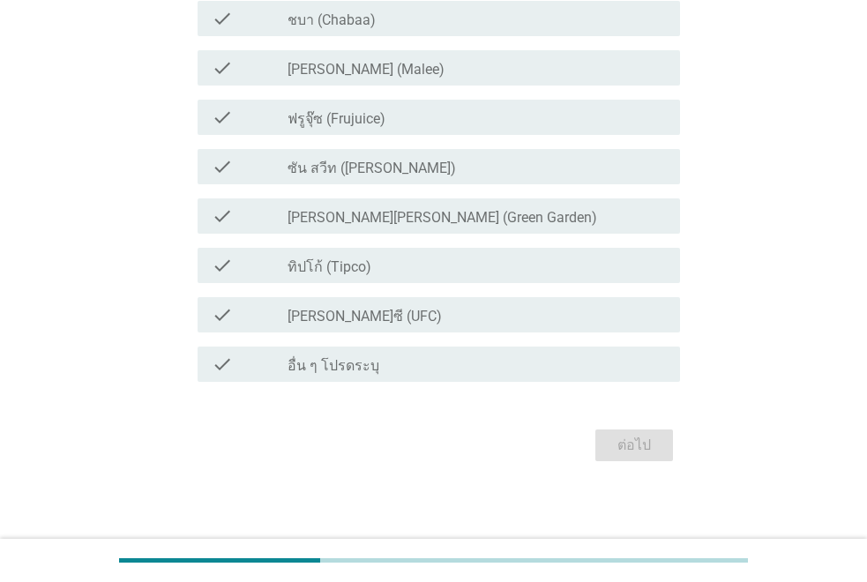
scroll to position [218, 0]
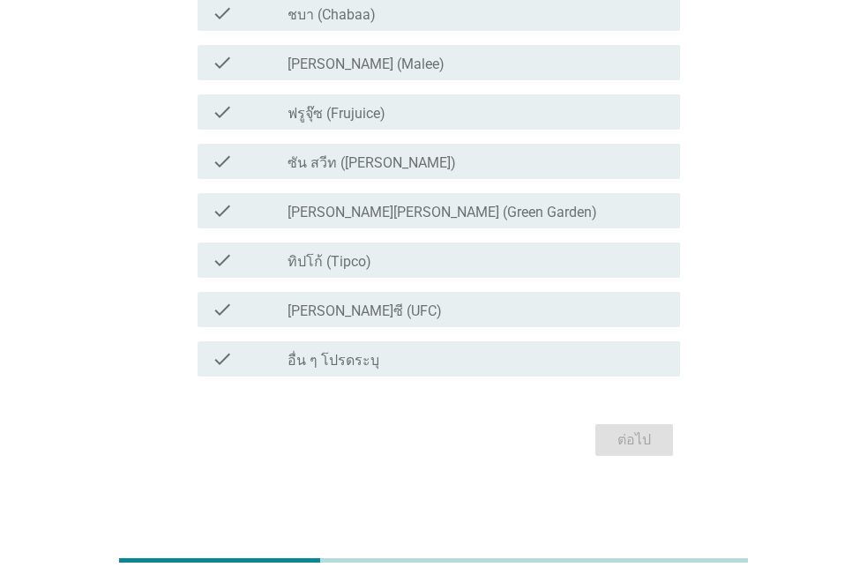
click at [386, 259] on div "check_box_outline_blank ทิปโก้ (Tipco)" at bounding box center [477, 260] width 379 height 21
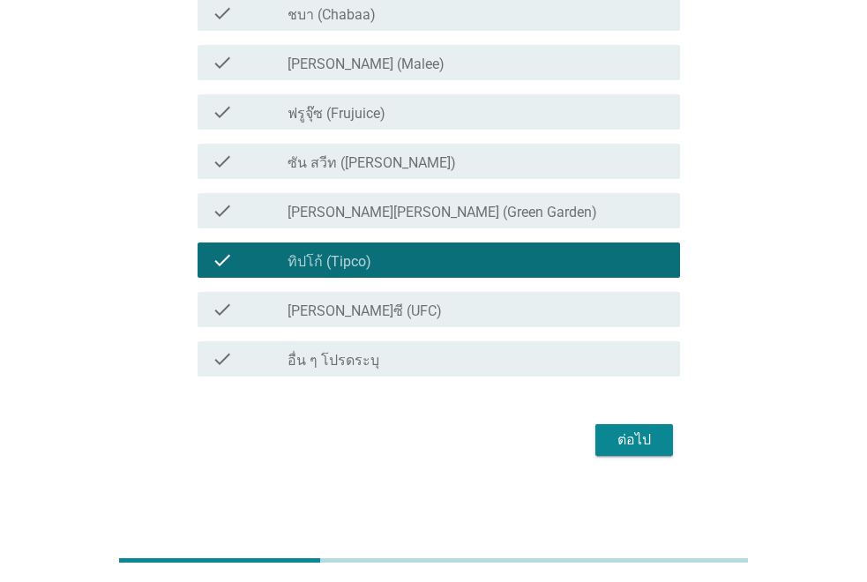
drag, startPoint x: 391, startPoint y: 208, endPoint x: 391, endPoint y: 161, distance: 47.6
click at [391, 204] on label "[PERSON_NAME][PERSON_NAME] (Green Garden)" at bounding box center [443, 213] width 310 height 18
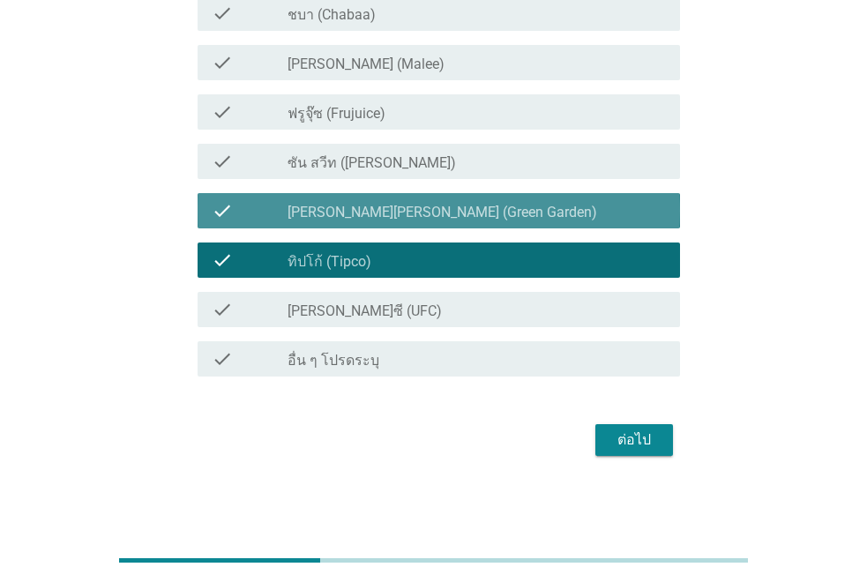
click at [391, 161] on label "ซัน สวีท ([PERSON_NAME])" at bounding box center [372, 163] width 169 height 18
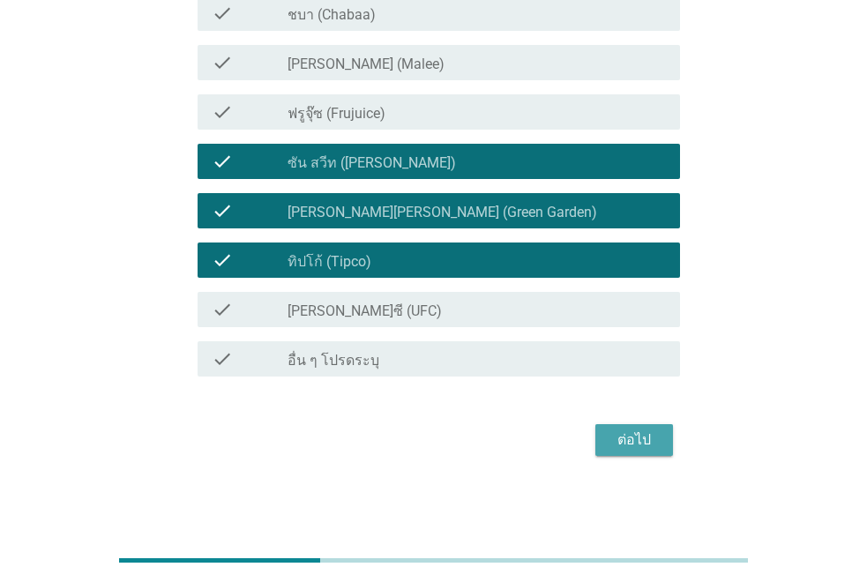
click at [619, 446] on div "ต่อไป" at bounding box center [634, 440] width 49 height 21
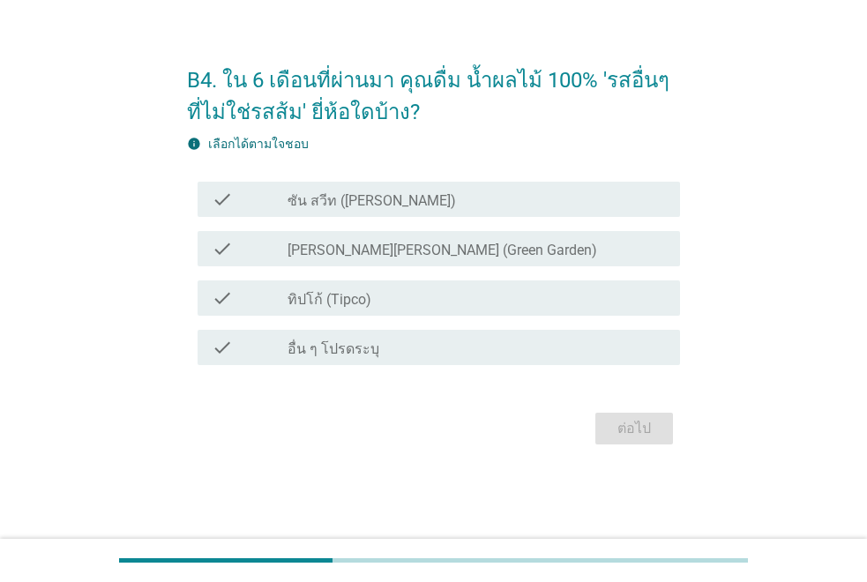
scroll to position [0, 0]
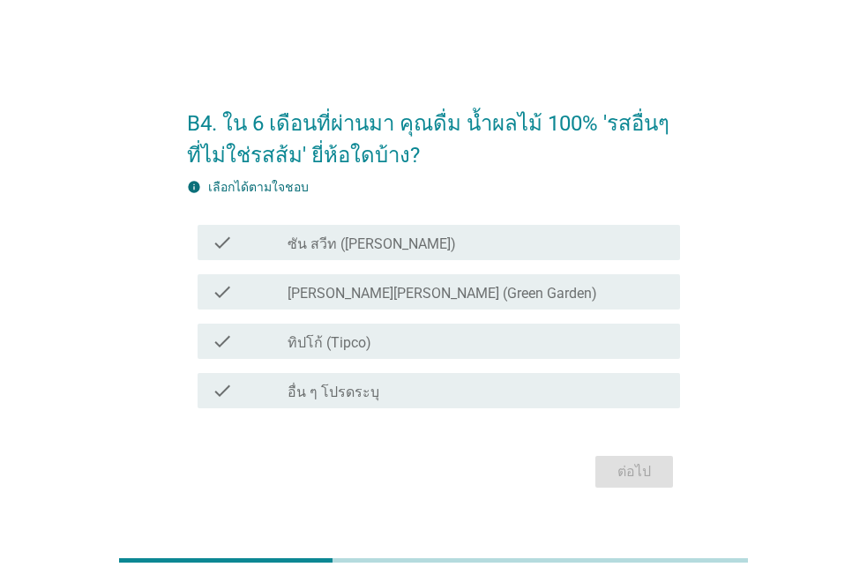
click at [476, 293] on div "check_box [PERSON_NAME][PERSON_NAME] (Green Garden)" at bounding box center [477, 291] width 379 height 21
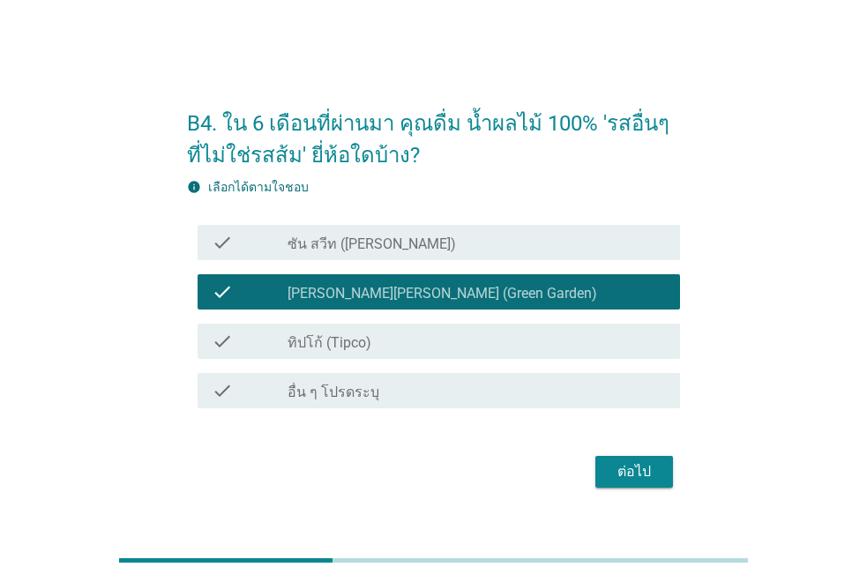
click at [469, 336] on div "check_box ทิปโก้ (Tipco)" at bounding box center [477, 341] width 379 height 21
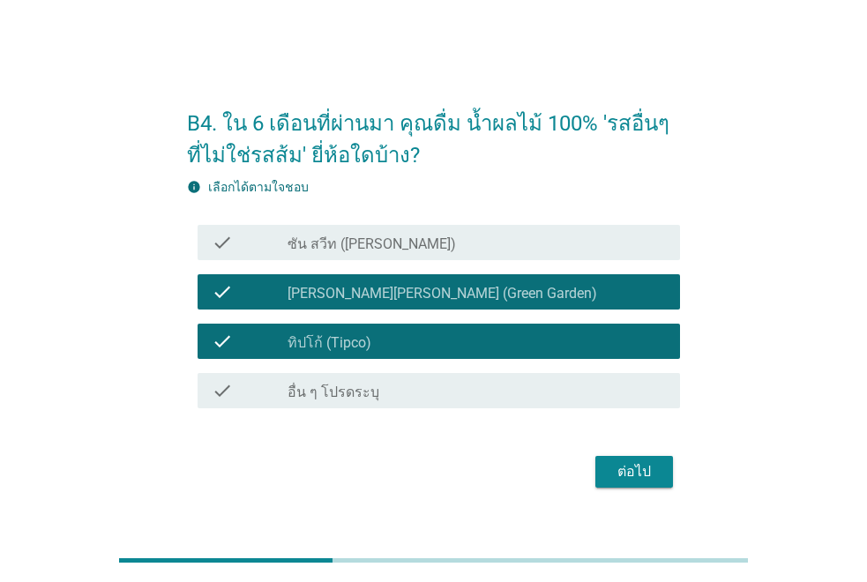
click at [648, 476] on div "ต่อไป" at bounding box center [634, 471] width 49 height 21
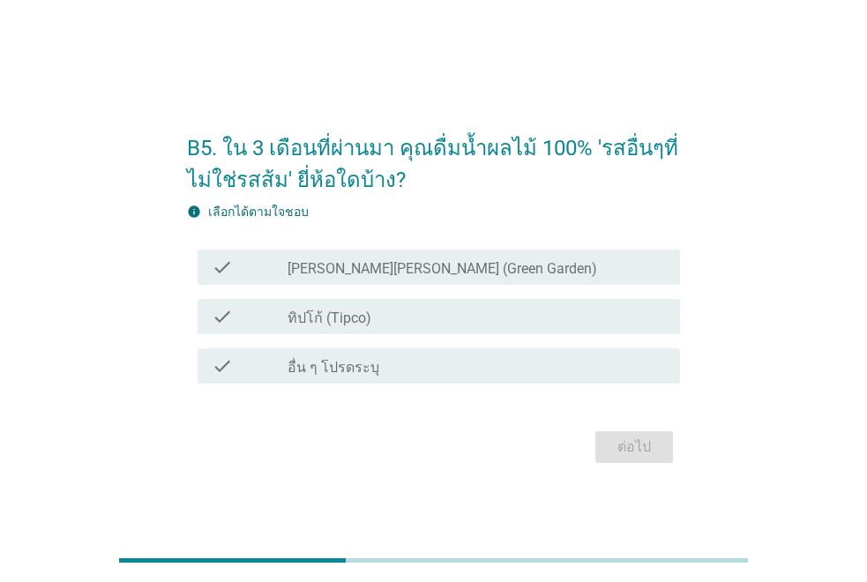
click at [419, 299] on div "check check_box ทิปโก้ (Tipco)" at bounding box center [439, 316] width 483 height 35
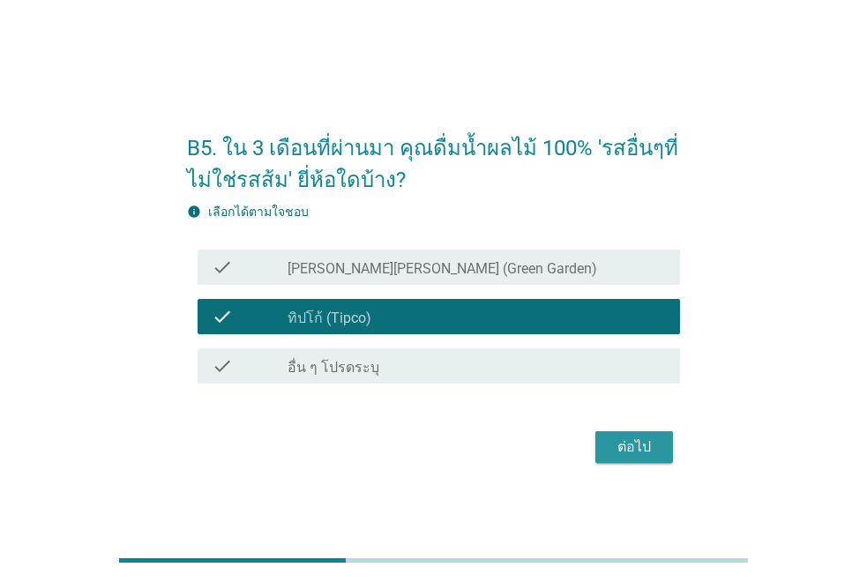
click at [617, 452] on div "ต่อไป" at bounding box center [634, 447] width 49 height 21
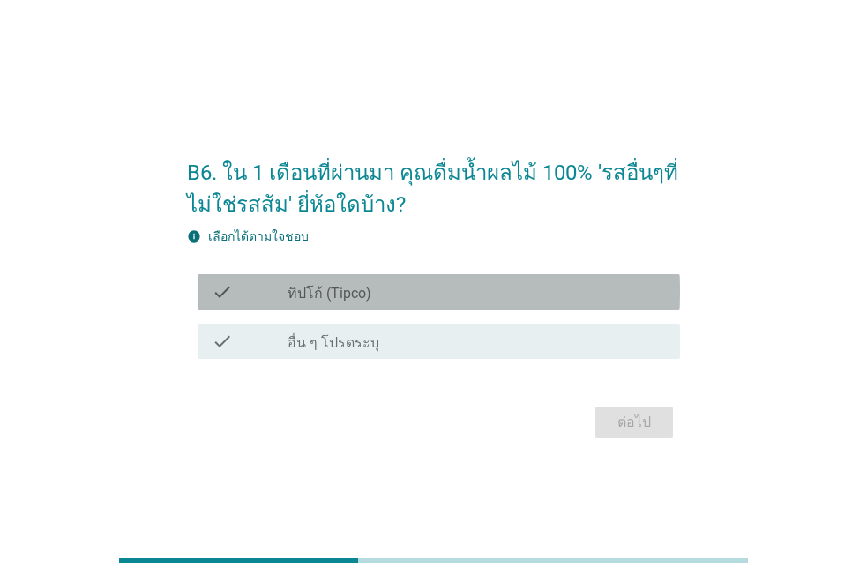
click at [423, 298] on div "check_box ทิปโก้ (Tipco)" at bounding box center [477, 291] width 379 height 21
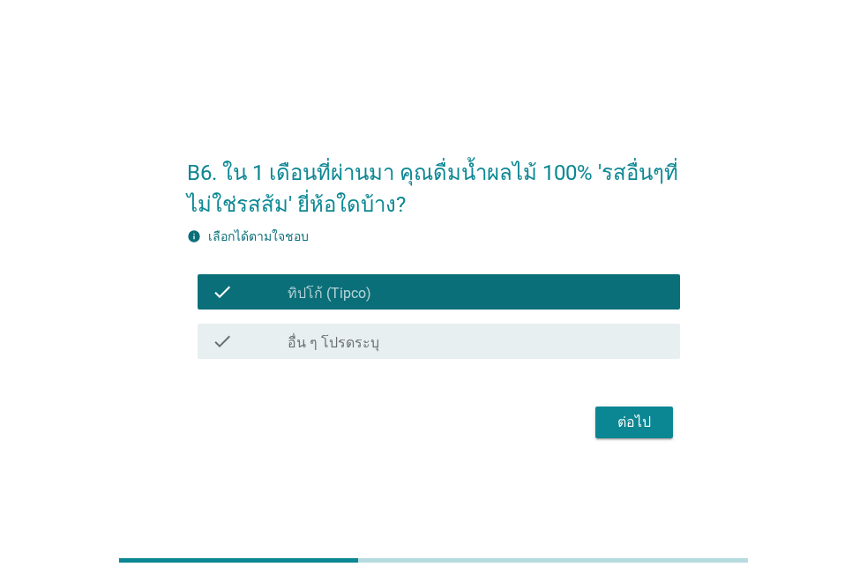
click at [612, 419] on div "ต่อไป" at bounding box center [634, 422] width 49 height 21
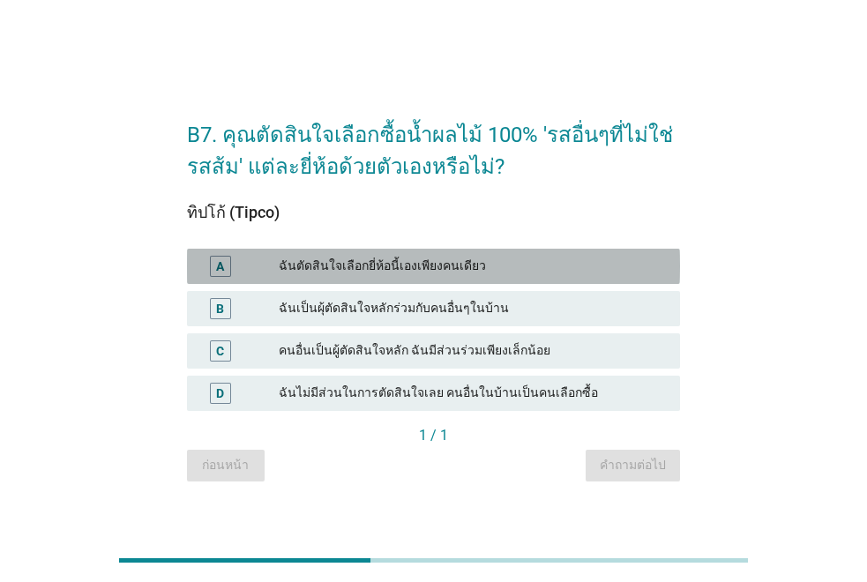
click at [378, 271] on div "ฉันตัดสินใจเลือกยี่ห้อนี้เองเพียงคนเดียว" at bounding box center [472, 266] width 387 height 21
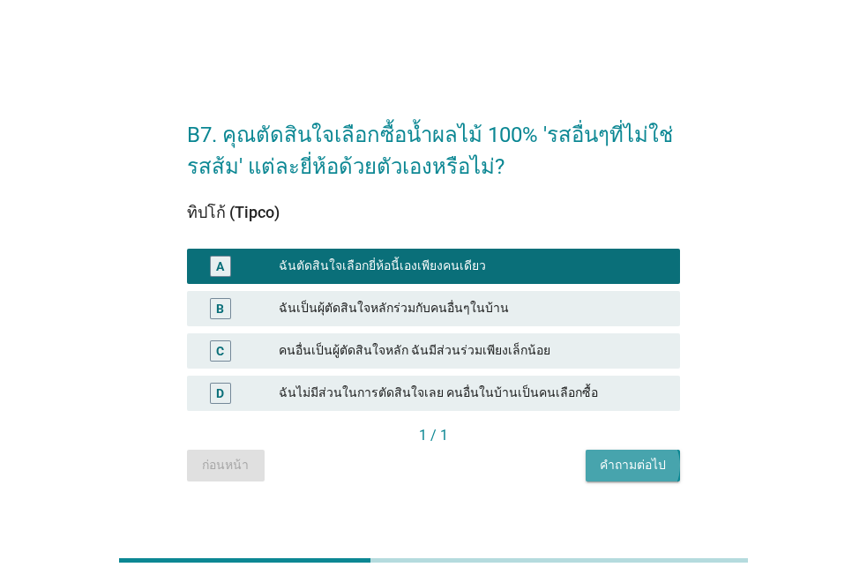
click at [633, 461] on div "คำถามต่อไป" at bounding box center [633, 465] width 66 height 19
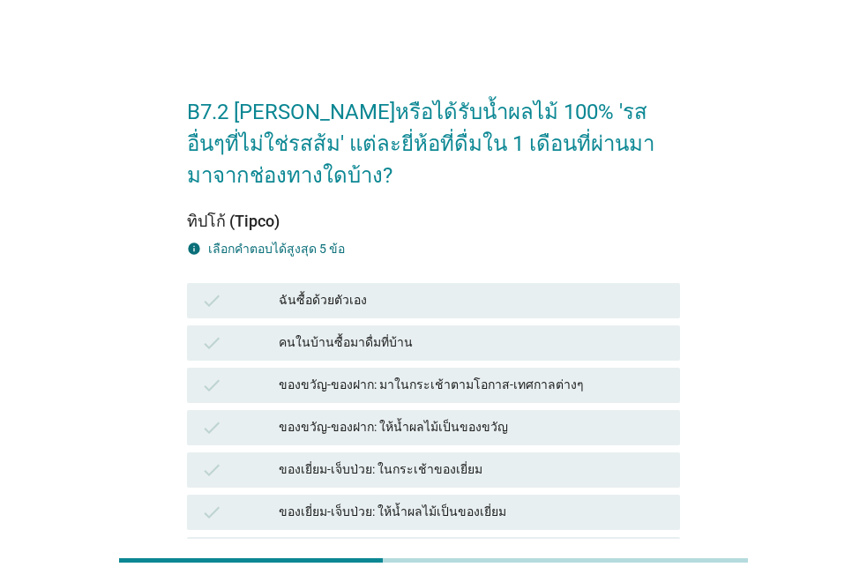
click at [377, 357] on div "check คนในบ้านซื้อมาดื่มที่บ้าน" at bounding box center [433, 343] width 493 height 35
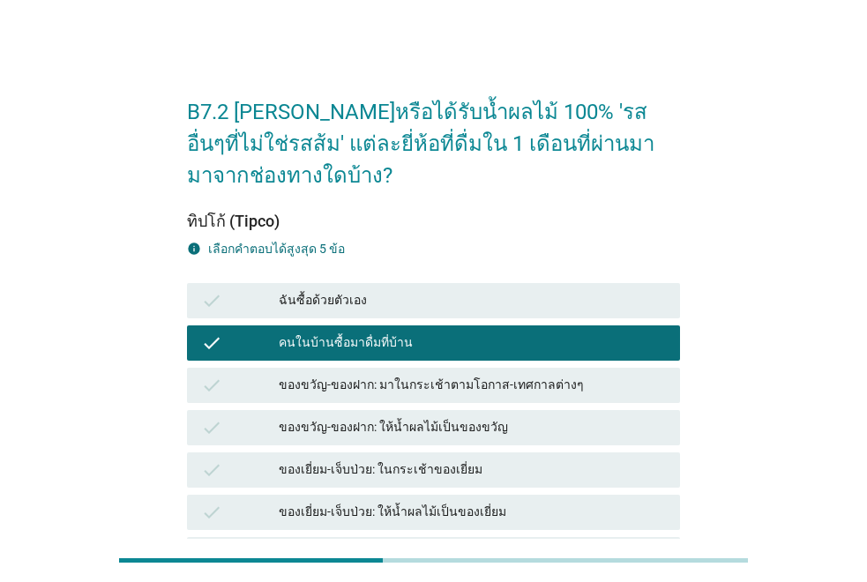
click at [368, 391] on div "ของขวัญ-ของฝาก: มาในกระเช้าตามโอกาส-เทศกาลต่างๆ" at bounding box center [472, 385] width 387 height 21
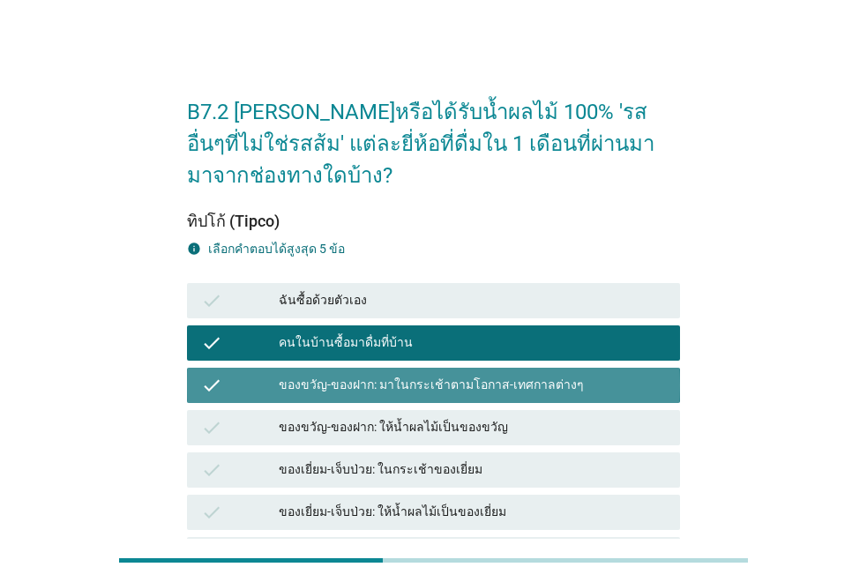
click at [368, 428] on div "ของขวัญ-ของฝาก: ให้น้ำผลไม้เป็นของขวัญ" at bounding box center [472, 427] width 387 height 21
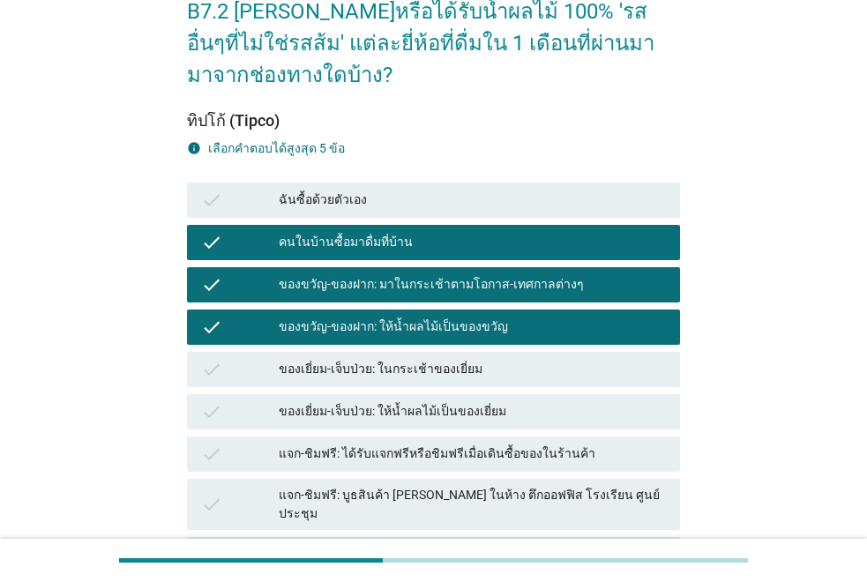
scroll to position [265, 0]
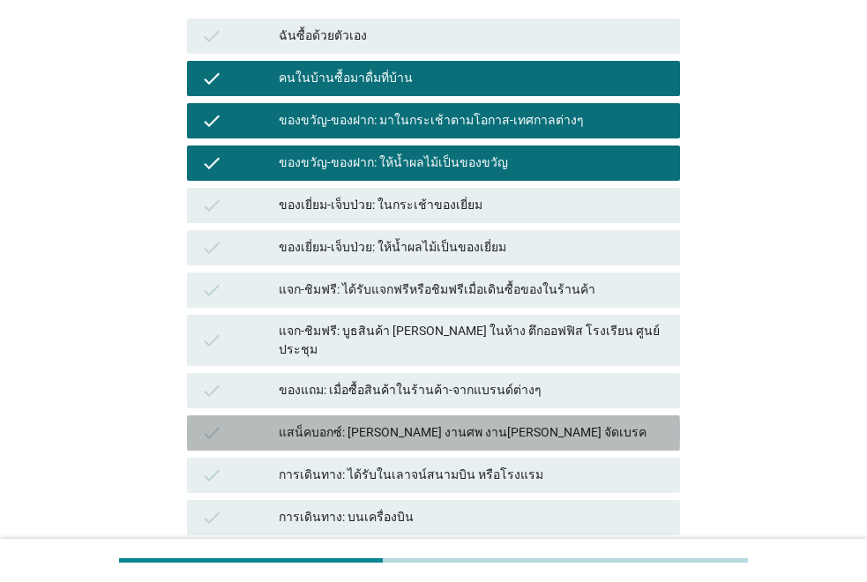
click at [358, 423] on div "แสน็คบอกซ์: [PERSON_NAME] งานศพ งาน[PERSON_NAME] จัดเบรค" at bounding box center [472, 433] width 387 height 21
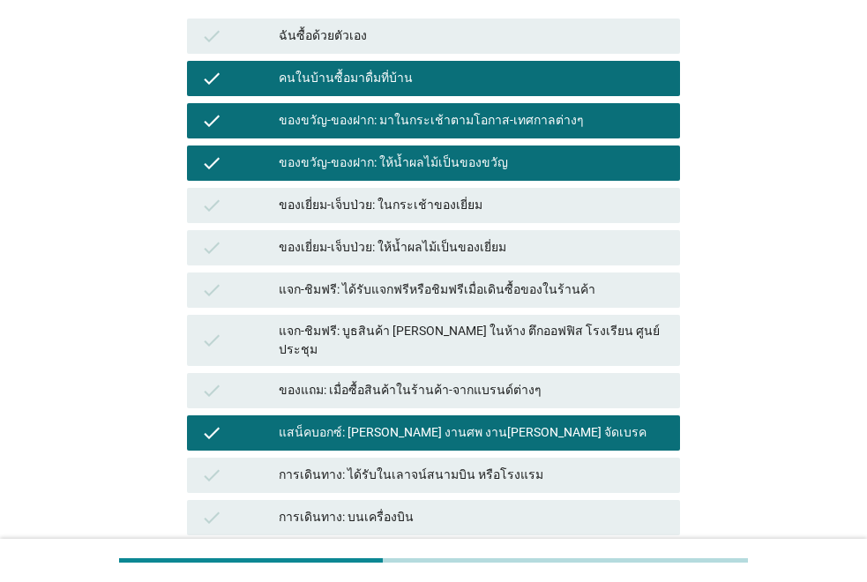
click at [372, 380] on div "ของแถม: เมื่อซื้อสินค้าในร้านค้า-จากแบรนด์ต่างๆ" at bounding box center [472, 390] width 387 height 21
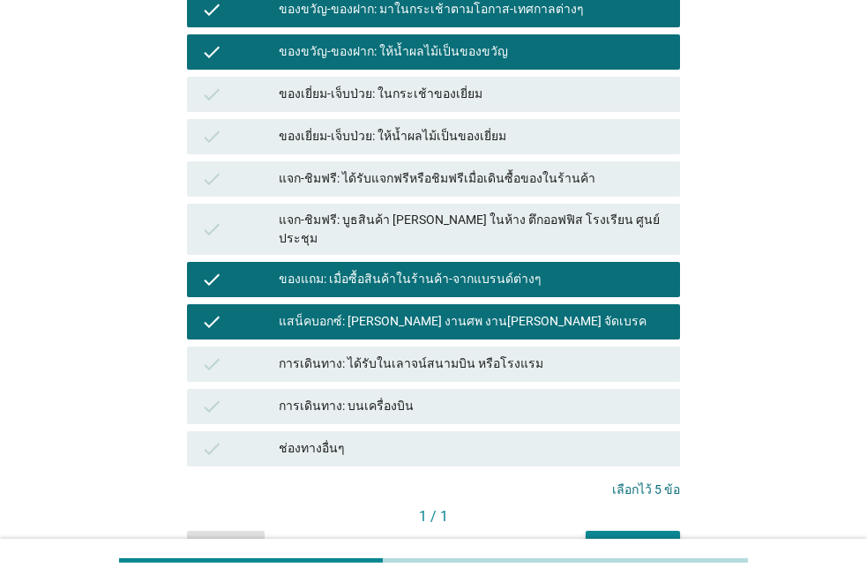
scroll to position [461, 0]
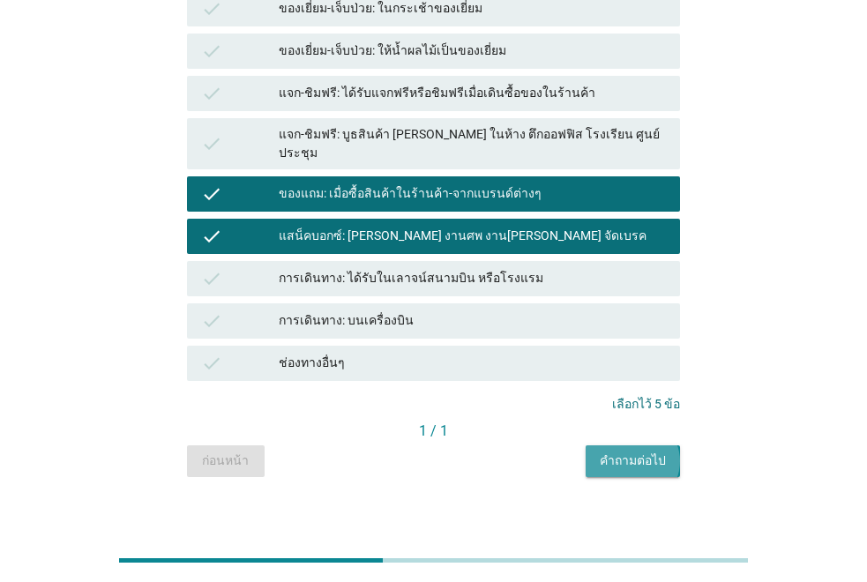
click at [659, 452] on div "คำถามต่อไป" at bounding box center [633, 461] width 66 height 19
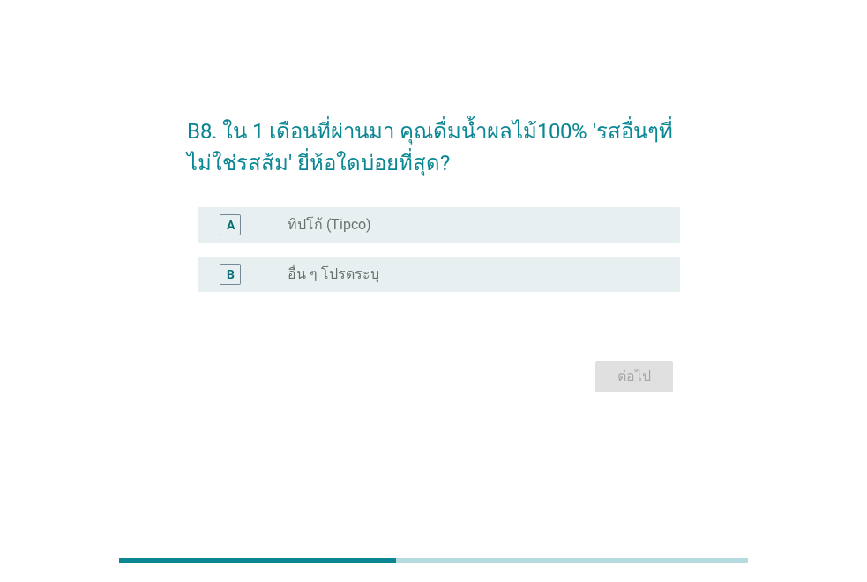
scroll to position [0, 0]
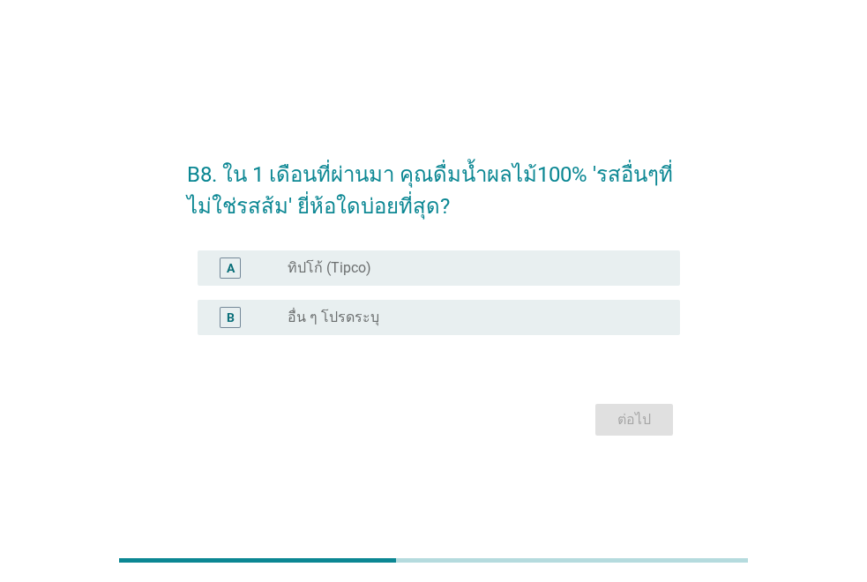
click at [417, 250] on div "A radio_button_unchecked ทิปโก้ (Tipco)" at bounding box center [433, 268] width 493 height 49
click at [417, 255] on div "A radio_button_unchecked ทิปโก้ (Tipco)" at bounding box center [439, 268] width 483 height 35
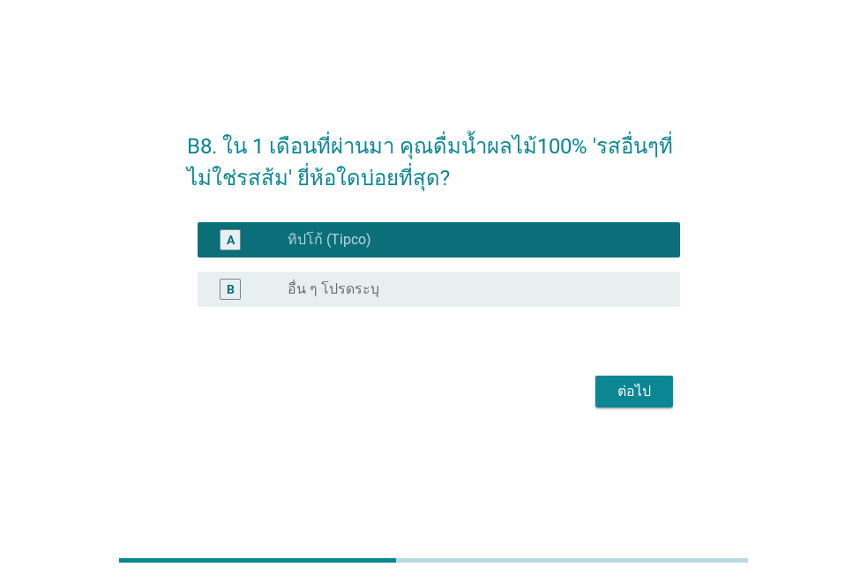
scroll to position [43, 0]
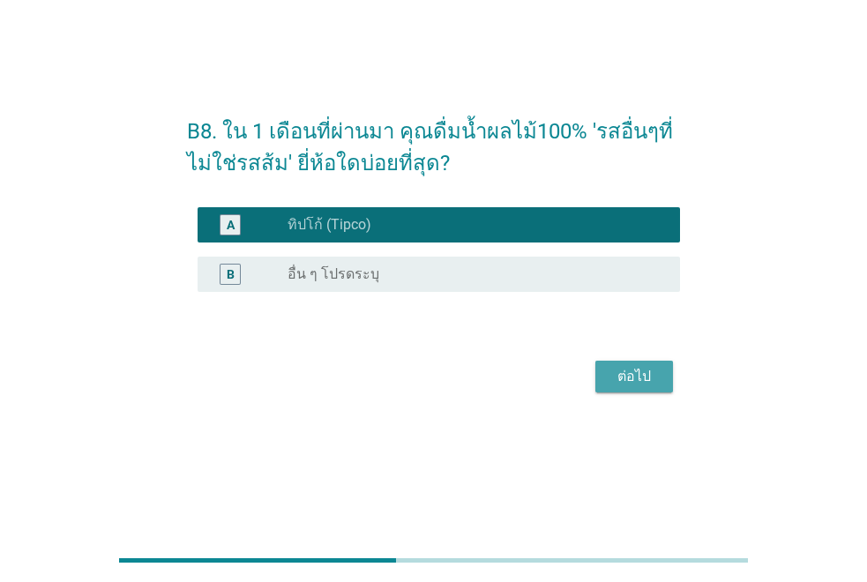
click at [610, 371] on div "ต่อไป" at bounding box center [634, 376] width 49 height 21
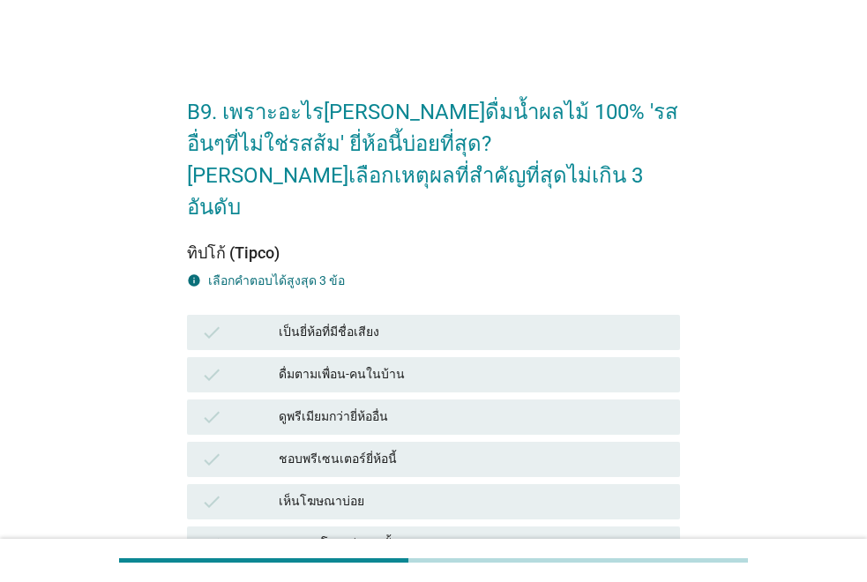
click at [326, 396] on div "check ดูพรีเมียมกว่ายี่ห้ออื่น" at bounding box center [434, 417] width 500 height 42
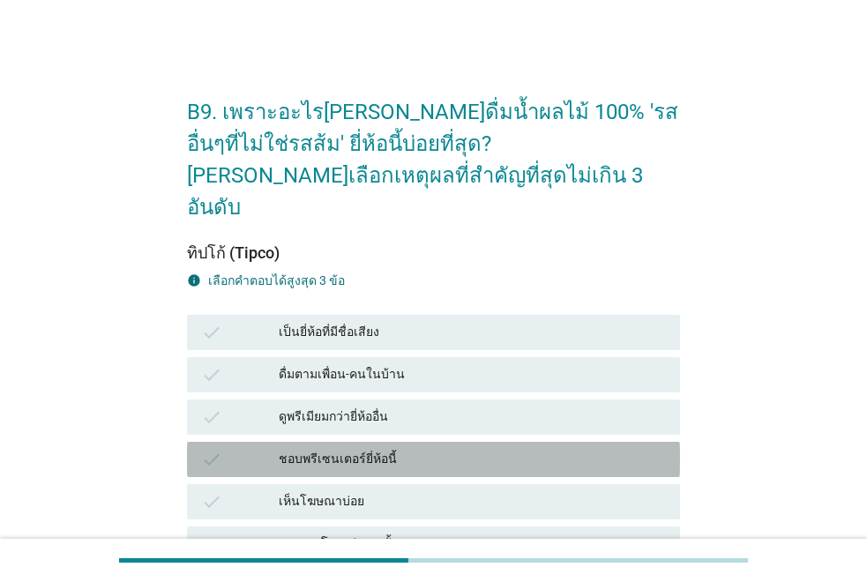
click at [334, 449] on div "ชอบพรีเซนเตอร์ยี่ห้อนี้" at bounding box center [472, 459] width 387 height 21
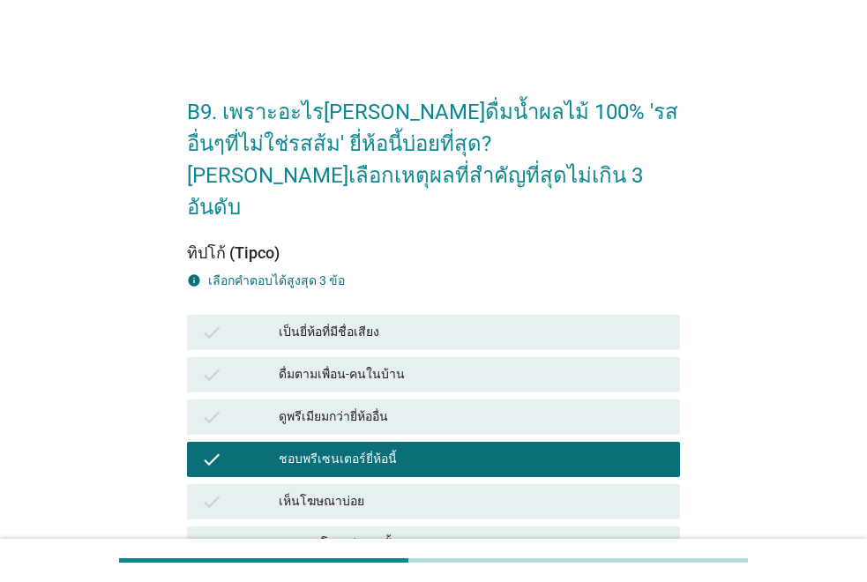
click at [322, 407] on div "ดูพรีเมียมกว่ายี่ห้ออื่น" at bounding box center [472, 417] width 387 height 21
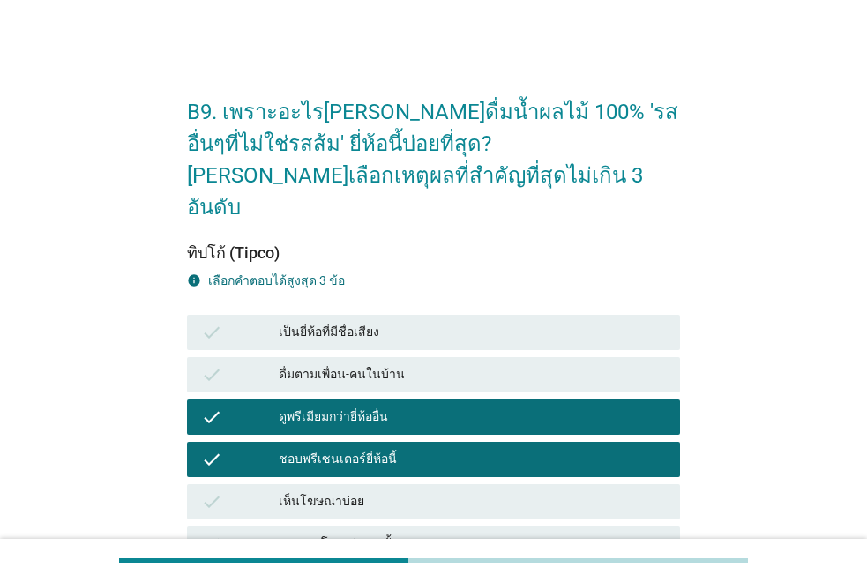
click at [331, 322] on div "เป็นยี่ห้อที่มีชื่อเสียง" at bounding box center [472, 332] width 387 height 21
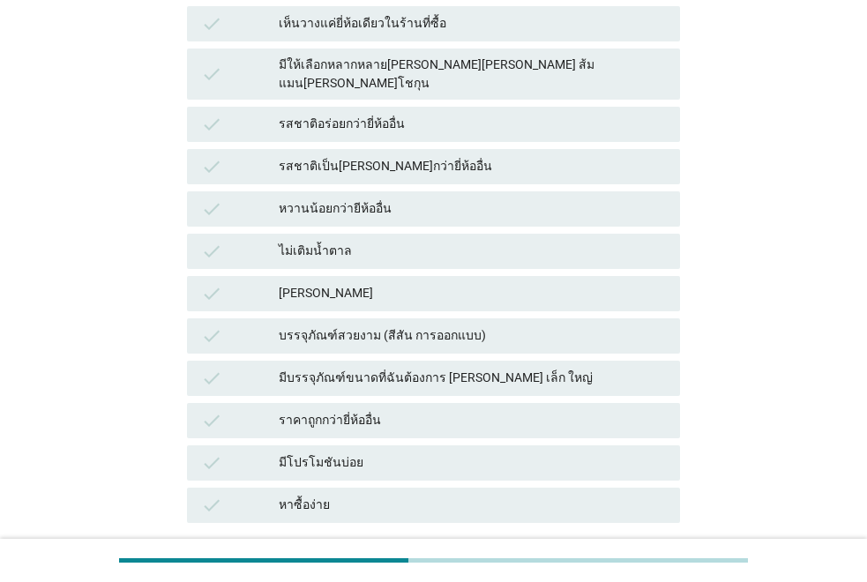
scroll to position [758, 0]
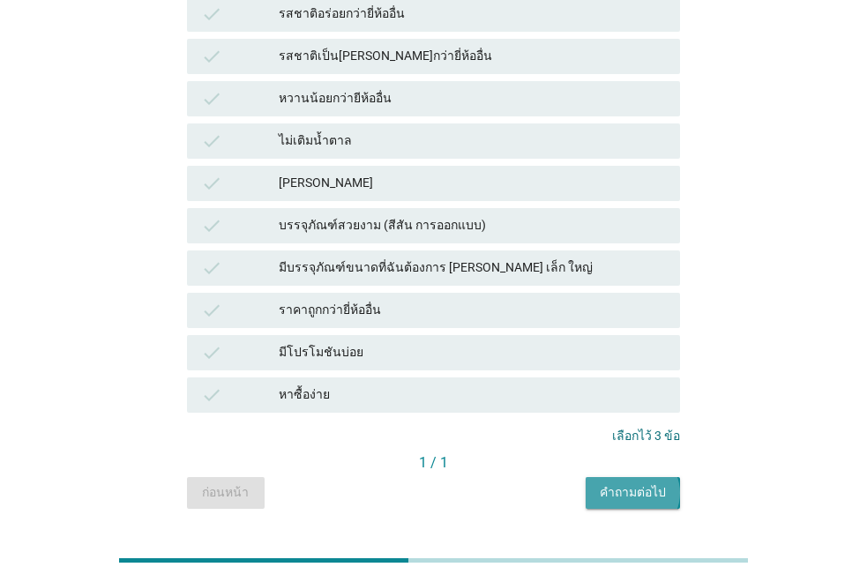
click at [634, 484] on div "คำถามต่อไป" at bounding box center [633, 493] width 66 height 19
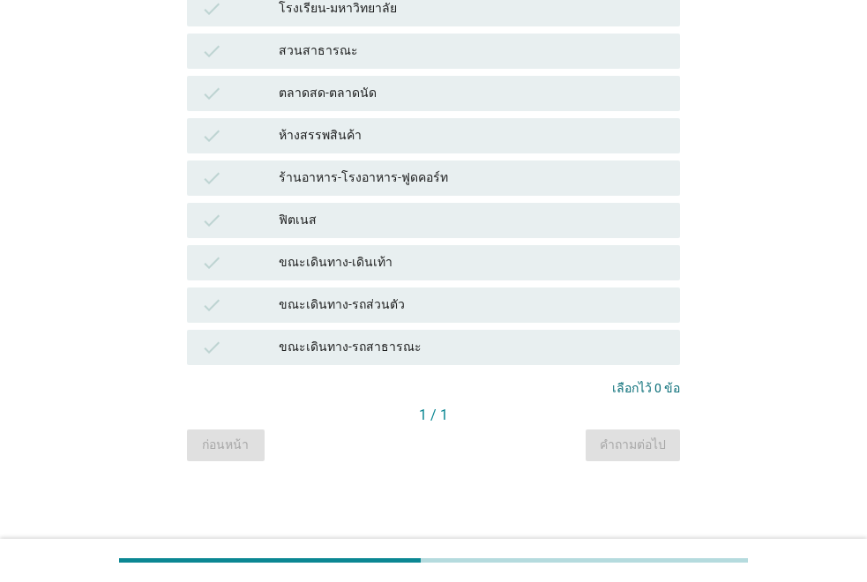
scroll to position [0, 0]
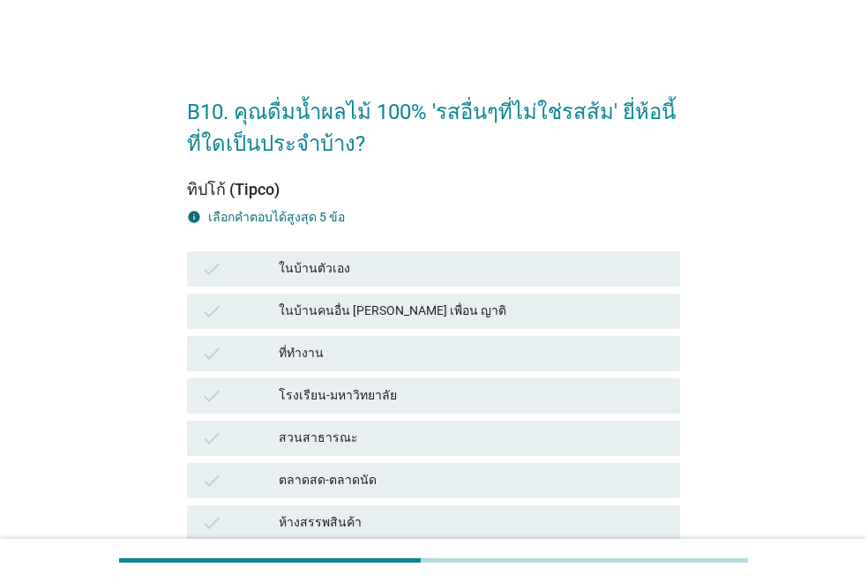
click at [270, 469] on div "check ตลาดสด-ตลาดนัด" at bounding box center [433, 480] width 493 height 35
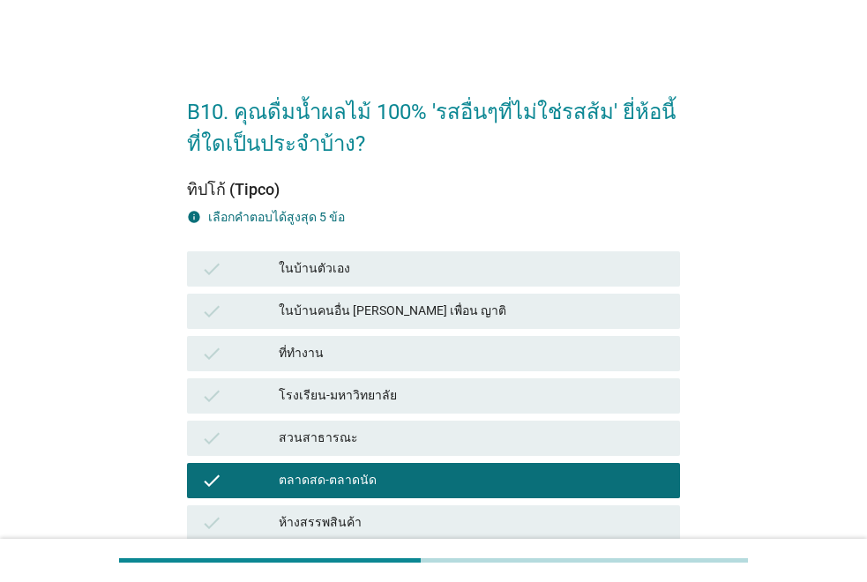
click at [268, 421] on div "check สวนสาธารณะ" at bounding box center [433, 438] width 493 height 35
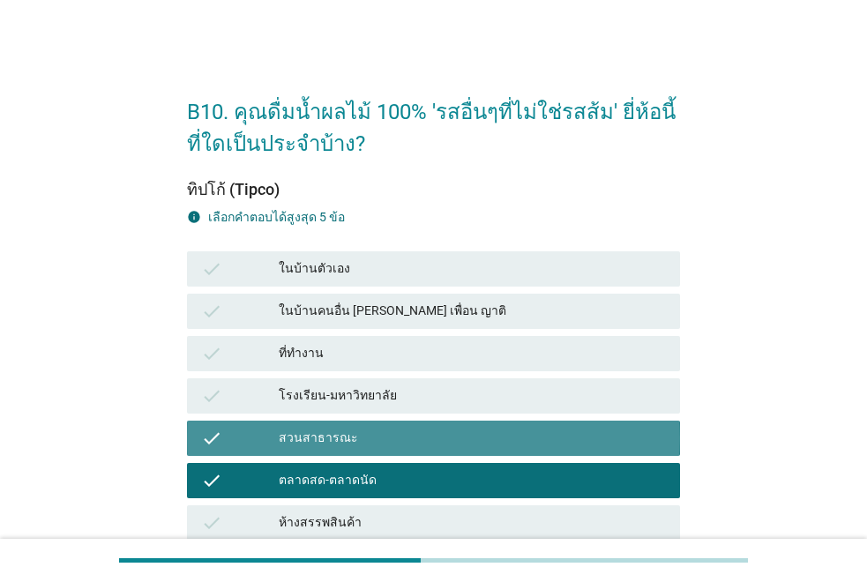
click at [268, 399] on div "check" at bounding box center [240, 396] width 78 height 21
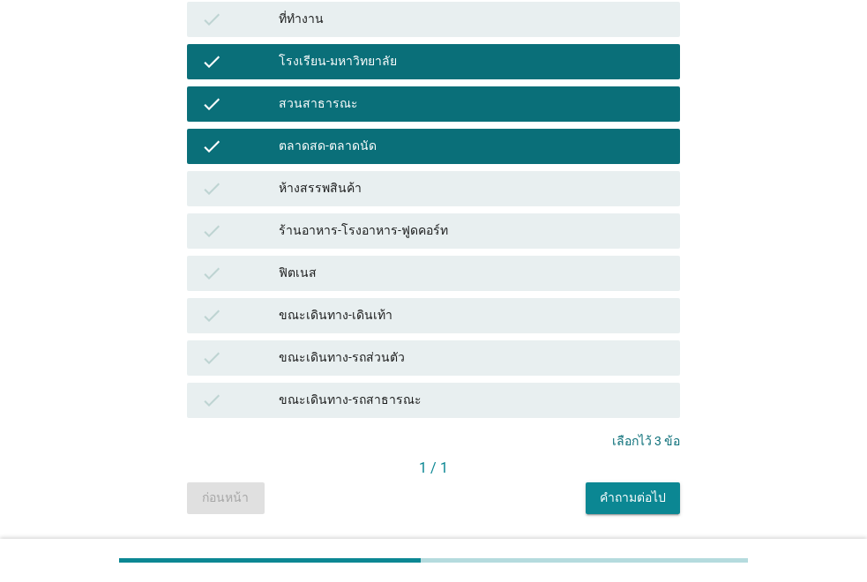
scroll to position [387, 0]
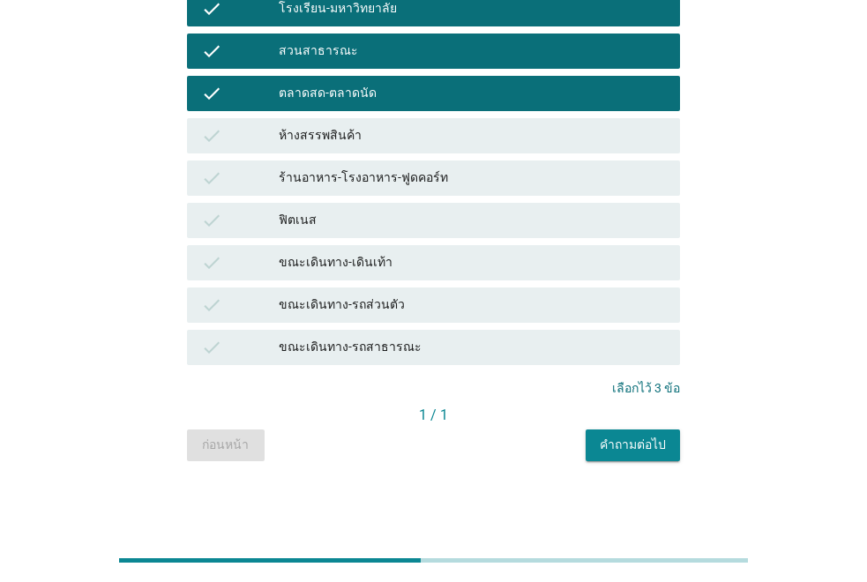
click at [623, 433] on button "คำถามต่อไป" at bounding box center [633, 446] width 94 height 32
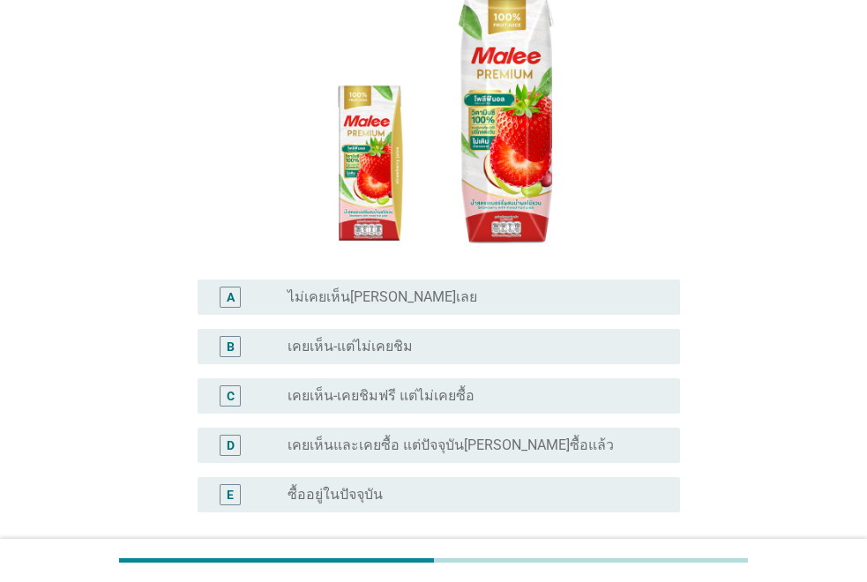
scroll to position [265, 0]
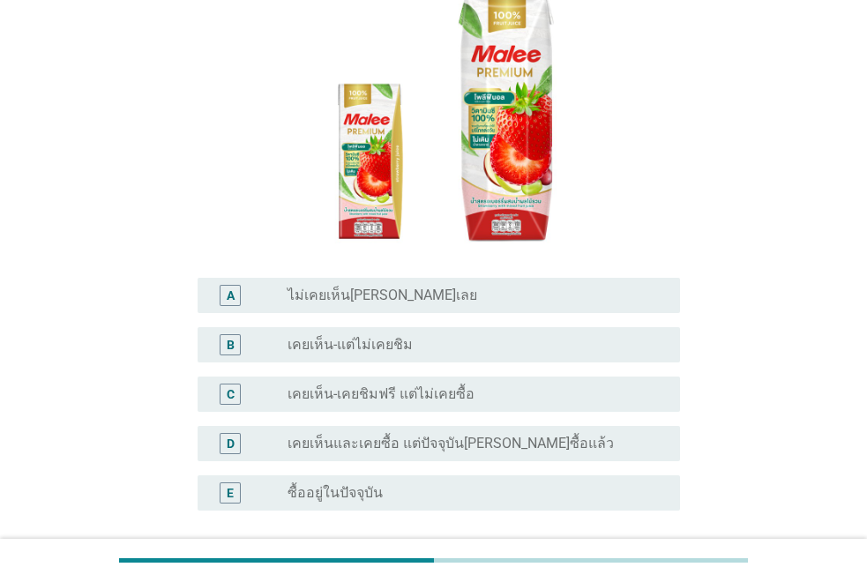
click at [392, 386] on label "เคยเห็น-เคยชิมฟรี แต่ไม่เคยซื้อ" at bounding box center [381, 395] width 187 height 18
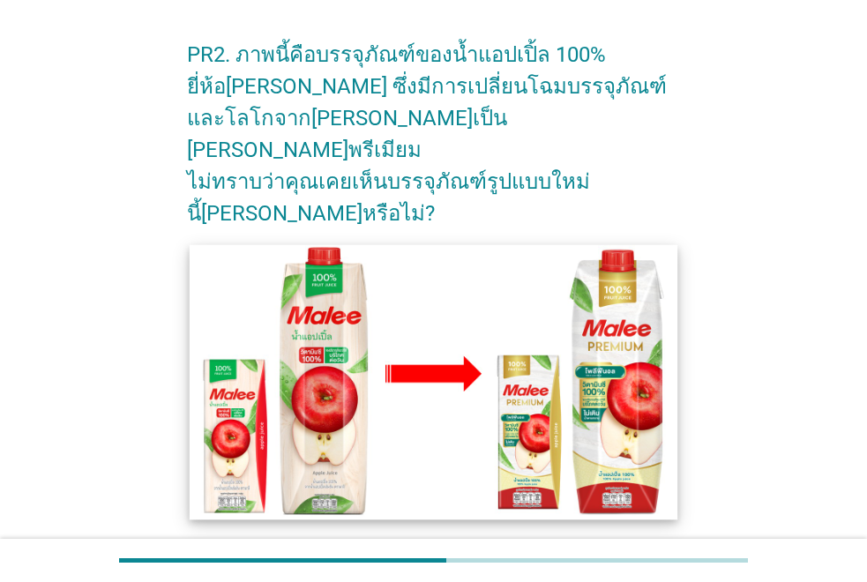
scroll to position [353, 0]
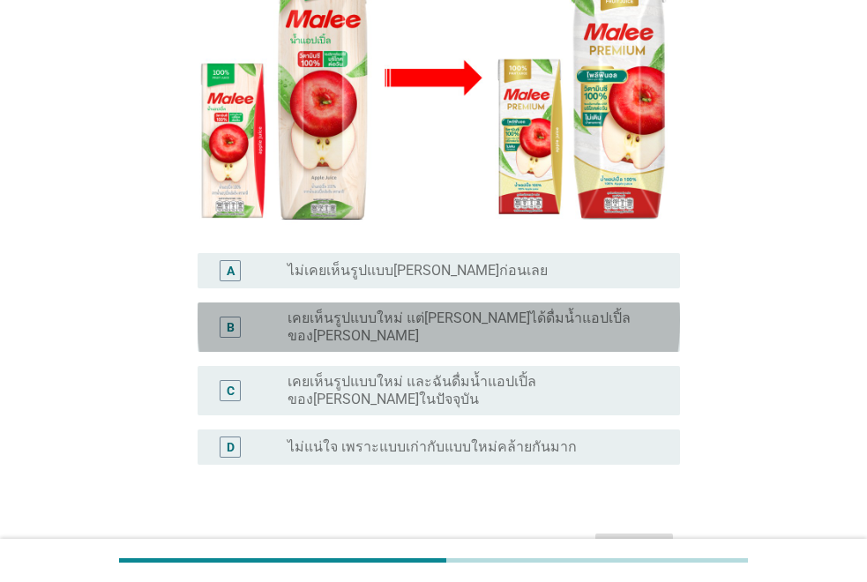
click at [369, 310] on label "เคยเห็นรูปแบบใหม่ แต่[PERSON_NAME]ได้ดื่มน้ำแอปเปิ้ลของ[PERSON_NAME]" at bounding box center [470, 327] width 364 height 35
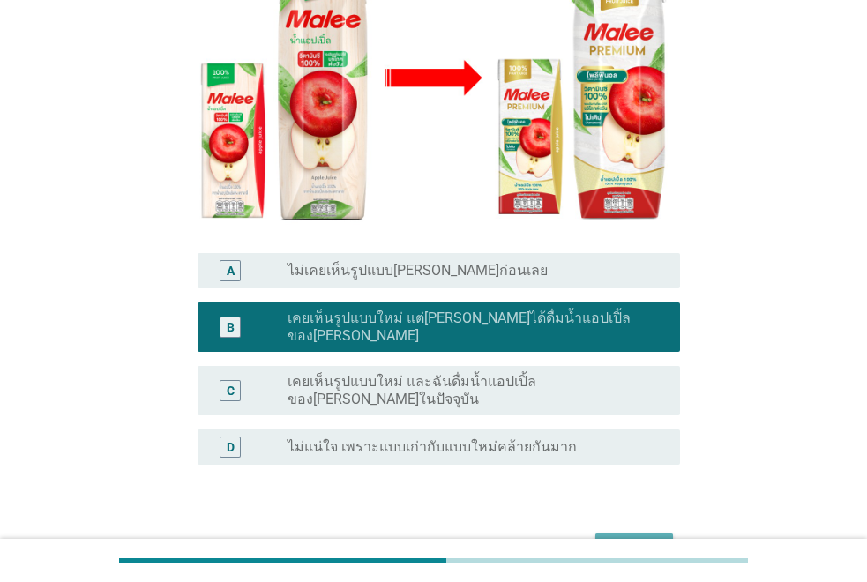
drag, startPoint x: 596, startPoint y: 487, endPoint x: 607, endPoint y: 495, distance: 14.0
click at [597, 534] on button "ต่อไป" at bounding box center [635, 550] width 78 height 32
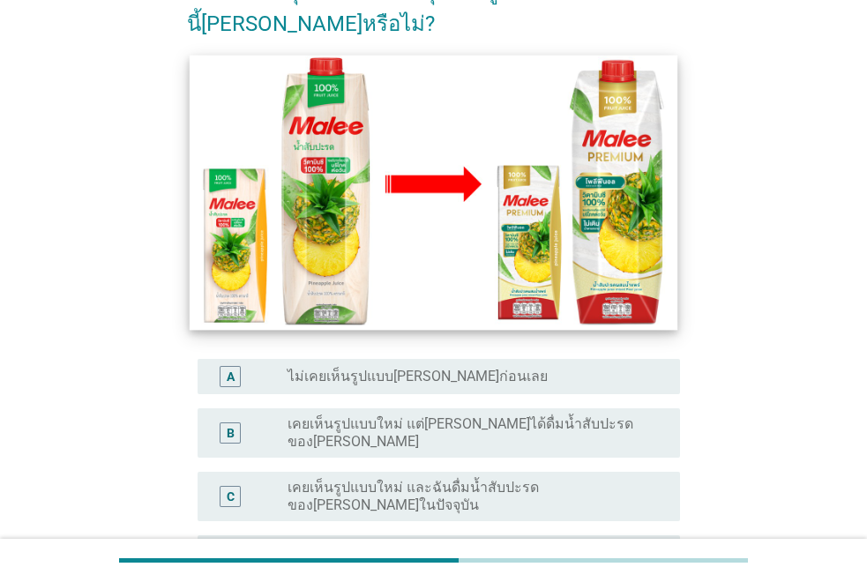
scroll to position [265, 0]
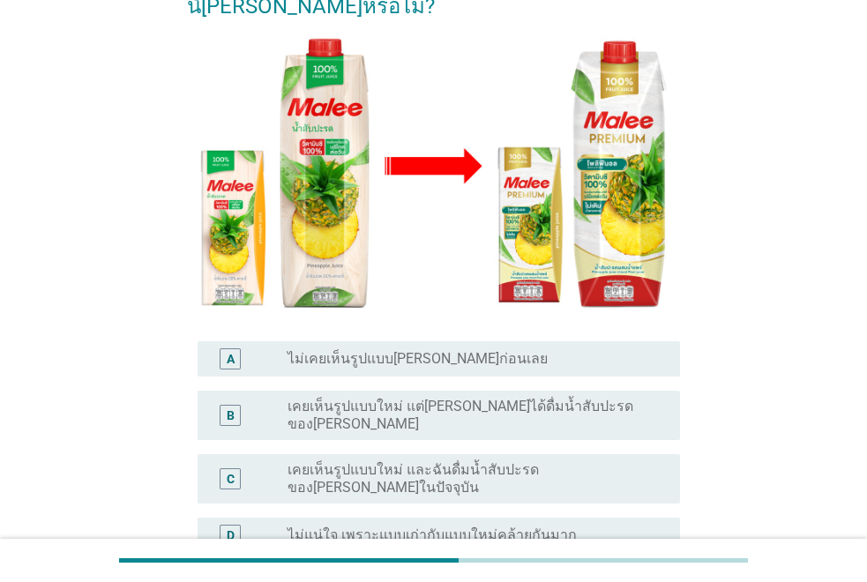
click at [368, 391] on div "B radio_button_unchecked เคยเห็นรูปแบบใหม่ แต่[PERSON_NAME]ได้ดื่มน้ำสับปะรดของ…" at bounding box center [439, 415] width 483 height 49
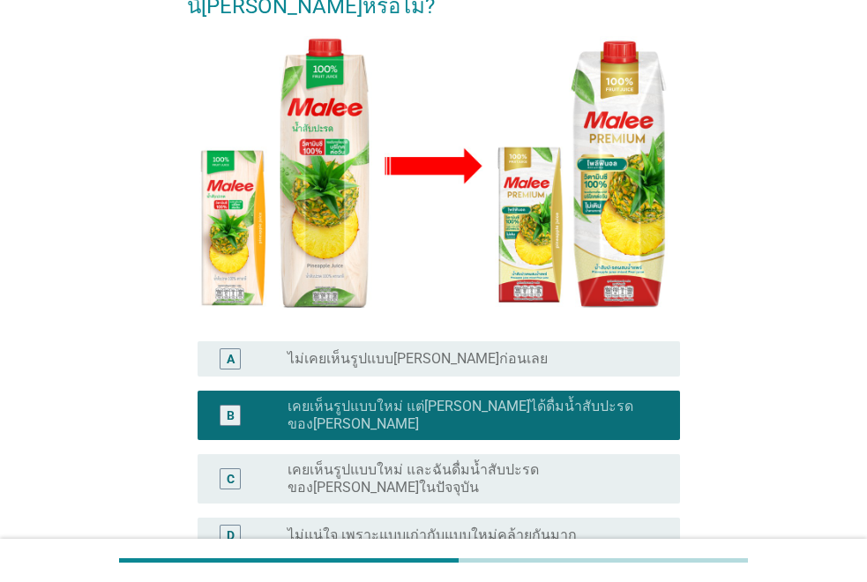
scroll to position [403, 0]
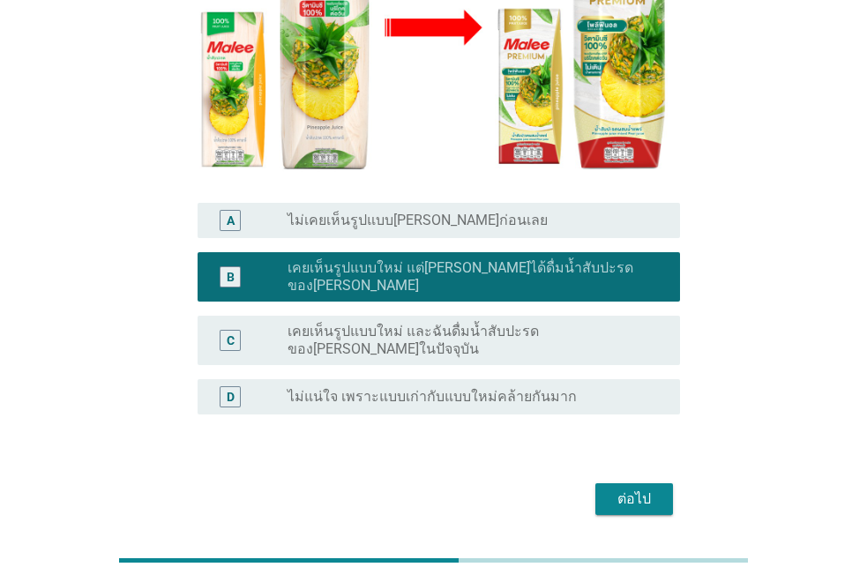
click at [607, 484] on button "ต่อไป" at bounding box center [635, 500] width 78 height 32
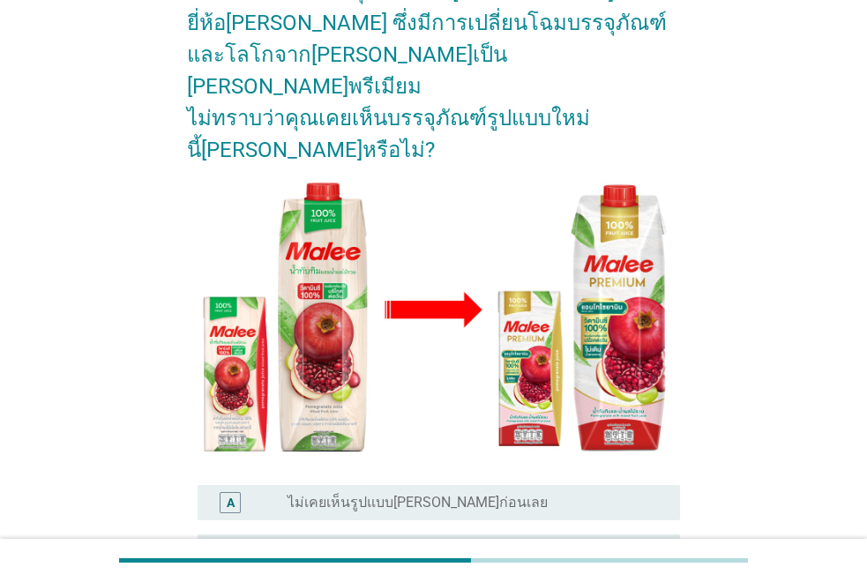
scroll to position [265, 0]
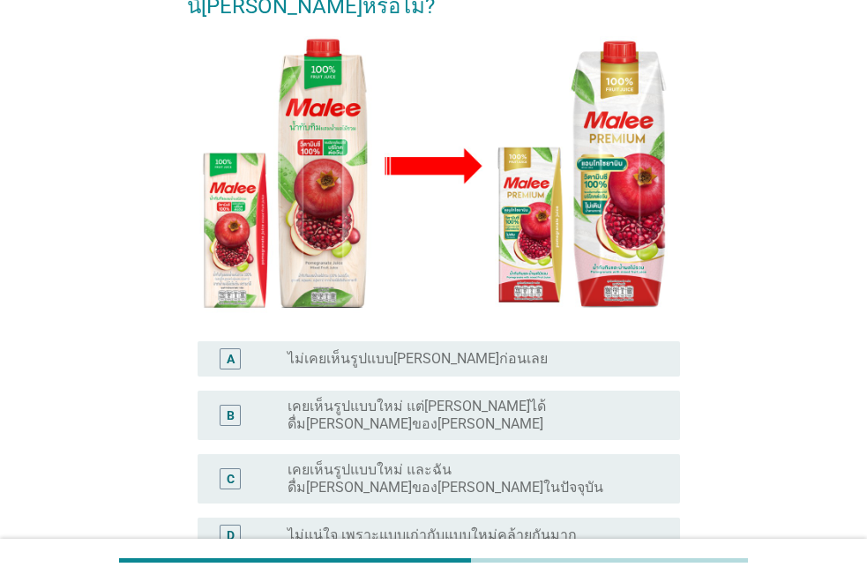
click at [360, 398] on div "radio_button_unchecked เคยเห็นรูปแบบใหม่ แต่[PERSON_NAME]ได้ดื่ม[PERSON_NAME]ขอ…" at bounding box center [477, 415] width 379 height 35
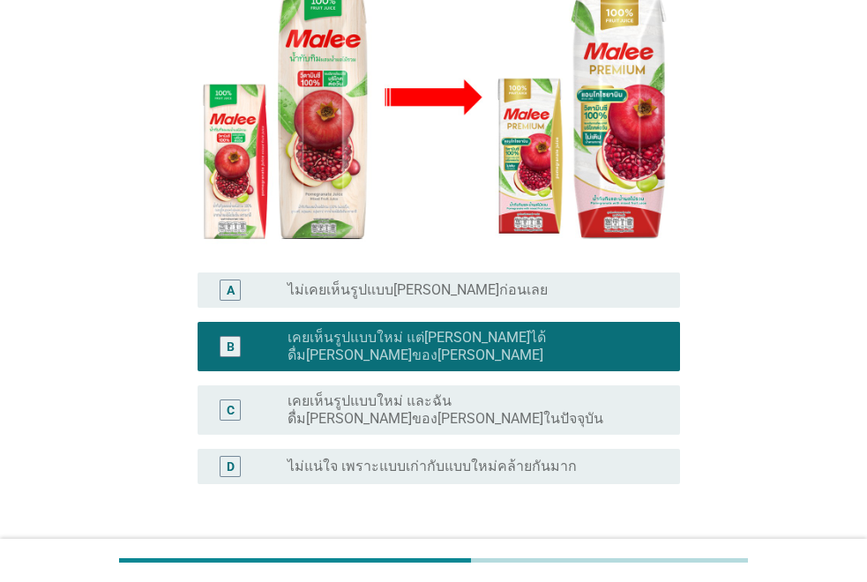
scroll to position [403, 0]
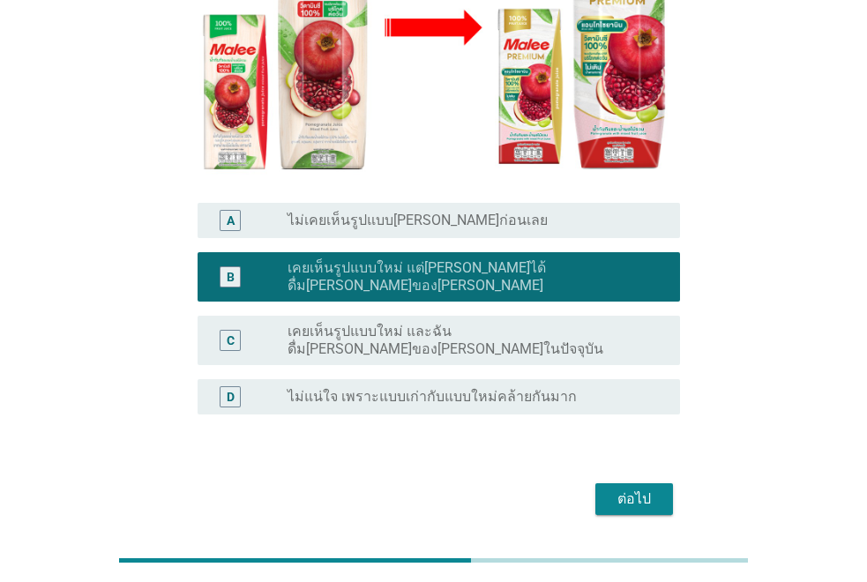
click at [637, 489] on div "ต่อไป" at bounding box center [634, 499] width 49 height 21
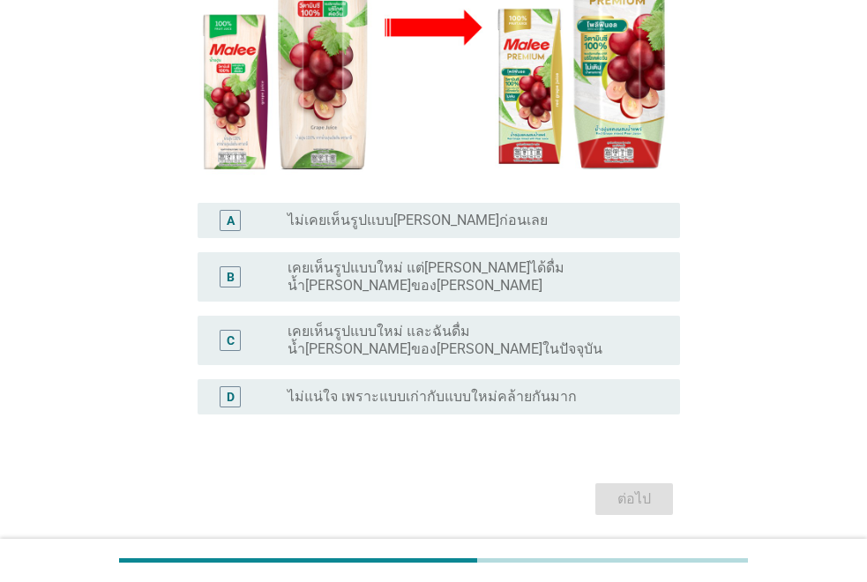
scroll to position [0, 0]
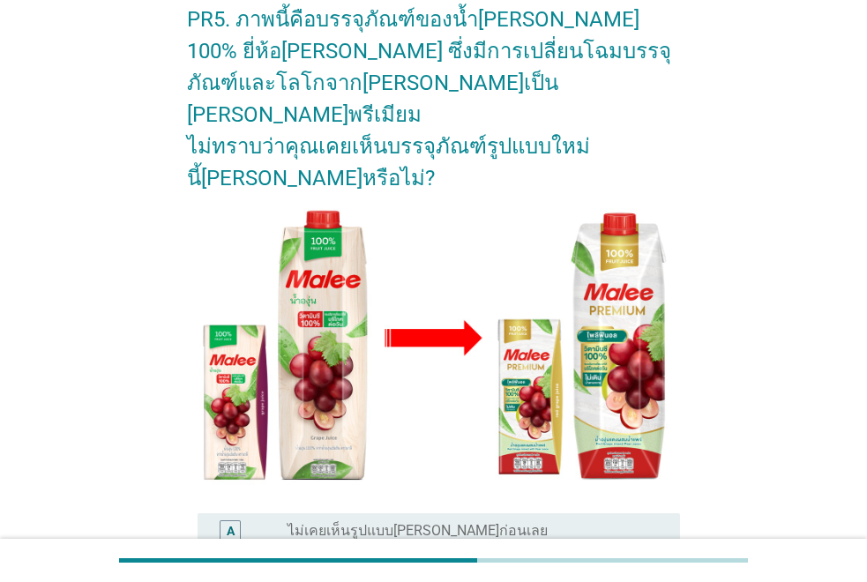
scroll to position [125, 0]
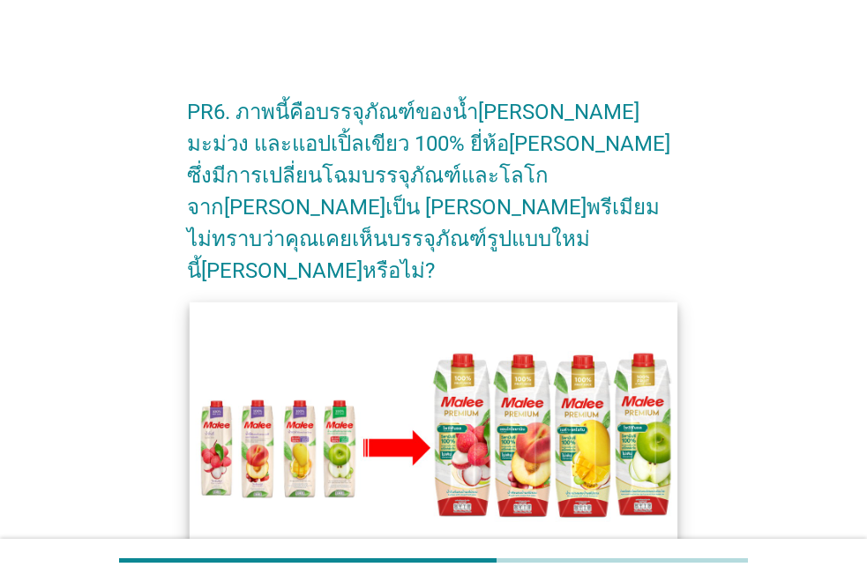
scroll to position [353, 0]
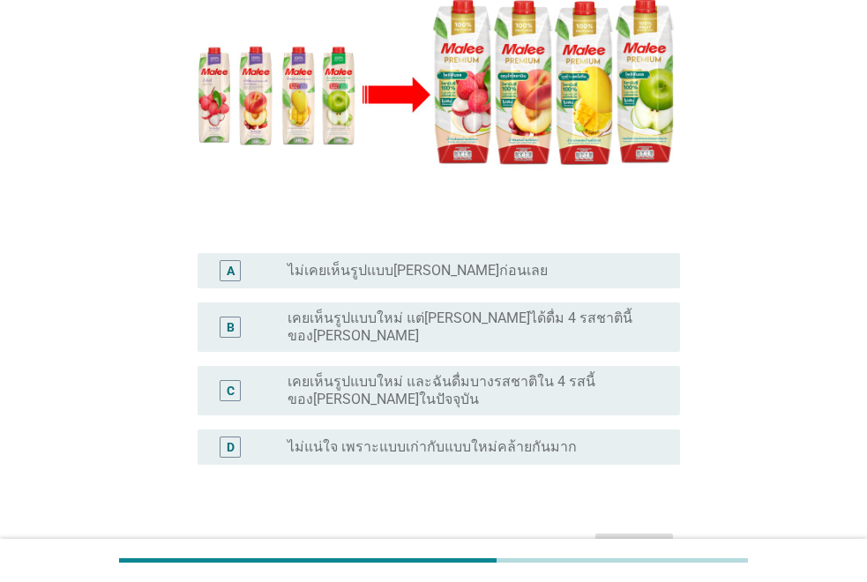
click at [422, 310] on label "เคยเห็นรูปแบบใหม่ แต่[PERSON_NAME]ได้ดื่ม 4 รสชาตินี้ของ[PERSON_NAME]" at bounding box center [470, 327] width 364 height 35
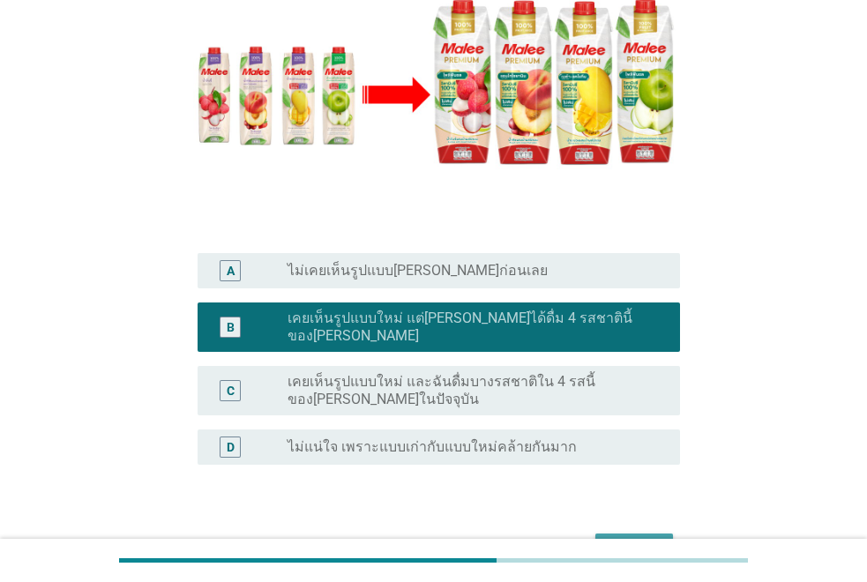
click at [650, 539] on div "ต่อไป" at bounding box center [634, 549] width 49 height 21
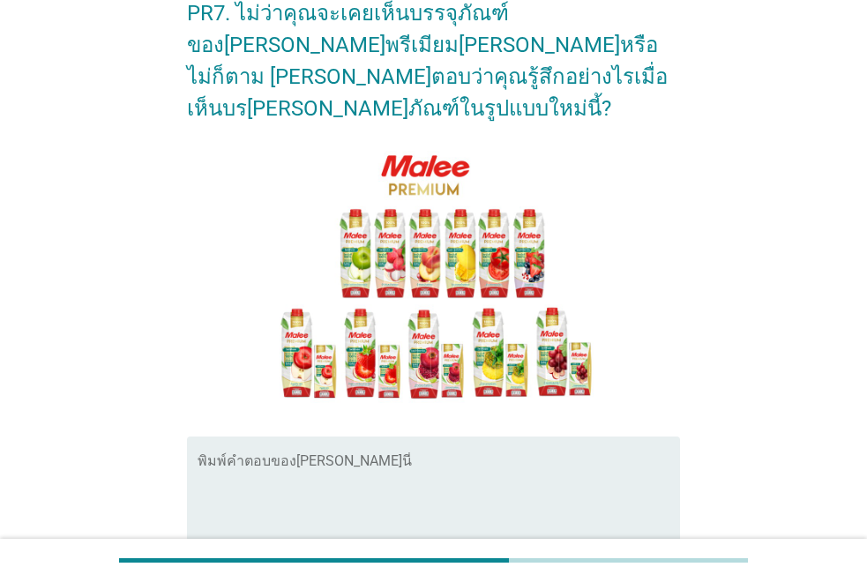
scroll to position [176, 0]
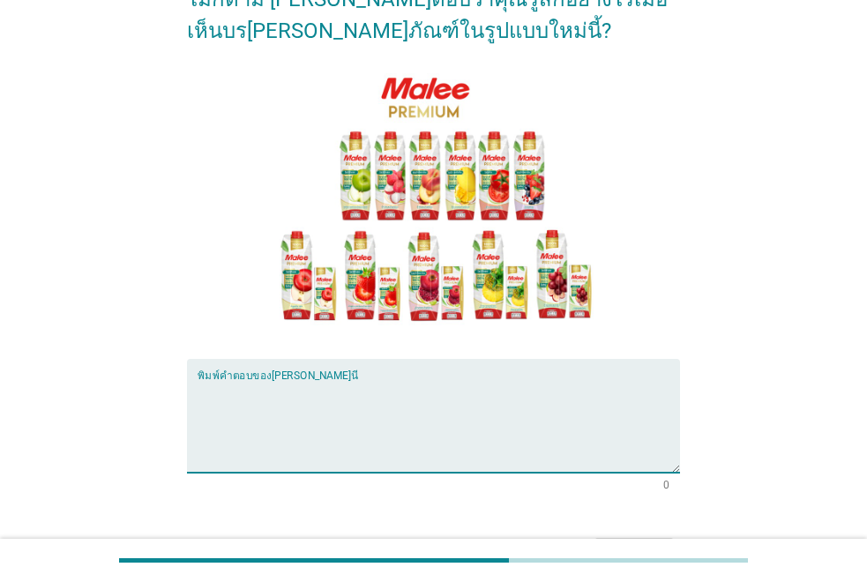
click at [319, 409] on textarea "พิมพ์คำตอบของคุณ ที่นี่" at bounding box center [439, 426] width 483 height 93
type textarea "ภาพสวย"
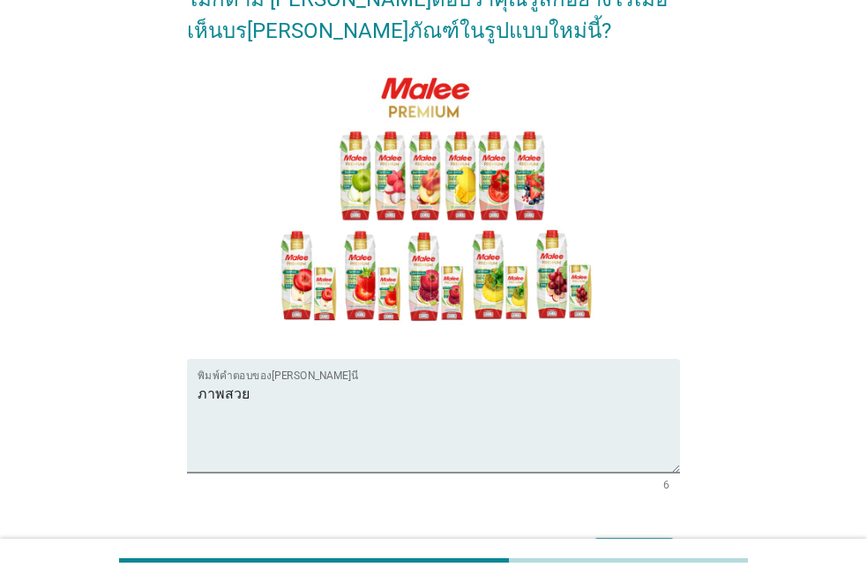
click at [641, 544] on div "ต่อไป" at bounding box center [634, 554] width 49 height 21
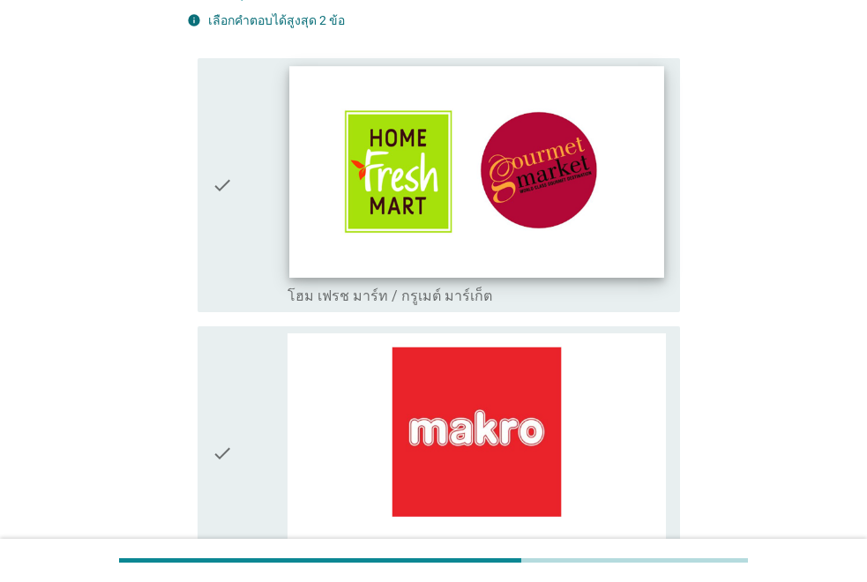
scroll to position [265, 0]
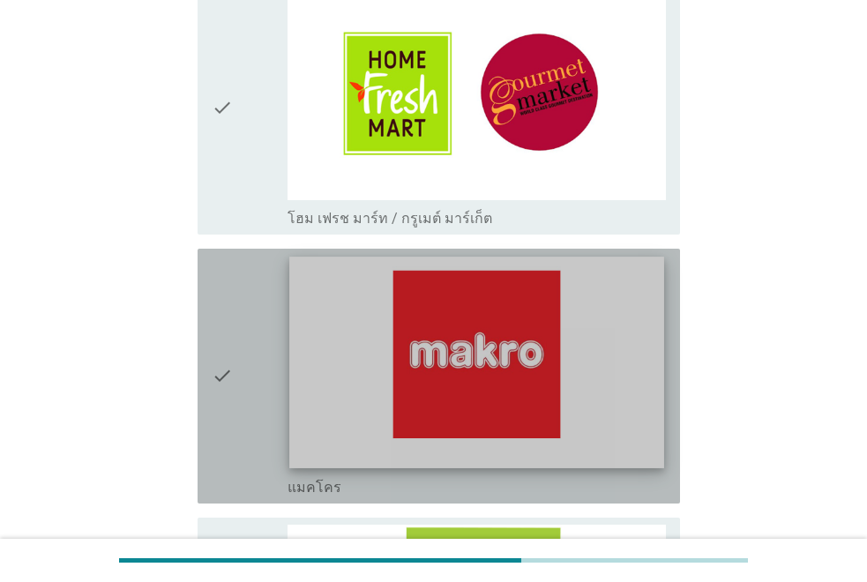
click at [378, 363] on img at bounding box center [476, 362] width 375 height 211
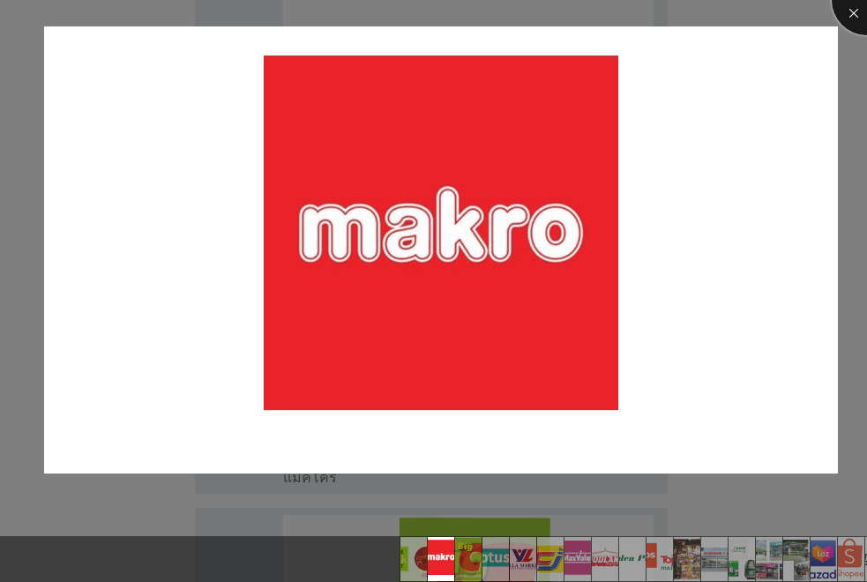
click at [844, 24] on div at bounding box center [867, 0] width 71 height 71
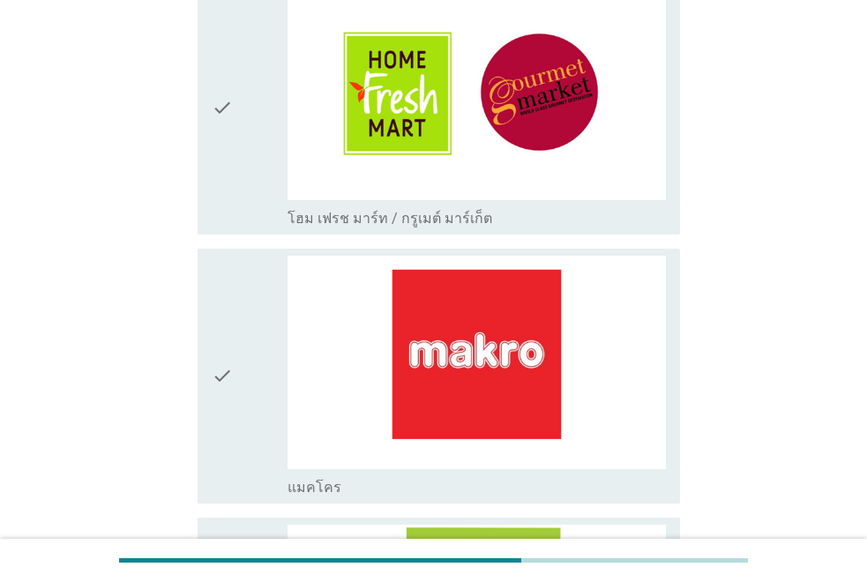
click at [238, 84] on div "check" at bounding box center [250, 108] width 76 height 241
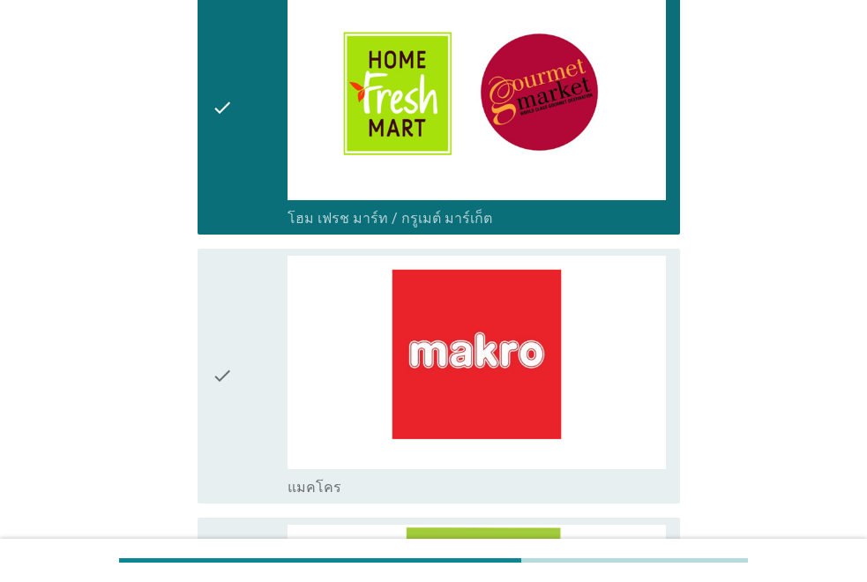
click at [222, 319] on icon "check" at bounding box center [222, 376] width 21 height 241
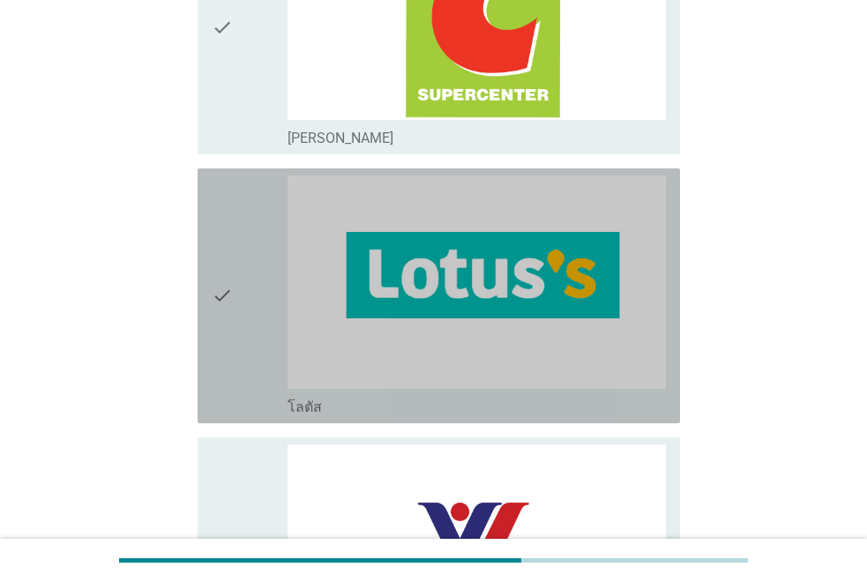
drag, startPoint x: 209, startPoint y: 248, endPoint x: 214, endPoint y: 270, distance: 22.5
click at [209, 249] on div "check check_box_outline_blank โลตัส" at bounding box center [439, 296] width 483 height 255
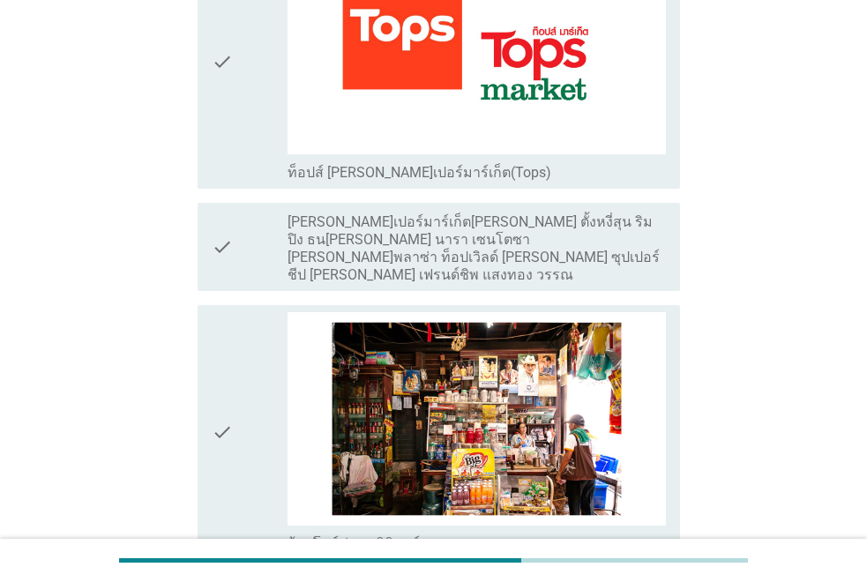
scroll to position [2912, 0]
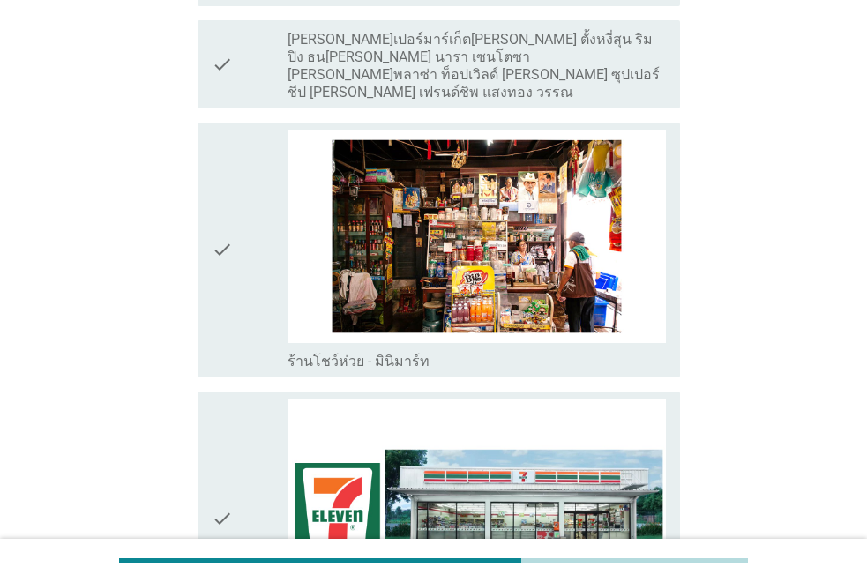
click at [223, 481] on icon "check" at bounding box center [222, 519] width 21 height 241
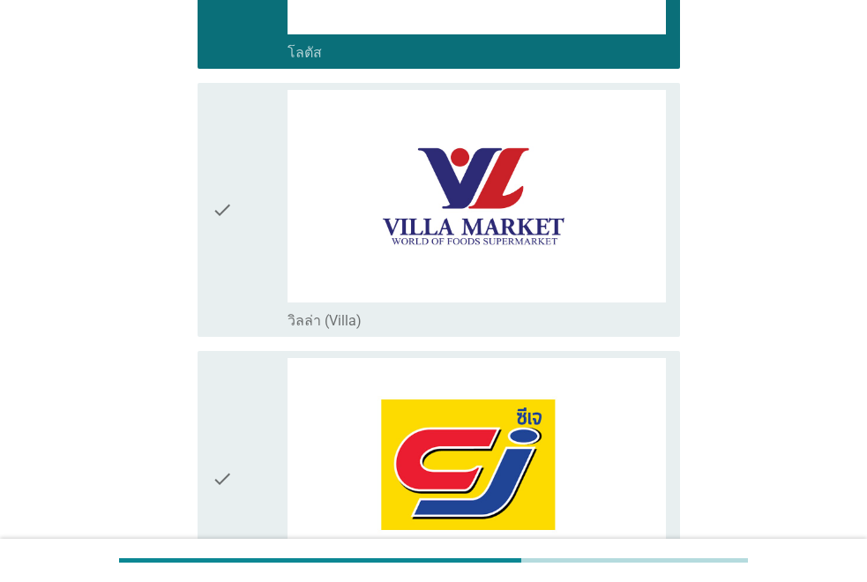
scroll to position [905, 0]
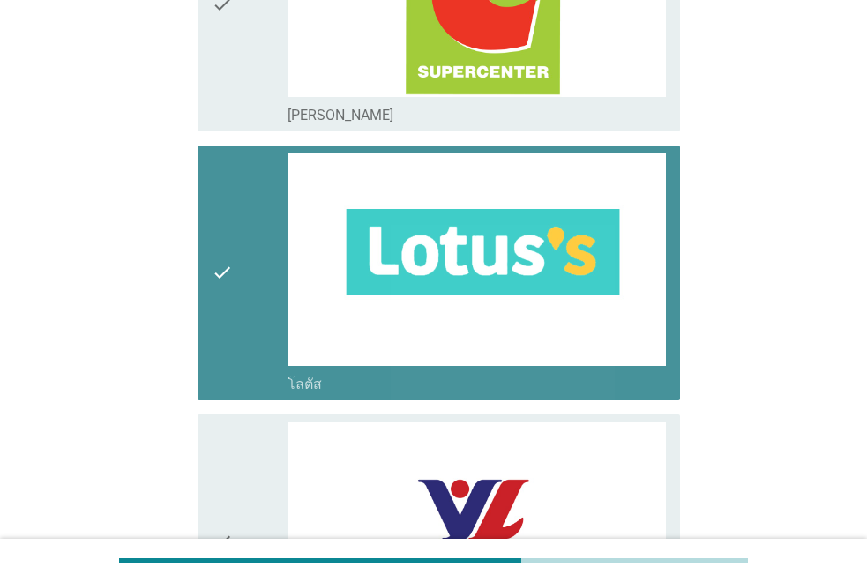
click at [219, 240] on icon "check" at bounding box center [222, 273] width 21 height 241
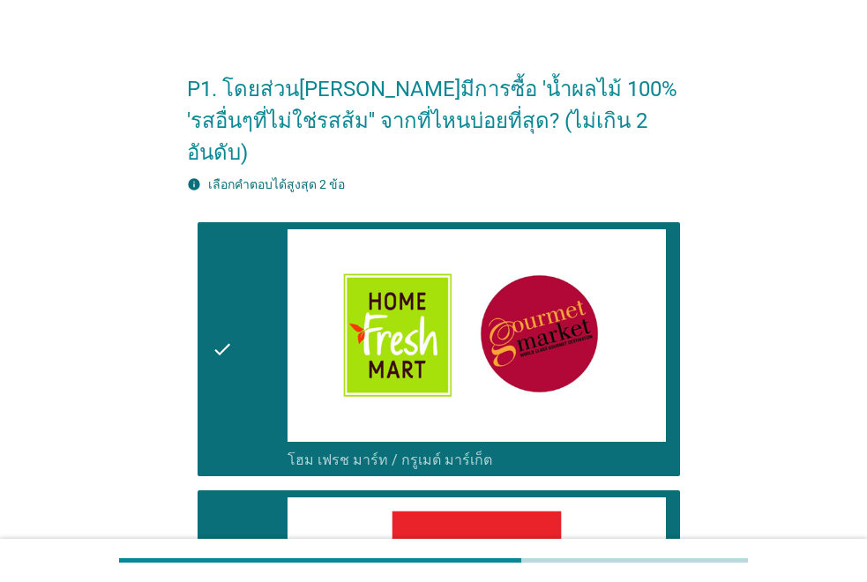
drag, startPoint x: 231, startPoint y: 271, endPoint x: 232, endPoint y: 280, distance: 8.9
click at [231, 272] on icon "check" at bounding box center [222, 349] width 21 height 241
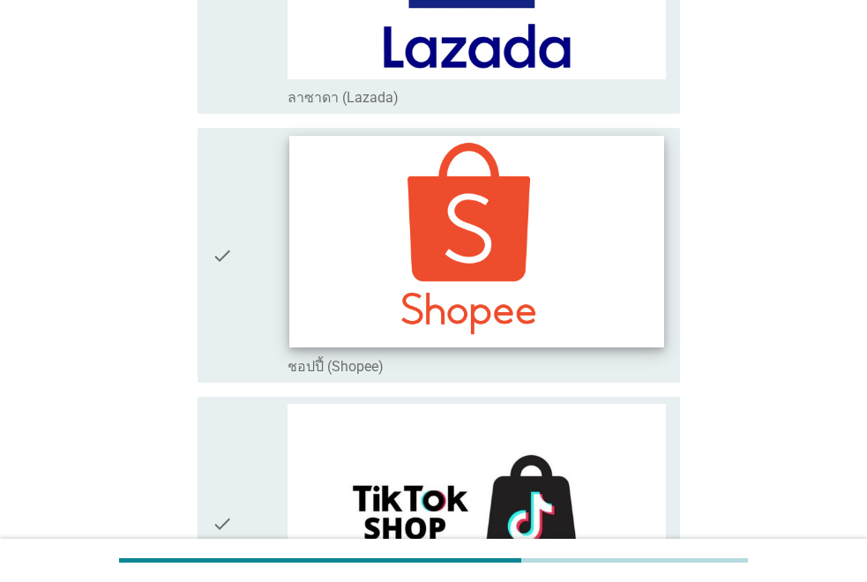
scroll to position [4788, 0]
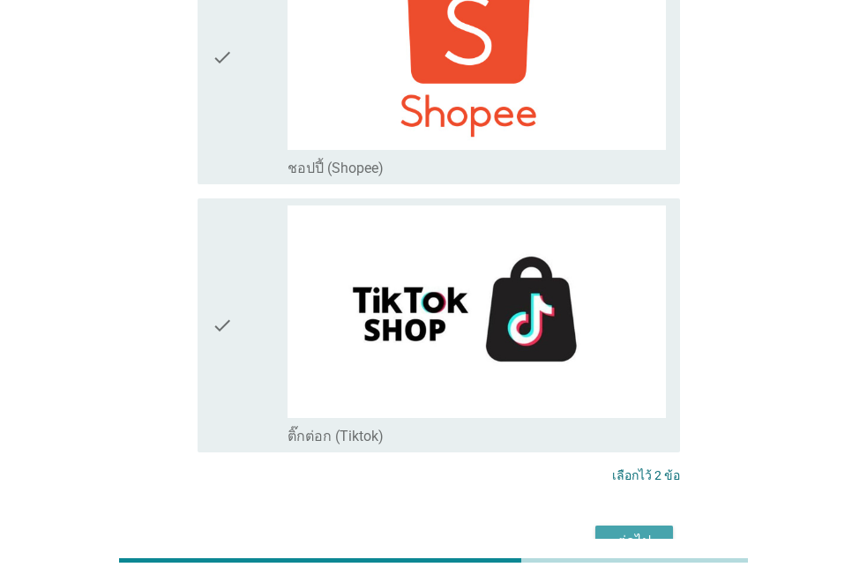
click at [612, 531] on div "ต่อไป" at bounding box center [634, 541] width 49 height 21
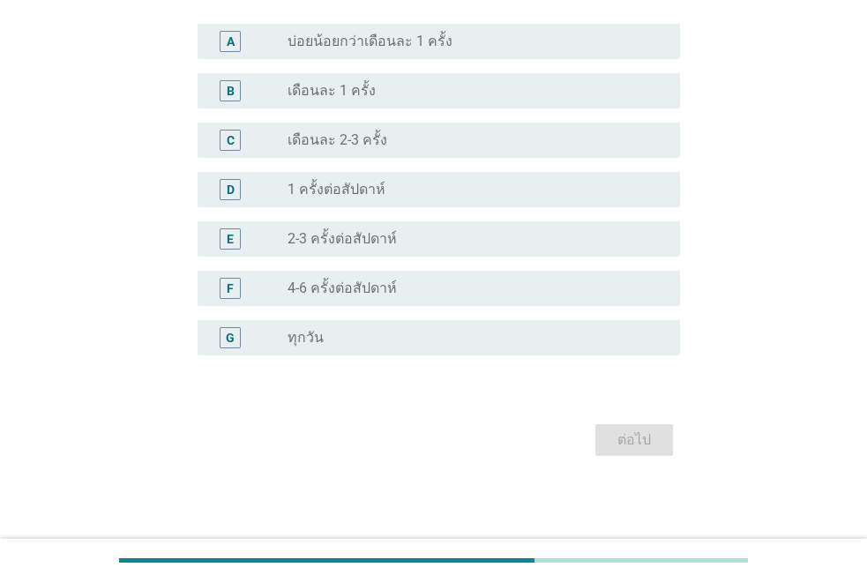
scroll to position [0, 0]
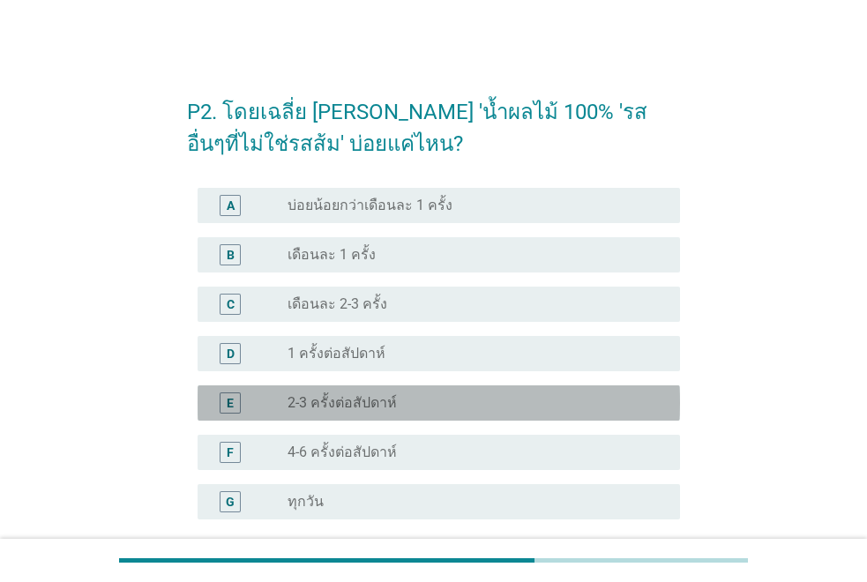
click at [394, 395] on div "radio_button_unchecked 2-3 ครั้งต่อสัปดาห์" at bounding box center [470, 403] width 364 height 18
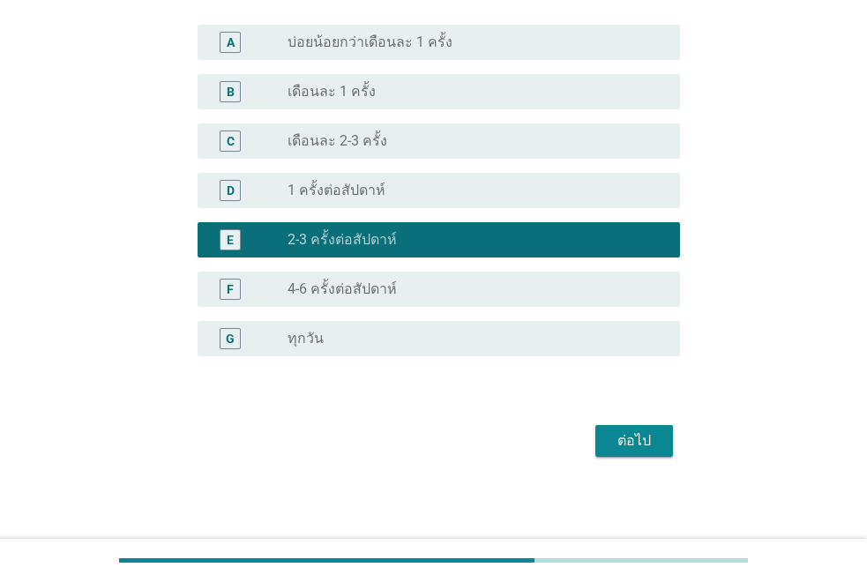
scroll to position [164, 0]
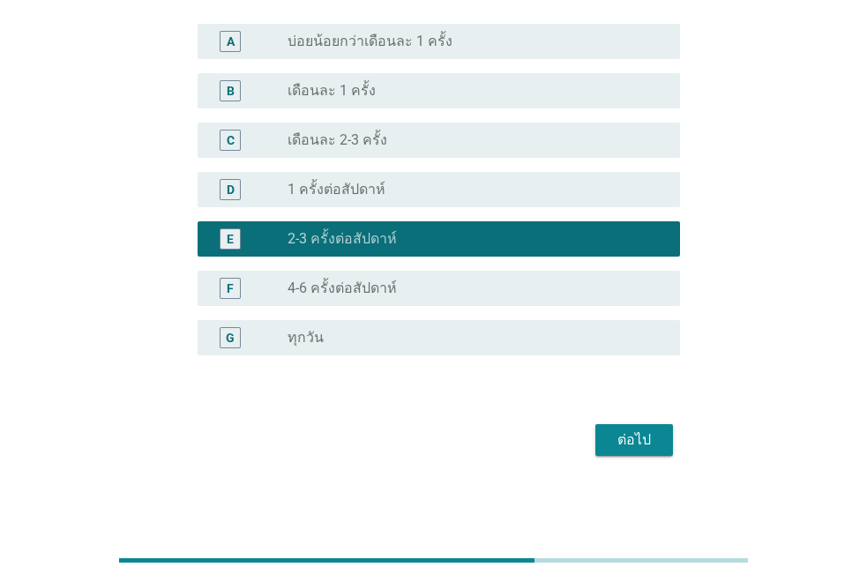
click at [649, 444] on div "ต่อไป" at bounding box center [634, 440] width 49 height 21
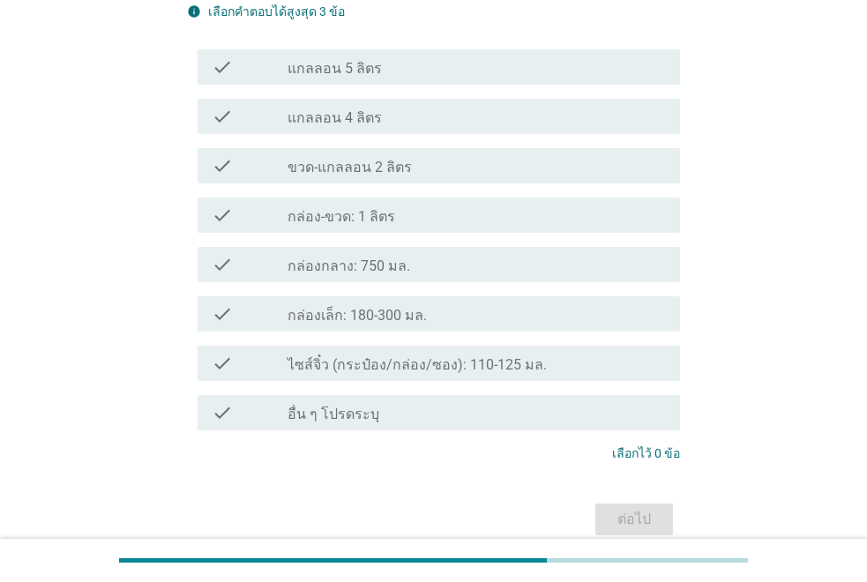
scroll to position [0, 0]
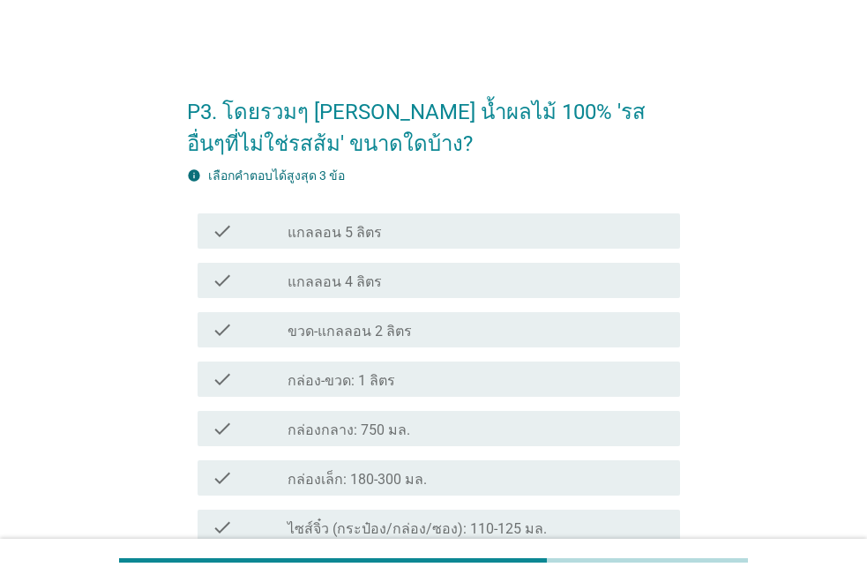
click at [458, 377] on div "check_box_outline_blank กล่อง-ขวด: 1 ลิตร" at bounding box center [477, 379] width 379 height 21
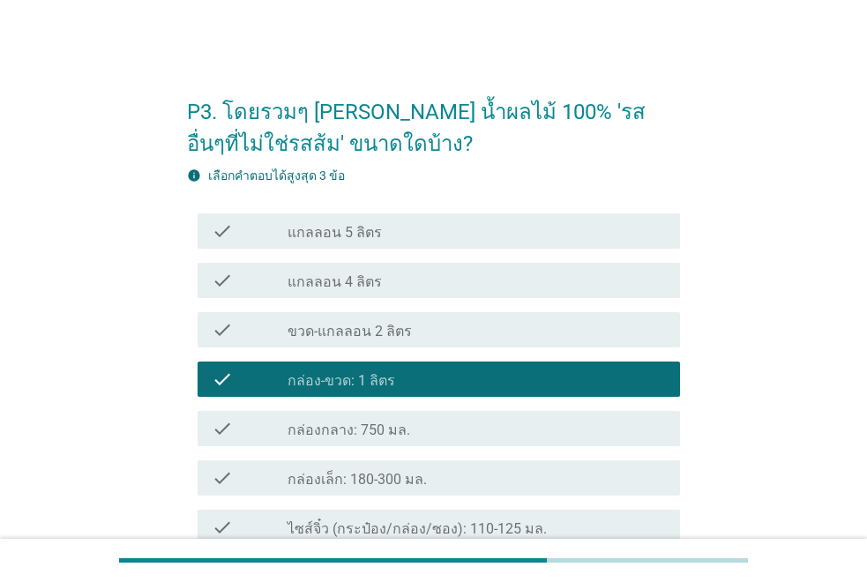
click at [482, 423] on div "check_box_outline_blank กล่องกลาง: 750 มล." at bounding box center [477, 428] width 379 height 21
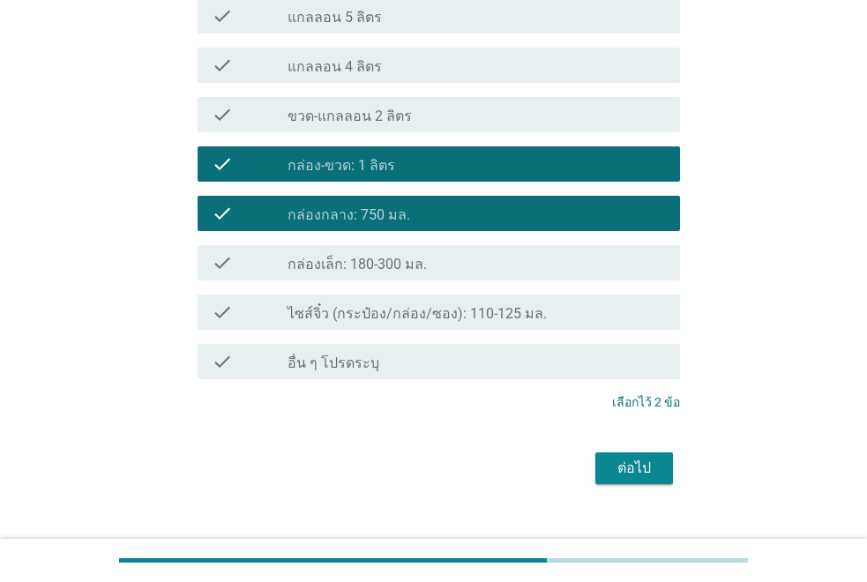
scroll to position [244, 0]
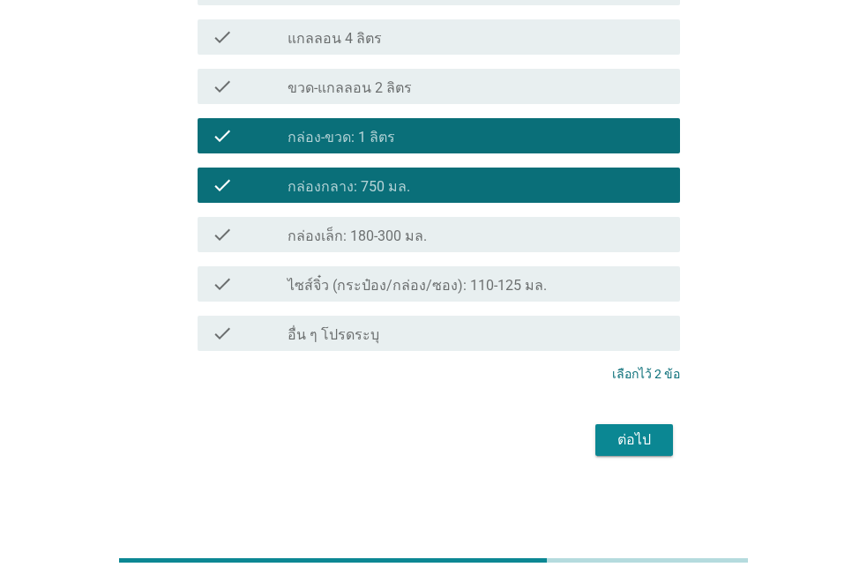
click at [658, 448] on div "ต่อไป" at bounding box center [634, 440] width 49 height 21
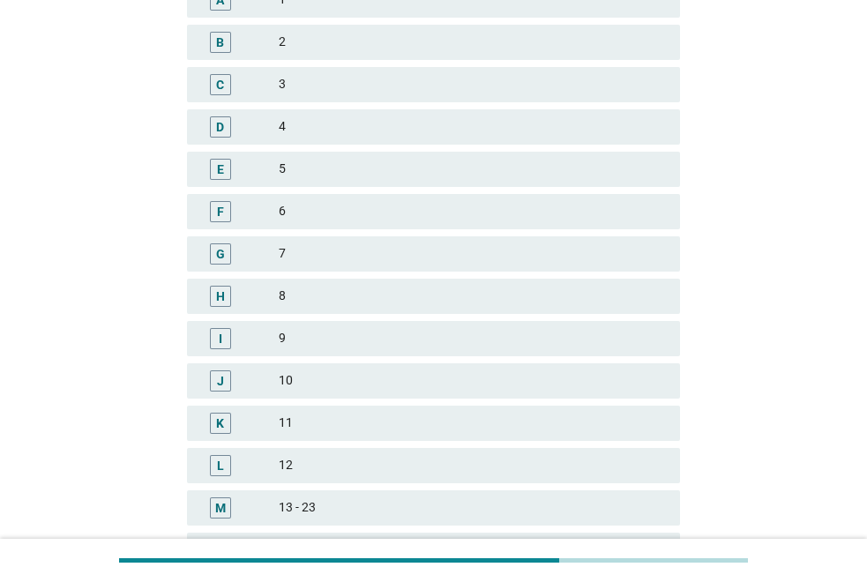
scroll to position [0, 0]
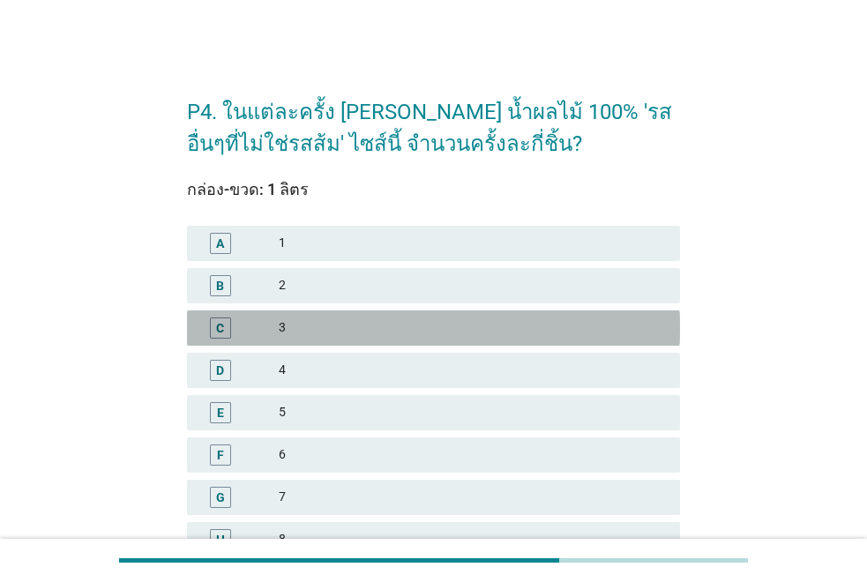
click at [411, 322] on div "3" at bounding box center [472, 328] width 387 height 21
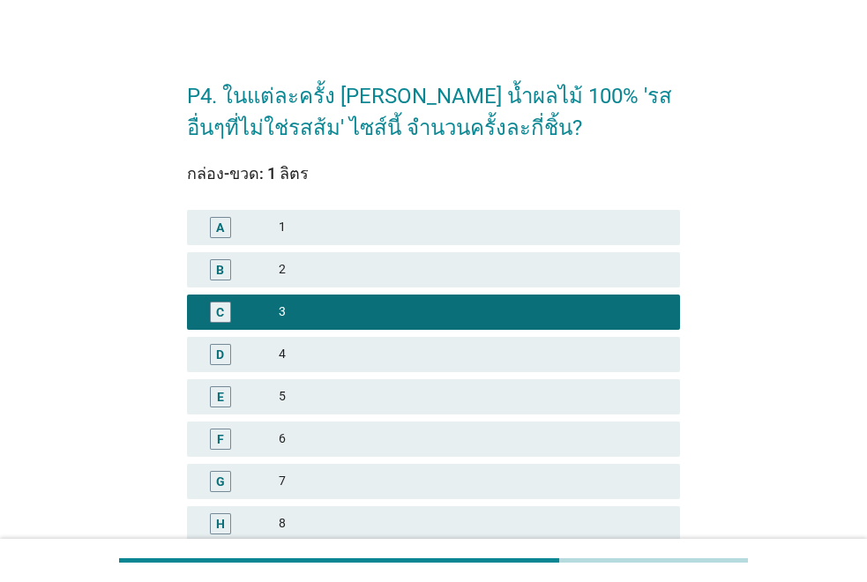
scroll to position [441, 0]
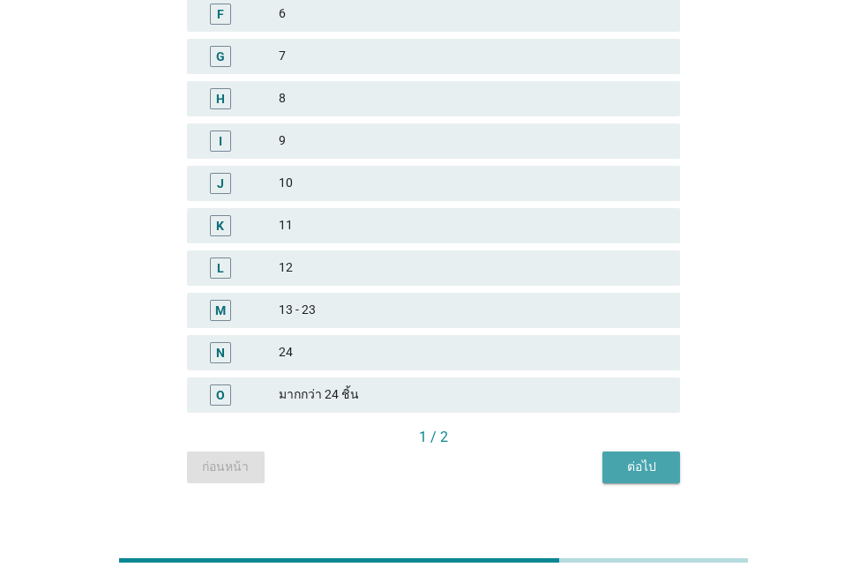
click at [618, 458] on div "ต่อไป" at bounding box center [641, 467] width 49 height 19
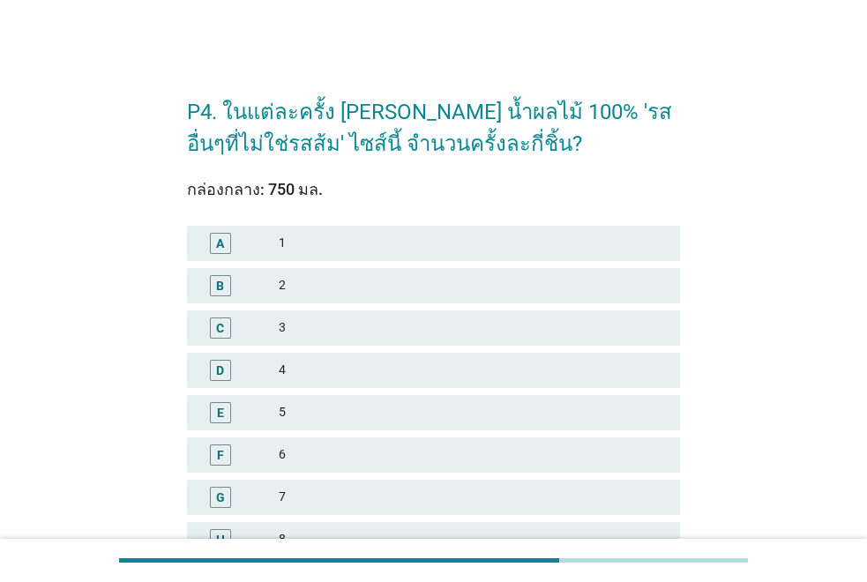
click at [315, 276] on div "2" at bounding box center [472, 285] width 387 height 21
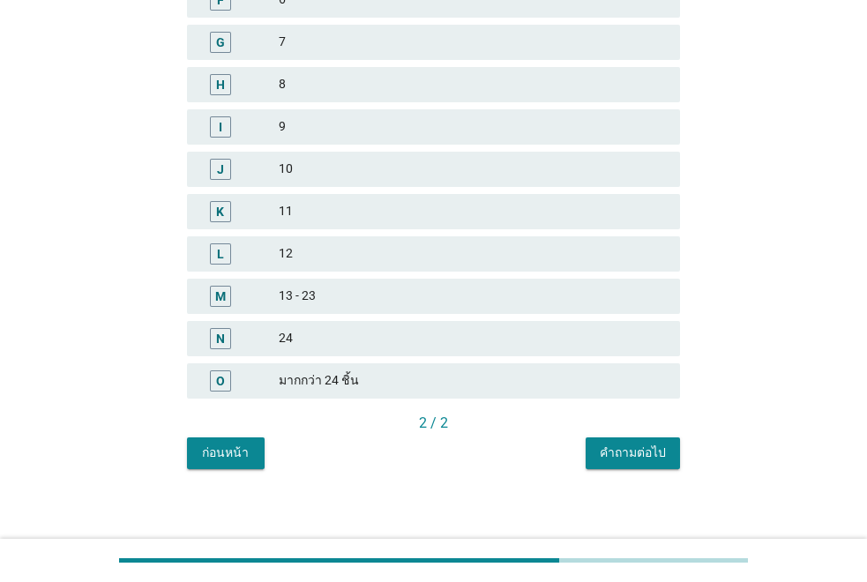
scroll to position [463, 0]
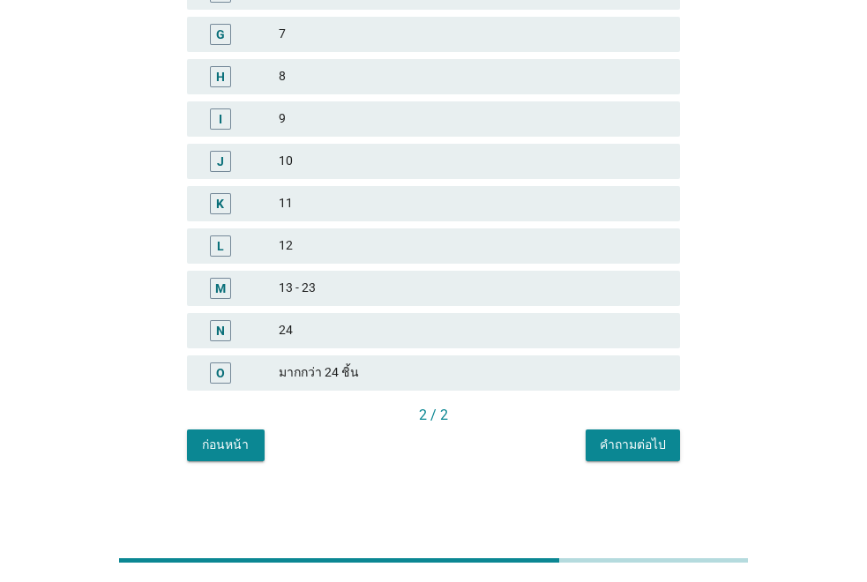
click at [668, 434] on button "คำถามต่อไป" at bounding box center [633, 446] width 94 height 32
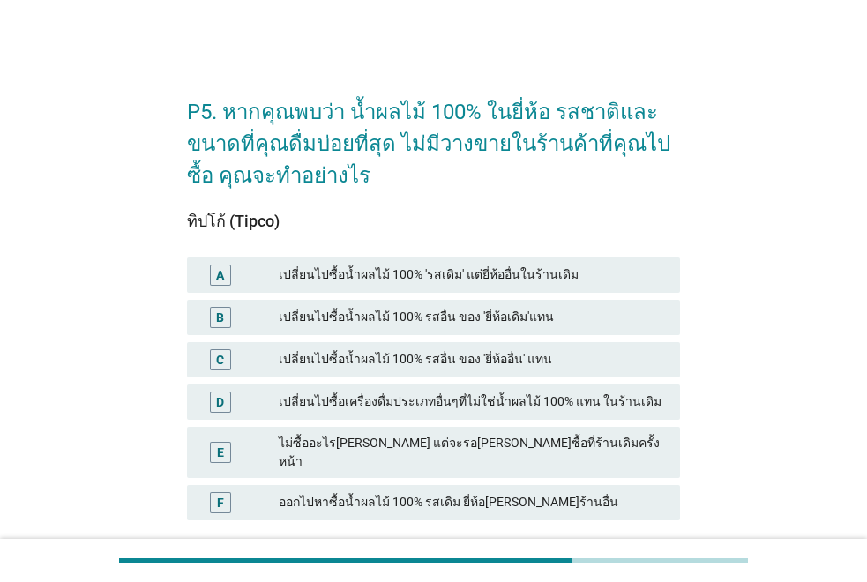
click at [372, 311] on div "เปลี่ยนไปซื้อน้ำผลไม้ 100% รสอื่น ของ 'ยี่ห้อเดิม'แทน" at bounding box center [472, 317] width 387 height 21
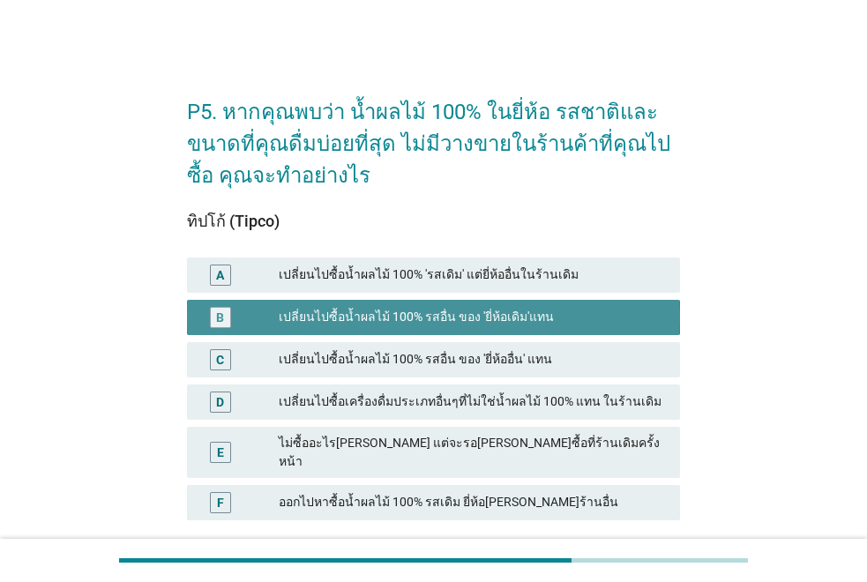
click at [380, 353] on div "เปลี่ยนไปซื้อน้ำผลไม้ 100% รสอื่น ของ 'ยี่ห้ออื่น' แทน" at bounding box center [472, 359] width 387 height 21
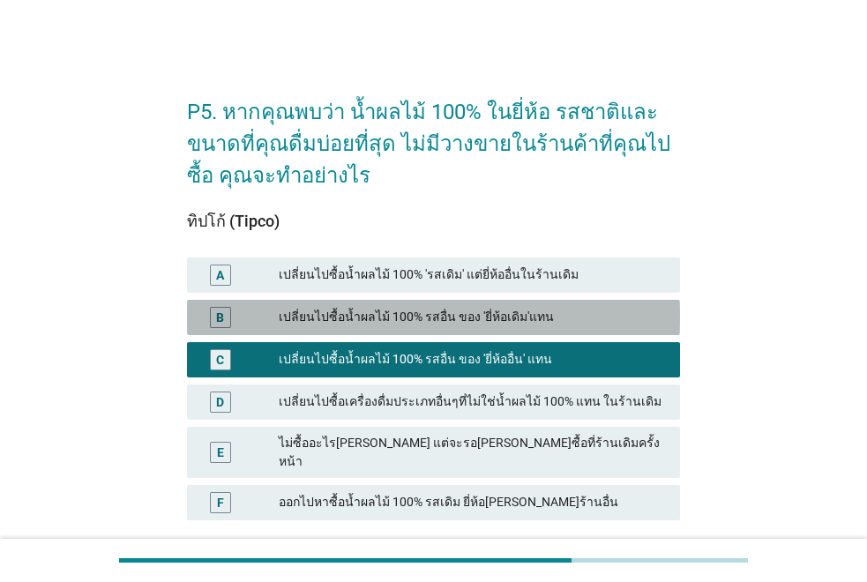
click at [466, 311] on div "เปลี่ยนไปซื้อน้ำผลไม้ 100% รสอื่น ของ 'ยี่ห้อเดิม'แทน" at bounding box center [472, 317] width 387 height 21
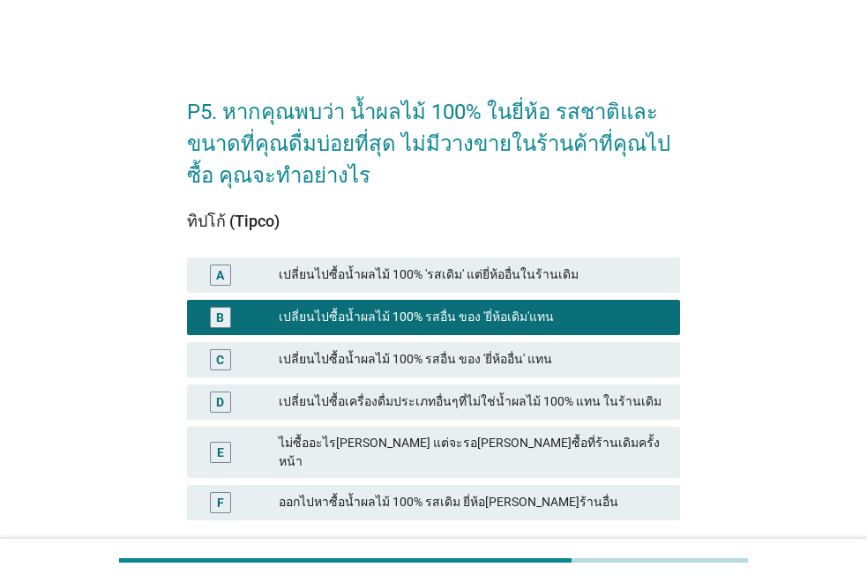
scroll to position [114, 0]
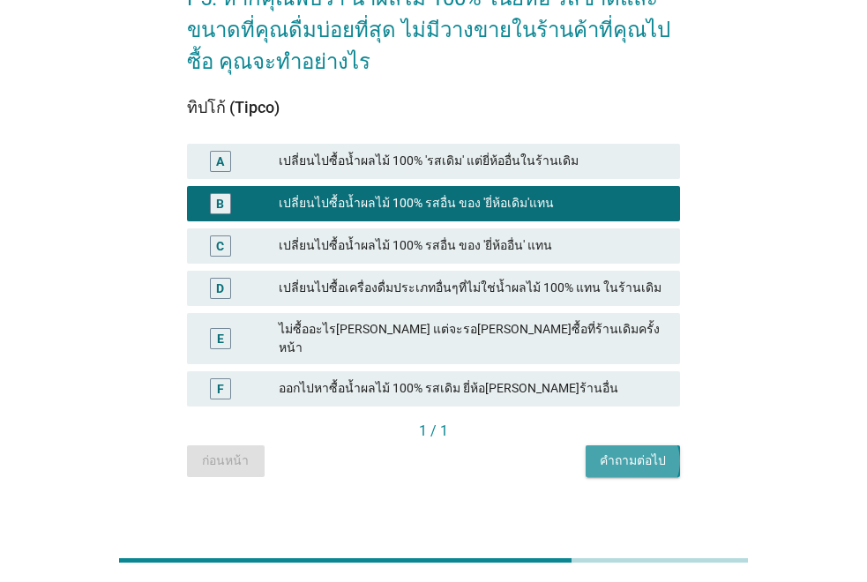
click at [645, 452] on div "คำถามต่อไป" at bounding box center [633, 461] width 66 height 19
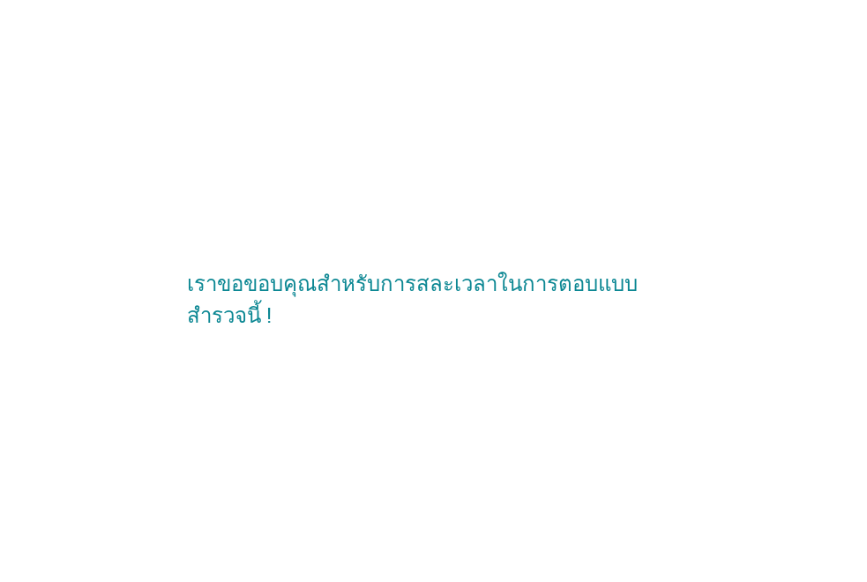
scroll to position [0, 0]
